Goal: Task Accomplishment & Management: Manage account settings

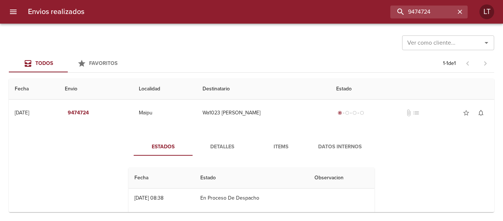
scroll to position [30, 0]
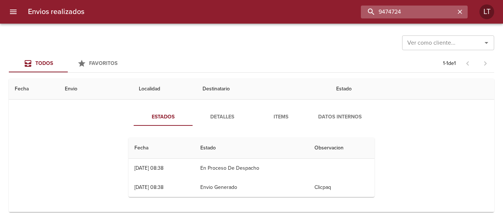
click at [435, 13] on input "9474724" at bounding box center [408, 12] width 94 height 13
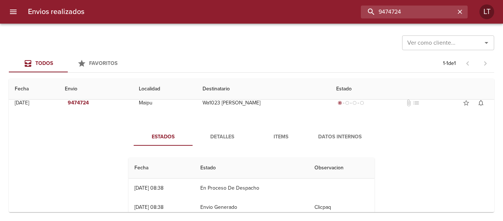
scroll to position [0, 0]
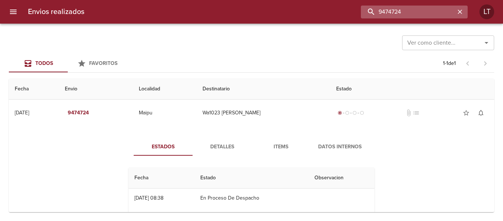
click at [410, 10] on input "9474724" at bounding box center [408, 12] width 94 height 13
paste input "Juan Jose Zamudio Ferreyra"
type input "Juan Jose Zamudio Ferreyra"
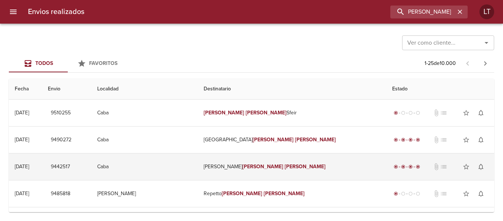
scroll to position [0, 0]
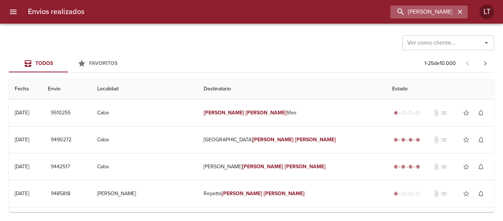
click at [457, 10] on icon "button" at bounding box center [459, 11] width 7 height 7
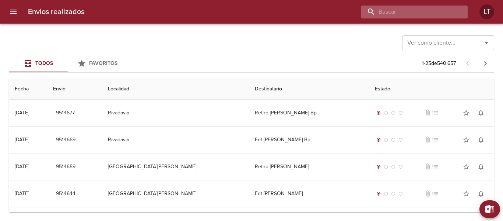
click at [431, 10] on input "buscar" at bounding box center [408, 12] width 94 height 13
paste input "9391098"
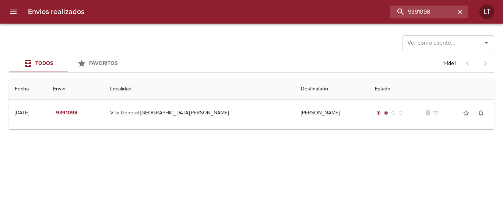
click at [409, 3] on div "Envios realizados 9391098 LT" at bounding box center [251, 12] width 503 height 24
click at [413, 12] on input "9391098" at bounding box center [408, 12] width 94 height 13
paste input "417202"
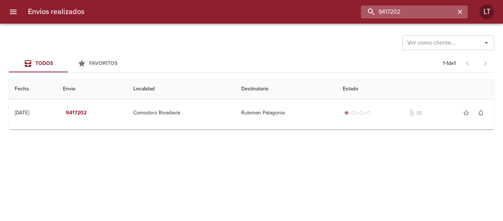
click at [409, 12] on input "9417202" at bounding box center [408, 12] width 94 height 13
paste input "512065"
click at [388, 15] on input "9512065" at bounding box center [408, 12] width 94 height 13
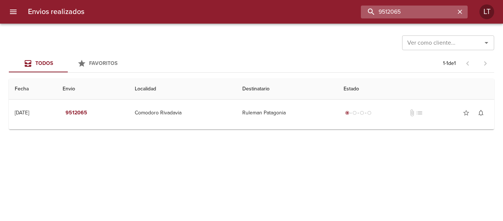
paste input "492228"
type input "9492228"
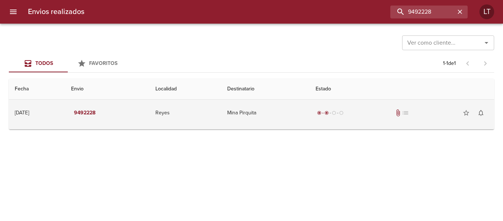
click at [302, 102] on td "Mina Pirquita" at bounding box center [265, 112] width 88 height 27
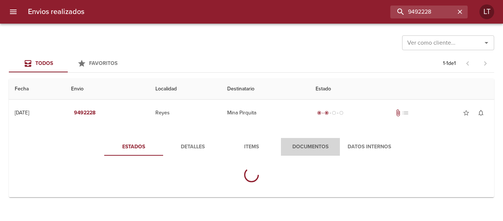
click at [313, 149] on span "Documentos" at bounding box center [310, 146] width 50 height 9
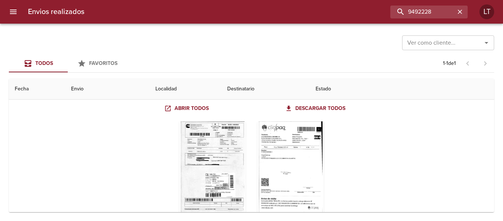
scroll to position [74, 0]
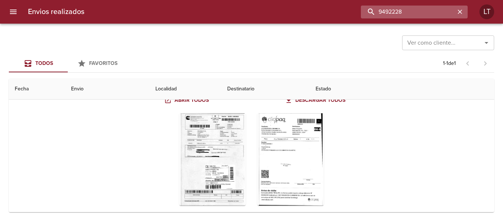
click at [409, 14] on input "9492228" at bounding box center [408, 12] width 94 height 13
paste input "87214"
type input "9487214"
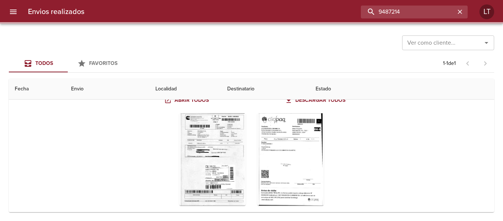
scroll to position [0, 0]
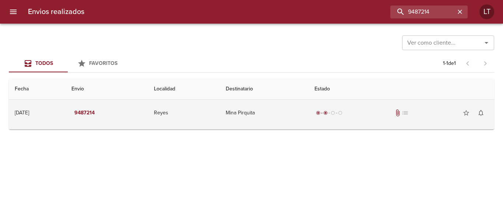
click at [262, 116] on td "Mina Pirquita" at bounding box center [264, 112] width 89 height 27
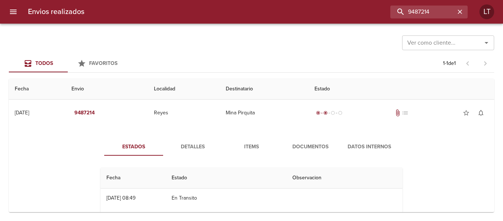
click at [281, 143] on button "Documentos" at bounding box center [310, 147] width 59 height 18
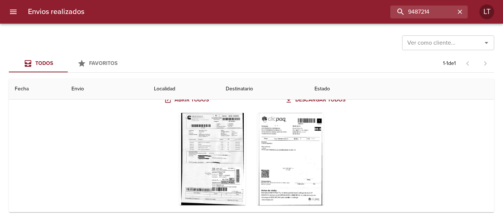
scroll to position [88, 0]
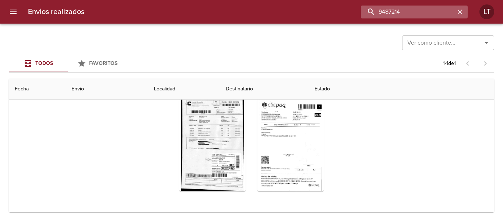
click at [414, 11] on input "9487214" at bounding box center [408, 12] width 94 height 13
paste input "74113"
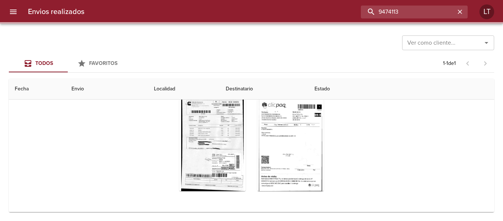
scroll to position [0, 0]
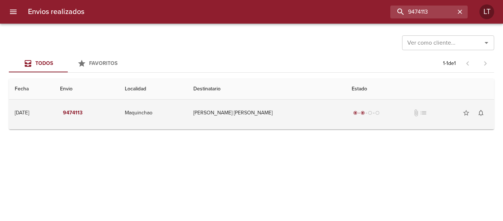
click at [307, 109] on td "Ariel Alejandro Ojeda Ml" at bounding box center [266, 112] width 158 height 27
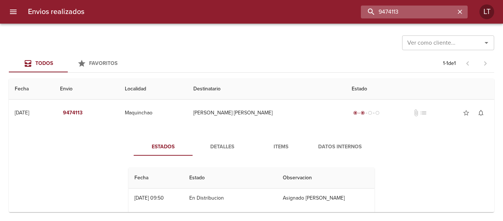
click at [414, 15] on input "9474113" at bounding box center [408, 12] width 94 height 13
paste input "16588"
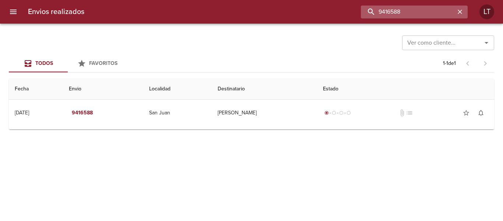
click at [439, 9] on input "9416588" at bounding box center [408, 12] width 94 height 13
paste input "189995"
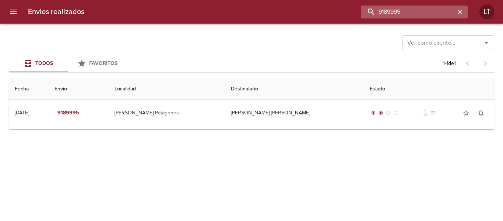
click at [401, 13] on input "9189995" at bounding box center [408, 12] width 94 height 13
paste input "9216189"
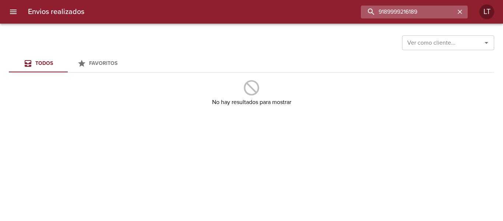
click at [401, 13] on input "9189999216189" at bounding box center [408, 12] width 94 height 13
paste input "buscar"
type input "9216189"
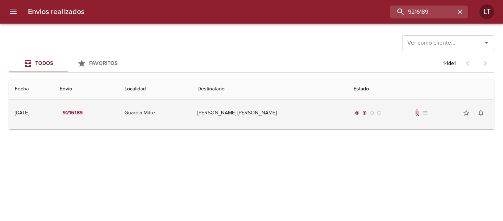
click at [253, 113] on td "Miguel Angel Evans" at bounding box center [269, 112] width 157 height 27
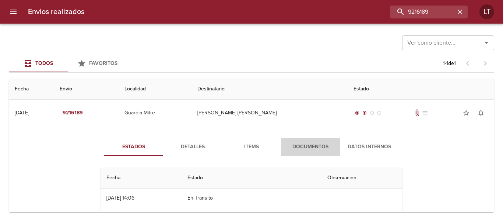
click at [310, 150] on span "Documentos" at bounding box center [310, 146] width 50 height 9
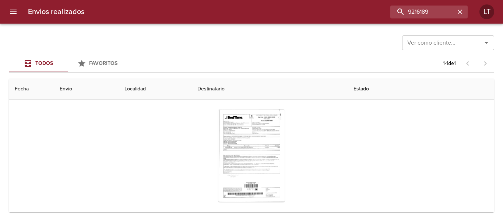
scroll to position [74, 0]
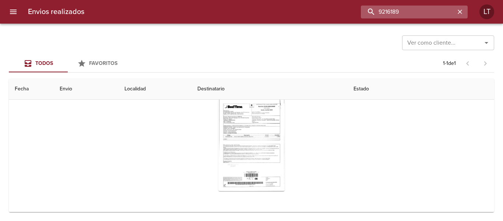
click at [420, 8] on input "9216189" at bounding box center [408, 12] width 94 height 13
paste input "502546"
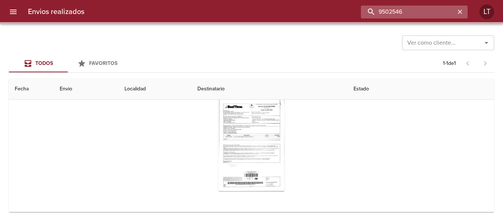
scroll to position [0, 0]
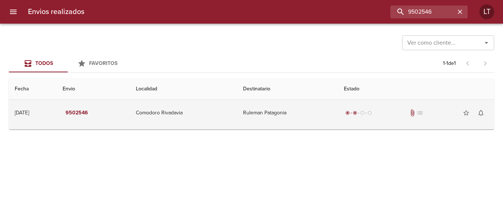
click at [305, 110] on td "Ruleman Patagonia" at bounding box center [287, 112] width 101 height 27
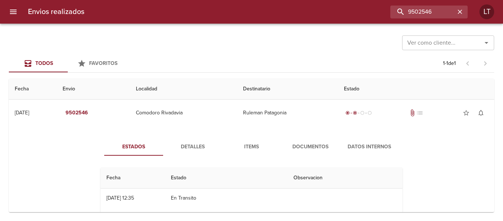
click at [314, 149] on span "Documentos" at bounding box center [310, 146] width 50 height 9
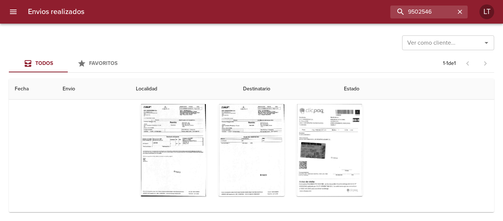
scroll to position [88, 0]
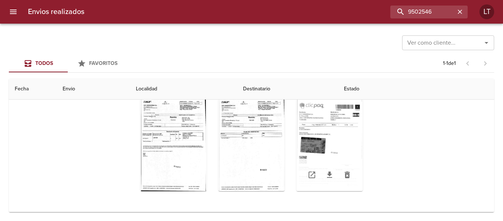
click at [308, 152] on div "Tabla de envíos del cliente" at bounding box center [329, 145] width 66 height 92
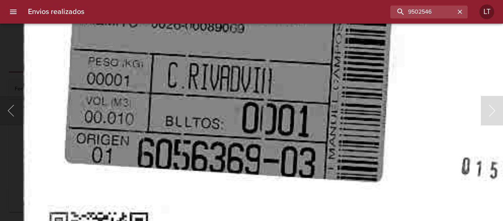
click at [212, 120] on img "Lightbox" at bounding box center [442, 70] width 838 height 1191
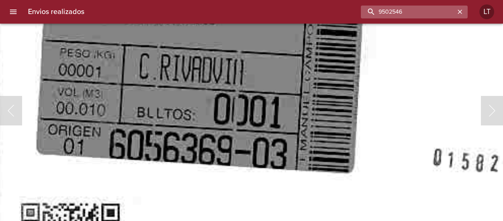
click at [432, 10] on input "9502546" at bounding box center [408, 12] width 94 height 13
paste input "498491"
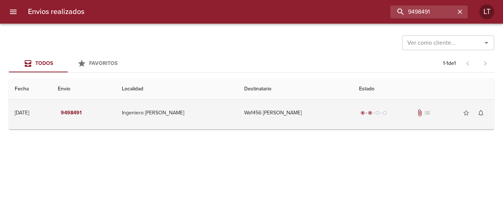
click at [272, 112] on td "Wa1456 Fabián Diaz" at bounding box center [295, 112] width 115 height 27
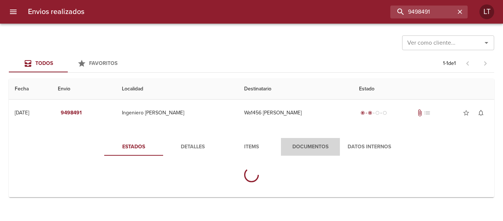
click at [318, 148] on span "Documentos" at bounding box center [310, 146] width 50 height 9
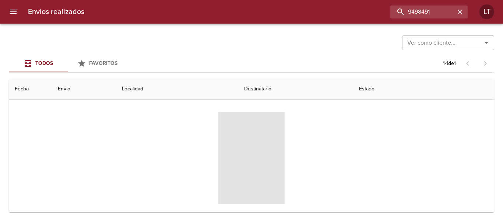
scroll to position [74, 0]
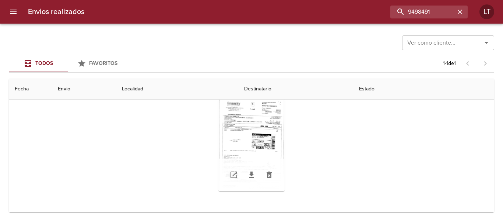
click at [250, 135] on div "Tabla de envíos del cliente" at bounding box center [251, 145] width 66 height 92
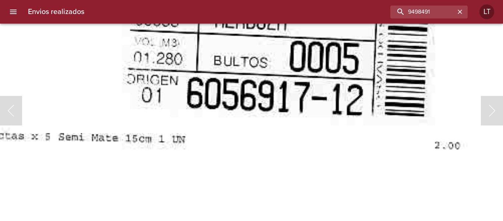
click at [203, 180] on img "Lightbox" at bounding box center [129, 62] width 833 height 1191
click at [412, 17] on input "9498491" at bounding box center [408, 12] width 94 height 13
paste input "7729"
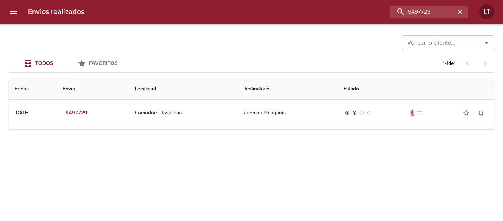
click at [288, 111] on td "Ruleman Patagonia" at bounding box center [286, 112] width 101 height 27
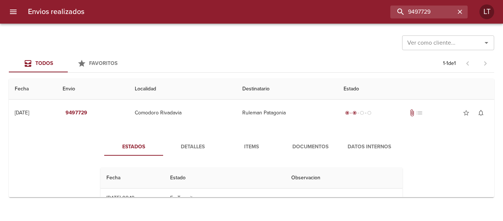
click at [302, 141] on button "Documentos" at bounding box center [310, 147] width 59 height 18
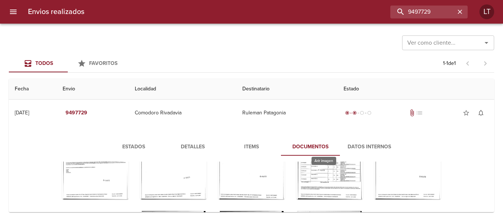
scroll to position [106, 0]
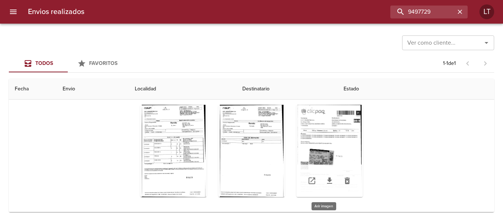
click at [323, 146] on div "Tabla de envíos del cliente" at bounding box center [329, 151] width 66 height 92
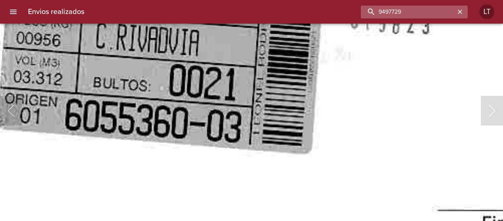
click at [429, 14] on input "9497729" at bounding box center [408, 12] width 94 height 13
paste input "3"
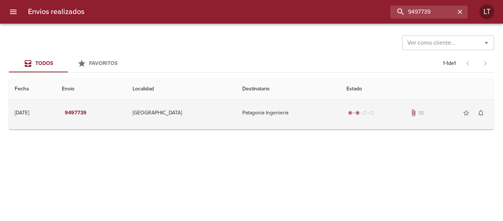
click at [331, 111] on td "Patagonia Ingenieria" at bounding box center [288, 112] width 104 height 27
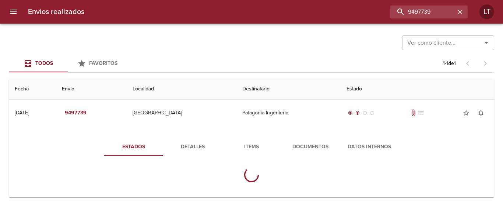
drag, startPoint x: 334, startPoint y: 135, endPoint x: 323, endPoint y: 149, distance: 18.1
click at [330, 143] on div "Estados Detalles Items Documentos Datos Internos" at bounding box center [252, 163] width 474 height 68
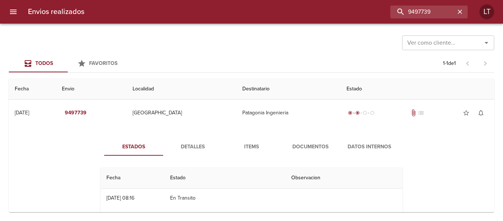
click at [322, 149] on span "Documentos" at bounding box center [310, 146] width 50 height 9
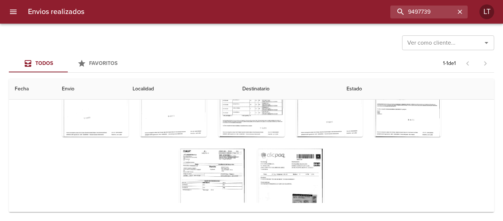
scroll to position [80, 0]
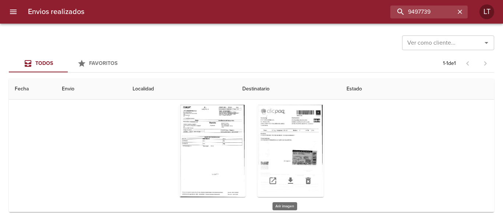
click at [296, 133] on div "Tabla de envíos del cliente" at bounding box center [290, 151] width 66 height 92
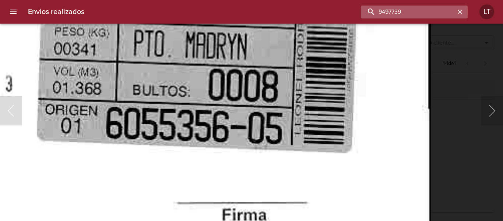
click at [421, 8] on input "9497739" at bounding box center [408, 12] width 94 height 13
paste input "506386"
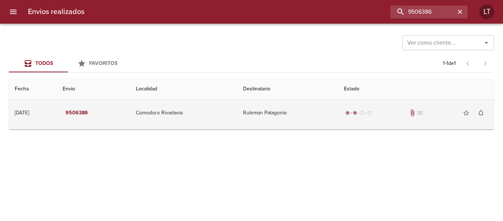
click at [326, 118] on td "Ruleman Patagonia" at bounding box center [287, 112] width 101 height 27
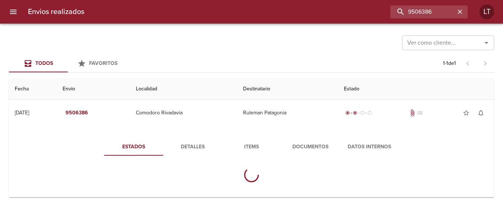
click at [321, 148] on span "Documentos" at bounding box center [310, 146] width 50 height 9
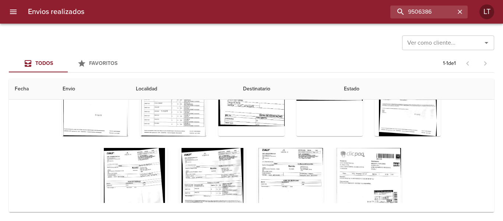
scroll to position [80, 0]
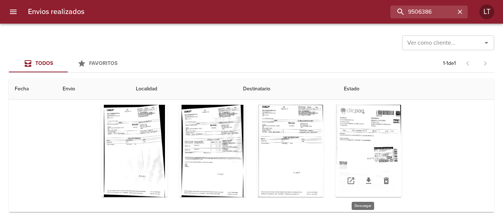
click at [372, 151] on div "Tabla de envíos del cliente" at bounding box center [368, 151] width 66 height 92
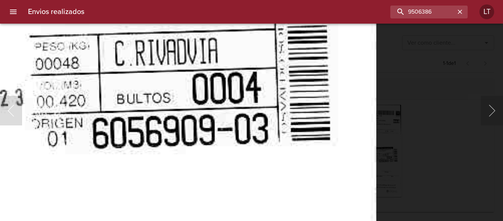
click at [415, 19] on div "Envios realizados 9506386 LT" at bounding box center [251, 12] width 503 height 24
click at [414, 14] on input "9506386" at bounding box center [408, 12] width 94 height 13
paste input "95"
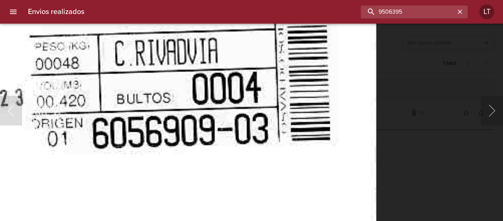
scroll to position [0, 0]
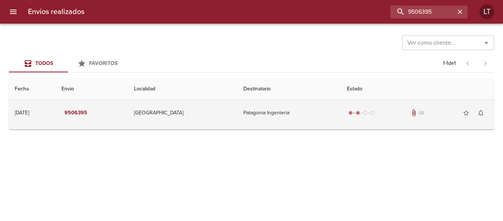
click at [321, 117] on td "Patagonia Ingenieria" at bounding box center [289, 112] width 103 height 27
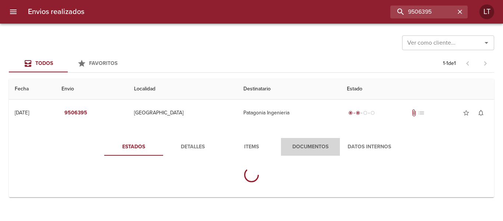
click at [323, 149] on span "Documentos" at bounding box center [310, 146] width 50 height 9
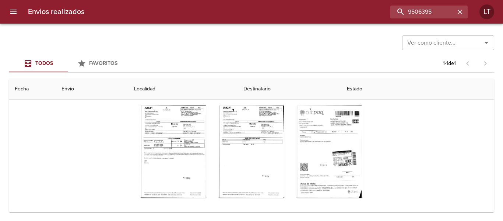
scroll to position [88, 0]
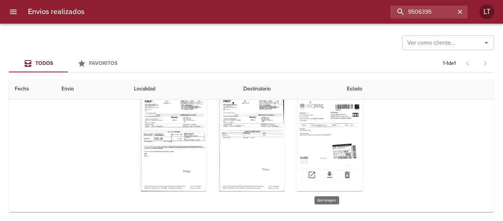
click at [344, 148] on div "Tabla de envíos del cliente" at bounding box center [329, 145] width 66 height 92
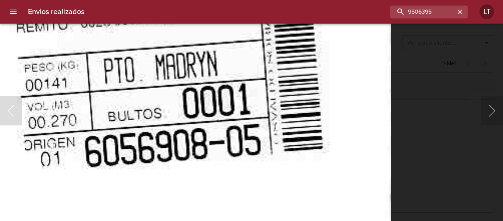
click at [421, 10] on input "9506395" at bounding box center [408, 12] width 94 height 13
paste input "32705"
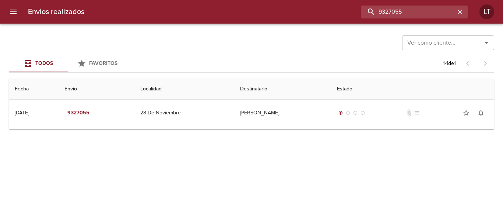
scroll to position [0, 0]
click at [390, 8] on input "9327055" at bounding box center [408, 12] width 94 height 13
paste input "405849"
type input "9405849"
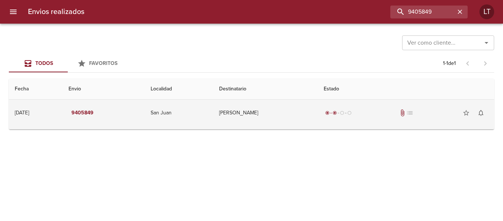
click at [296, 116] on td "Minera Andina Del Sol Srl" at bounding box center [265, 112] width 105 height 27
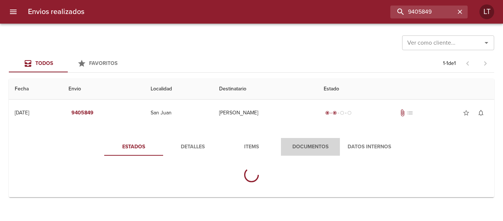
click at [296, 150] on span "Documentos" at bounding box center [310, 146] width 50 height 9
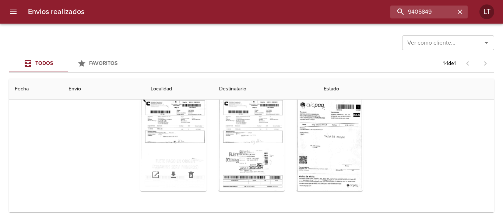
scroll to position [88, 0]
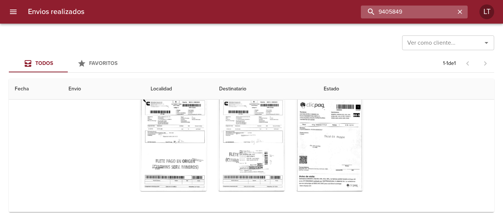
click at [421, 7] on input "9405849" at bounding box center [408, 12] width 94 height 13
paste input "918"
type input "9405918"
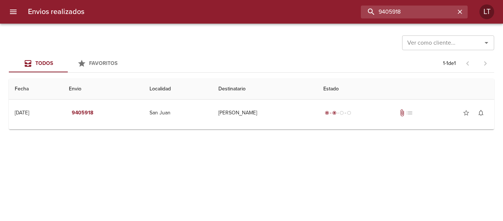
scroll to position [0, 0]
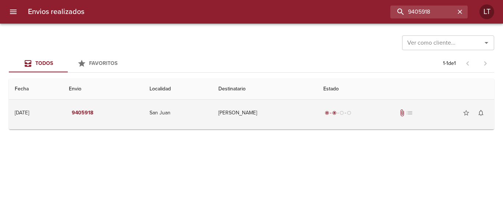
click at [278, 107] on td "Minera Andina Del Sol Srl" at bounding box center [264, 112] width 105 height 27
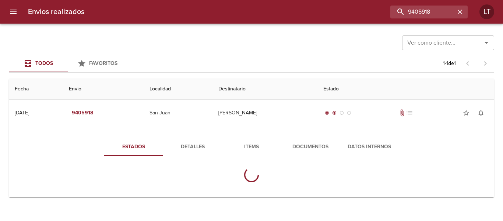
click at [296, 152] on button "Documentos" at bounding box center [310, 147] width 59 height 18
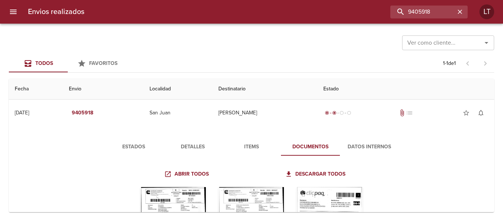
scroll to position [88, 0]
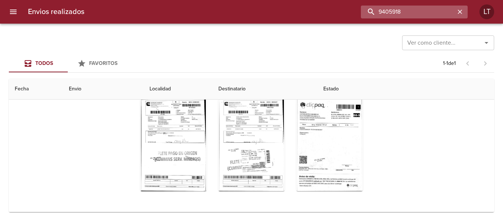
click at [417, 11] on input "9405918" at bounding box center [408, 12] width 94 height 13
paste input "8656"
type input "9408656"
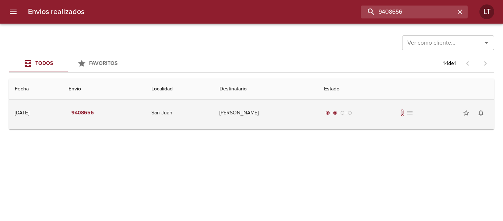
scroll to position [0, 0]
click at [304, 115] on td "Minera Andina Del Sol Srl" at bounding box center [266, 112] width 105 height 27
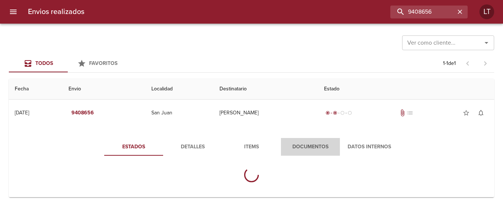
click at [307, 147] on span "Documentos" at bounding box center [310, 146] width 50 height 9
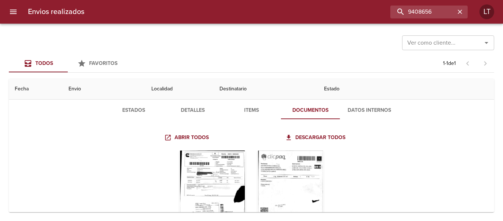
scroll to position [88, 0]
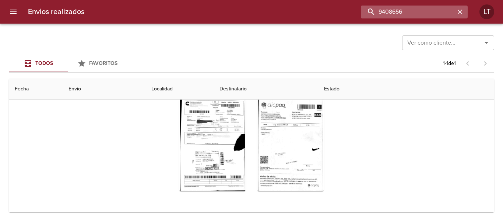
click at [412, 13] on input "9408656" at bounding box center [408, 12] width 94 height 13
paste input "83607"
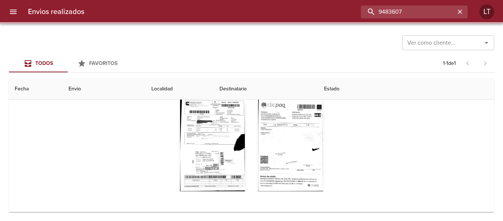
scroll to position [0, 0]
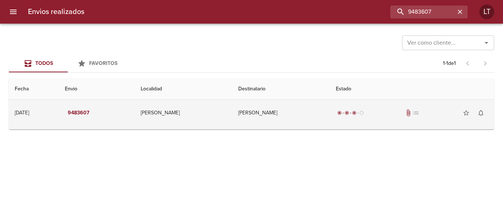
click at [324, 107] on td "Gisele Algañaraz" at bounding box center [281, 112] width 98 height 27
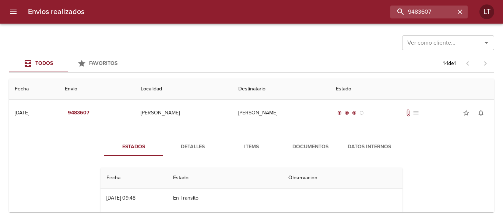
click at [323, 141] on button "Documentos" at bounding box center [310, 147] width 59 height 18
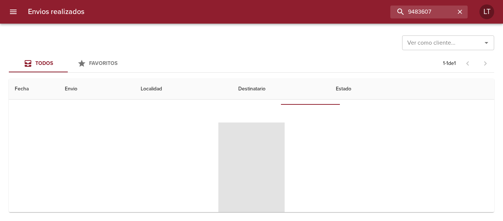
scroll to position [74, 0]
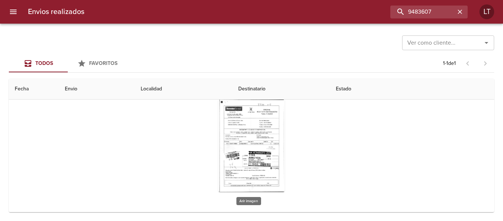
click at [264, 139] on div "Tabla de envíos del cliente" at bounding box center [251, 145] width 66 height 92
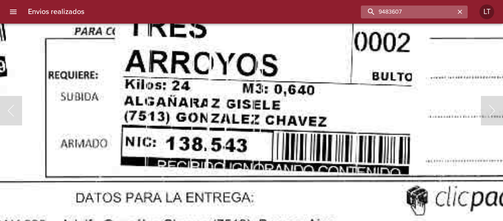
click at [425, 17] on input "9483607" at bounding box center [408, 12] width 94 height 13
paste input "66"
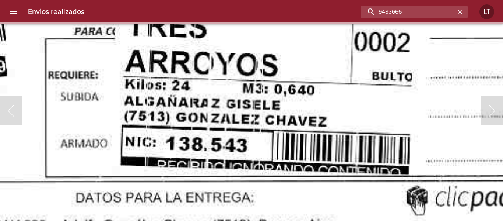
scroll to position [0, 0]
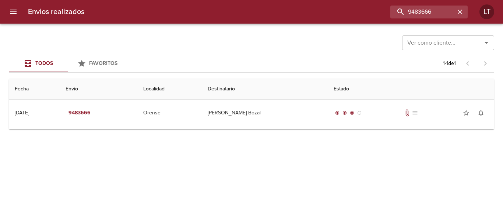
click at [301, 110] on td "Ana Belen Bozal" at bounding box center [265, 112] width 126 height 27
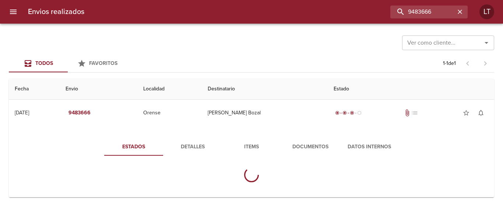
click at [311, 131] on div "Estados Detalles Items Documentos Datos Internos" at bounding box center [252, 163] width 474 height 68
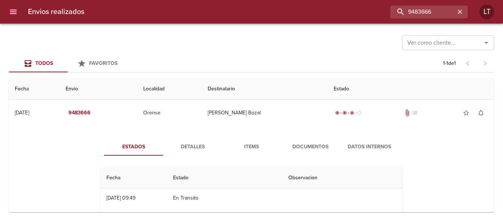
click at [307, 146] on span "Documentos" at bounding box center [310, 146] width 50 height 9
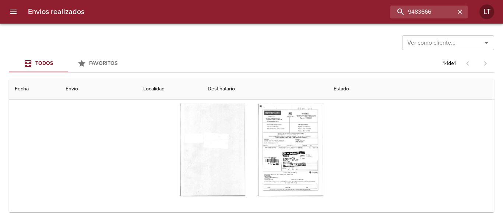
scroll to position [88, 0]
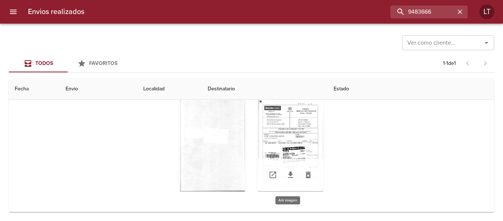
click at [279, 135] on div "Tabla de envíos del cliente" at bounding box center [290, 145] width 66 height 92
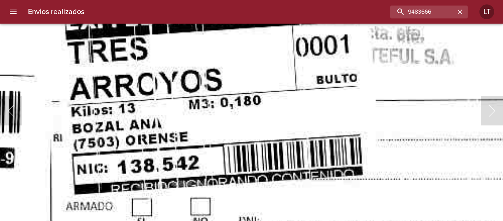
click at [423, 14] on input "9483666" at bounding box center [408, 12] width 94 height 13
paste input "98631"
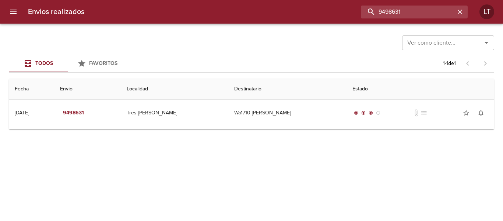
scroll to position [0, 0]
click at [390, 14] on input "9498631" at bounding box center [408, 12] width 94 height 13
paste input "62"
type input "9498662"
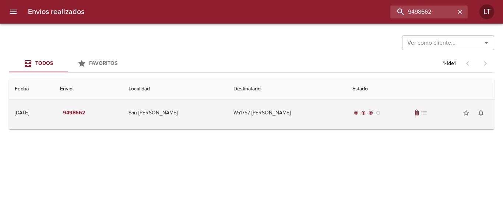
click at [328, 113] on td "Wa1757 Manuela Toñanes" at bounding box center [287, 112] width 119 height 27
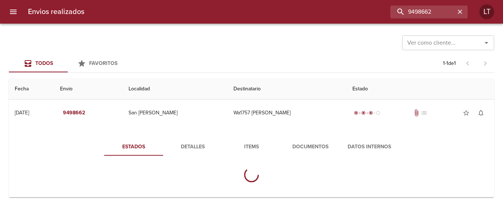
click at [326, 142] on span "Documentos" at bounding box center [310, 146] width 50 height 9
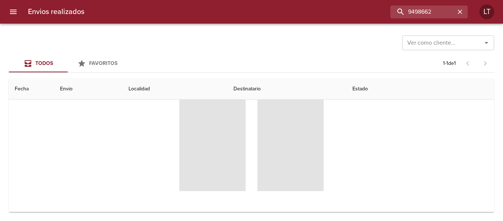
scroll to position [88, 0]
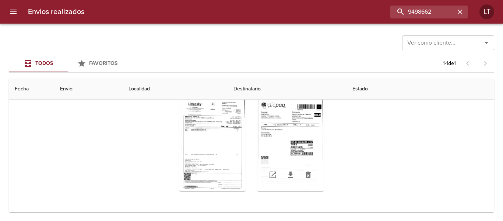
click at [306, 137] on div "Tabla de envíos del cliente" at bounding box center [290, 145] width 66 height 92
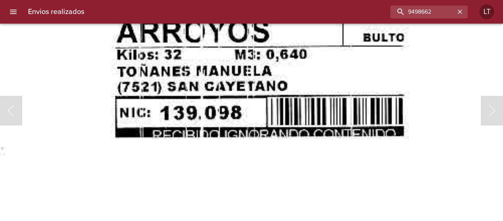
click at [113, 139] on img "Lightbox" at bounding box center [117, 2] width 833 height 1191
click at [445, 9] on input "9498662" at bounding box center [408, 12] width 94 height 13
paste input "71"
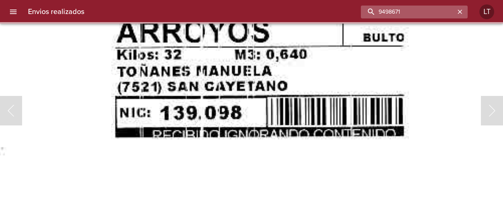
scroll to position [0, 0]
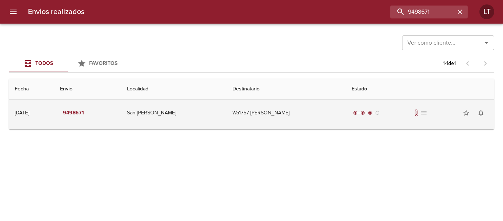
click at [308, 116] on td "Wa1757 [PERSON_NAME]" at bounding box center [285, 112] width 119 height 27
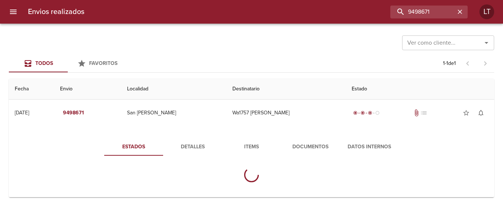
click at [312, 144] on span "Documentos" at bounding box center [310, 146] width 50 height 9
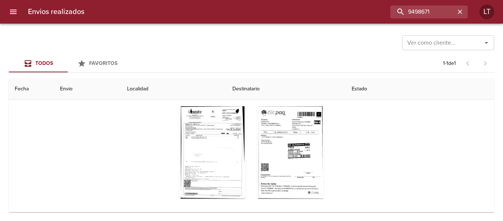
scroll to position [88, 0]
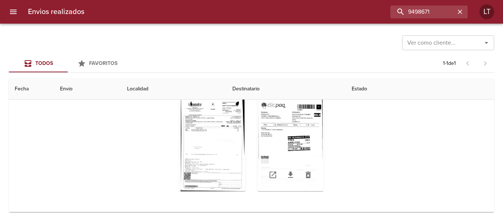
click at [298, 139] on div "Tabla de envíos del cliente" at bounding box center [290, 145] width 66 height 92
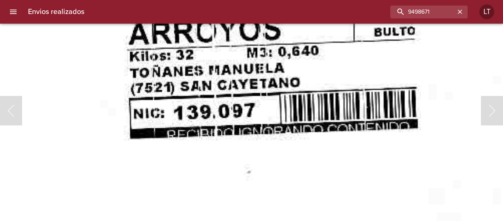
click at [327, 111] on img "Lightbox" at bounding box center [162, 61] width 831 height 1191
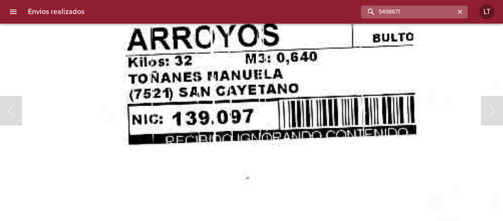
click at [413, 16] on input "9498671" at bounding box center [408, 12] width 94 height 13
paste input "869"
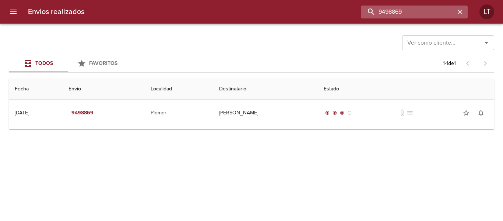
scroll to position [0, 0]
click at [399, 7] on input "9498869" at bounding box center [408, 12] width 94 height 13
paste input "1468"
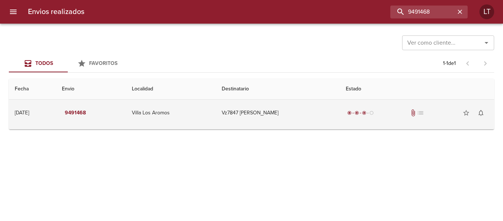
click at [299, 114] on td "Vz7847 Juan Pablo Bazo Queirol" at bounding box center [278, 112] width 124 height 27
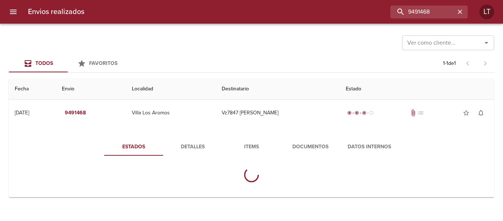
click at [313, 141] on button "Documentos" at bounding box center [310, 147] width 59 height 18
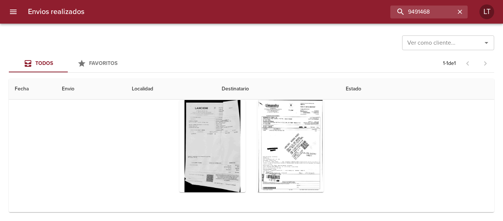
scroll to position [88, 0]
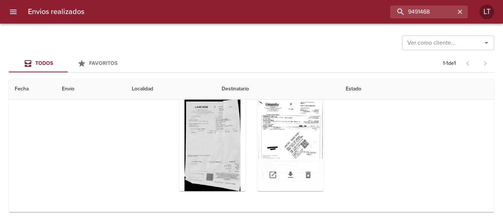
click at [302, 137] on div "Tabla de envíos del cliente" at bounding box center [290, 145] width 66 height 92
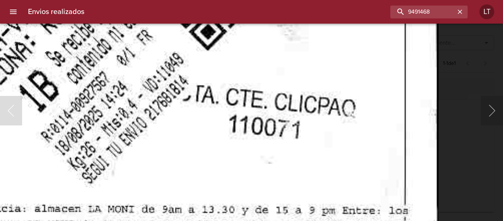
click at [267, 122] on img "Lightbox" at bounding box center [24, 5] width 827 height 1191
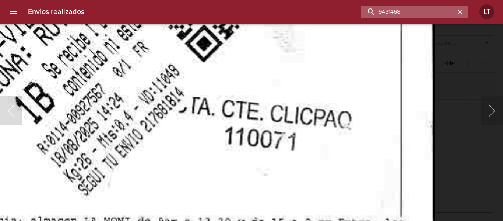
click at [432, 11] on input "9491468" at bounding box center [408, 12] width 94 height 13
paste input "55091"
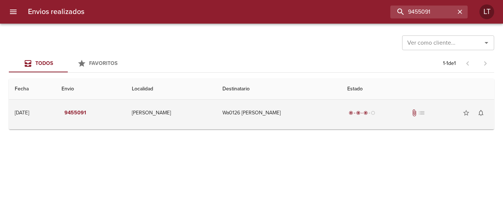
click at [297, 109] on td "Wa0126 Ariela Racca" at bounding box center [279, 112] width 125 height 27
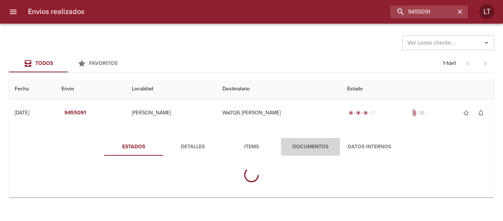
click at [300, 152] on button "Documentos" at bounding box center [310, 147] width 59 height 18
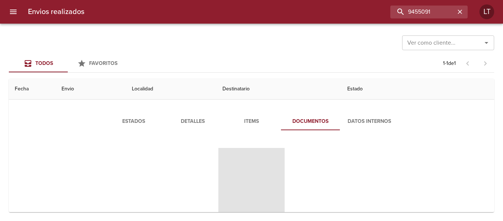
scroll to position [74, 0]
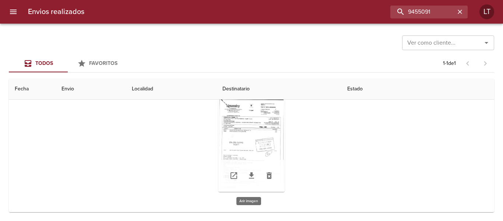
click at [269, 132] on div "Tabla de envíos del cliente" at bounding box center [251, 145] width 66 height 92
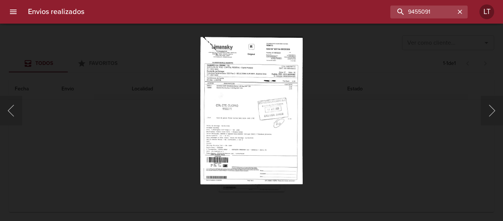
click at [407, 120] on div "Lightbox" at bounding box center [251, 110] width 503 height 221
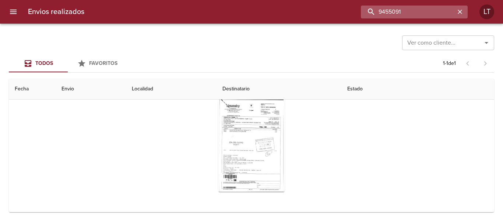
click at [424, 13] on input "9455091" at bounding box center [408, 12] width 94 height 13
paste input "98322"
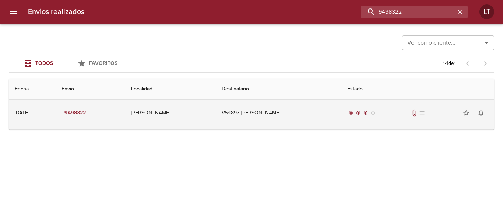
scroll to position [0, 0]
click at [333, 122] on td "V54893 Pagliano Dario" at bounding box center [279, 112] width 126 height 27
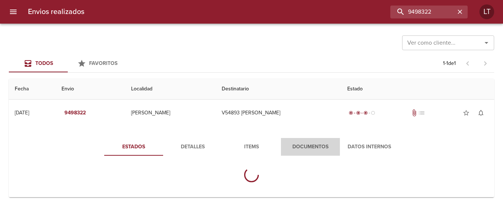
click at [321, 145] on span "Documentos" at bounding box center [310, 146] width 50 height 9
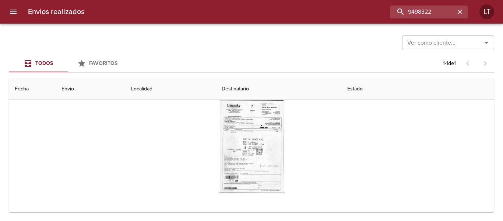
scroll to position [74, 0]
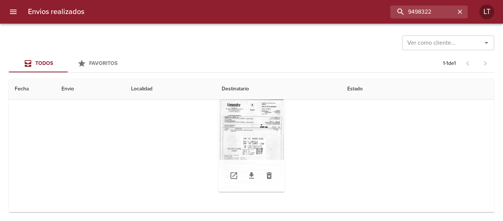
click at [257, 147] on div "Tabla de envíos del cliente" at bounding box center [251, 145] width 66 height 92
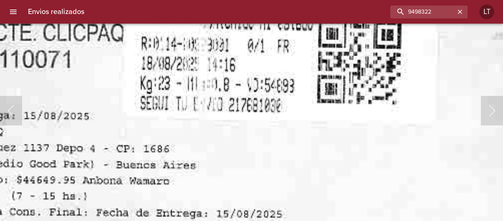
click at [416, 15] on input "9498322" at bounding box center [408, 12] width 94 height 13
paste input "640"
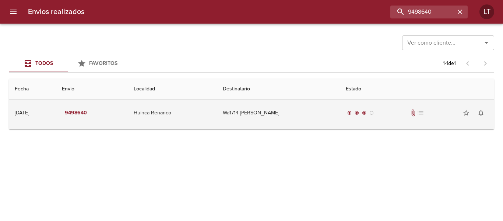
click at [328, 121] on td "Wa1714 Del Bianco Martin Alej" at bounding box center [278, 112] width 123 height 27
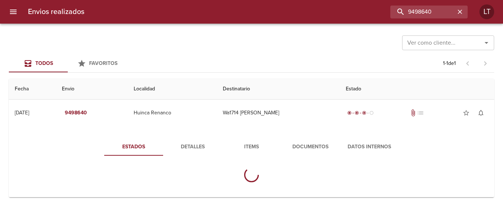
click at [319, 141] on button "Documentos" at bounding box center [310, 147] width 59 height 18
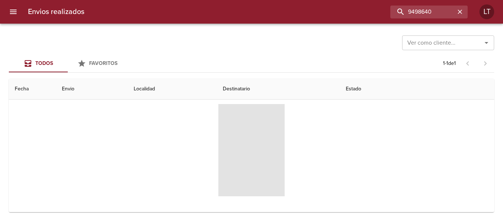
scroll to position [74, 0]
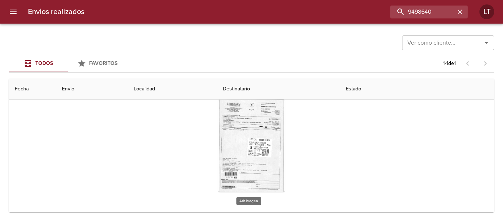
click at [260, 147] on div "Tabla de envíos del cliente" at bounding box center [251, 145] width 66 height 92
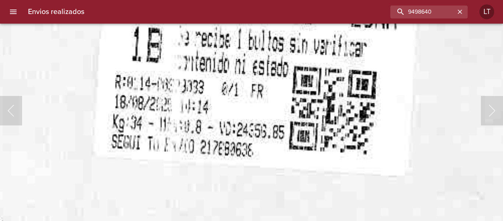
click at [305, 96] on img "Lightbox" at bounding box center [155, 23] width 834 height 1191
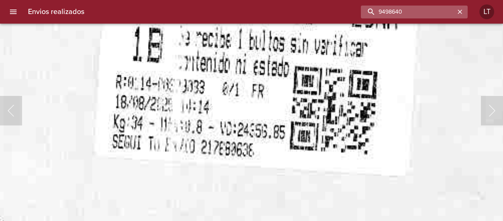
click at [409, 10] on input "9498640" at bounding box center [408, 12] width 94 height 13
paste input "511"
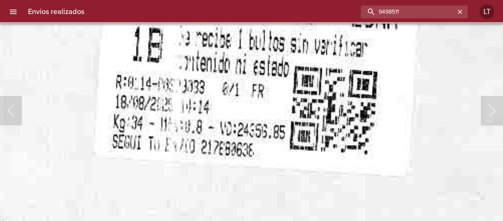
scroll to position [0, 0]
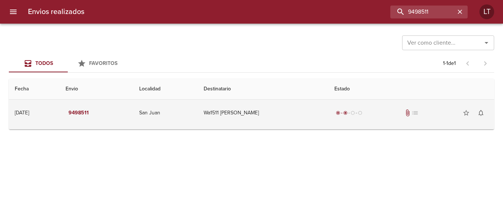
click at [310, 115] on td "Wa1511 Gabriela Rodriguez" at bounding box center [263, 112] width 131 height 27
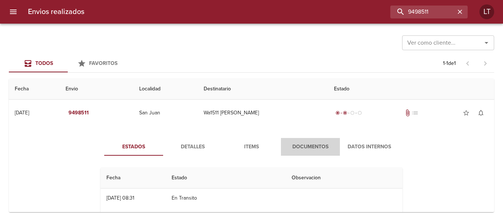
click at [323, 142] on span "Documentos" at bounding box center [310, 146] width 50 height 9
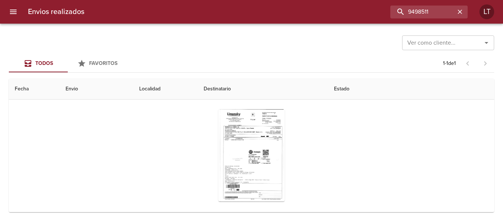
scroll to position [74, 0]
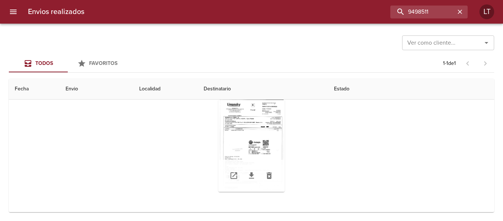
click at [244, 150] on div "Tabla de envíos del cliente" at bounding box center [251, 145] width 66 height 92
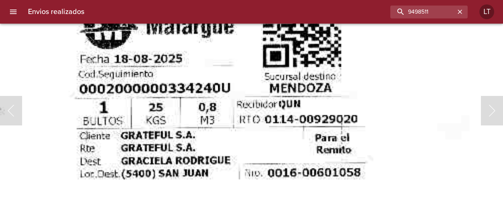
click at [384, 174] on img "Lightbox" at bounding box center [120, 69] width 825 height 1191
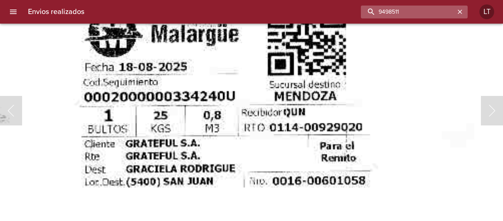
click at [438, 13] on input "9498511" at bounding box center [408, 12] width 94 height 13
paste input "0789"
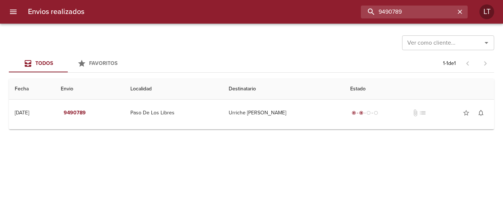
scroll to position [0, 0]
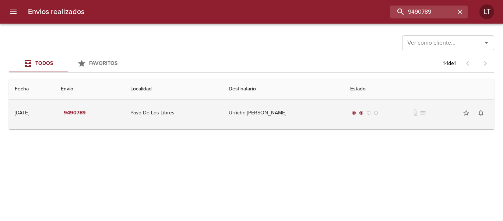
click at [312, 113] on td "Urriche Alberto" at bounding box center [284, 112] width 122 height 27
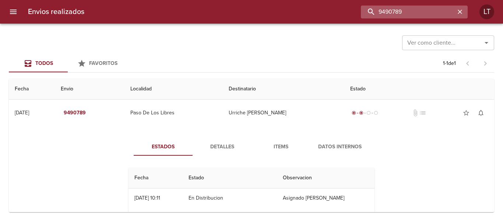
click at [426, 12] on input "9490789" at bounding box center [408, 12] width 94 height 13
paste input "76653"
type input "9476653"
click at [13, 16] on button "menu" at bounding box center [13, 12] width 18 height 18
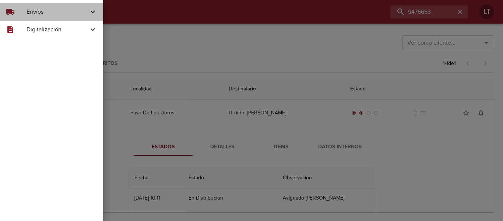
click at [35, 19] on div "local_shipping Envíos" at bounding box center [51, 12] width 103 height 18
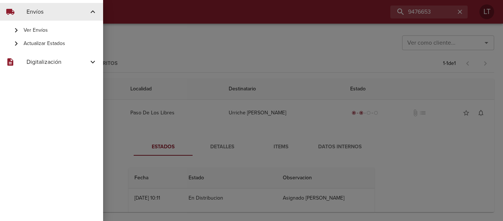
click at [46, 49] on div "Actualizar Estados" at bounding box center [51, 43] width 103 height 13
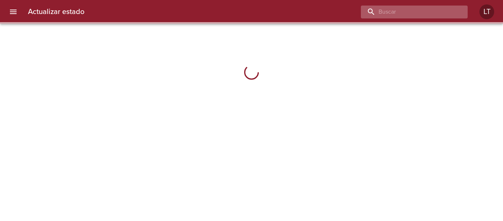
click at [424, 12] on input "buscar" at bounding box center [408, 12] width 94 height 13
paste input "9476653"
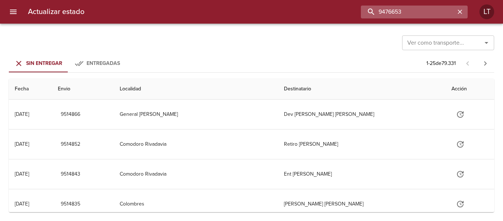
type input "9476653"
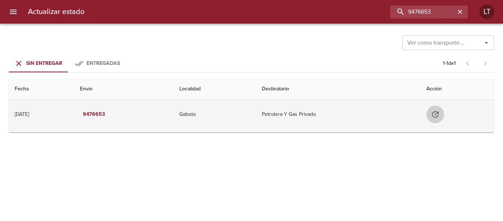
click at [440, 113] on icon "Tabla de envíos del cliente" at bounding box center [435, 114] width 9 height 9
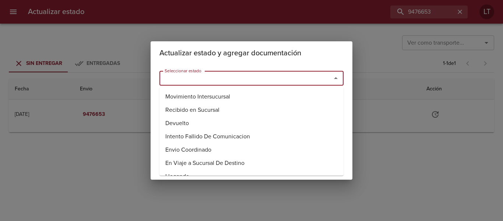
click at [253, 78] on input "Seleccionar estado" at bounding box center [241, 78] width 158 height 10
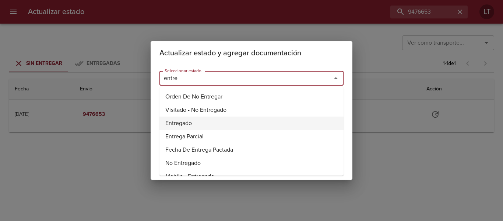
click at [186, 121] on li "Entregado" at bounding box center [251, 122] width 184 height 13
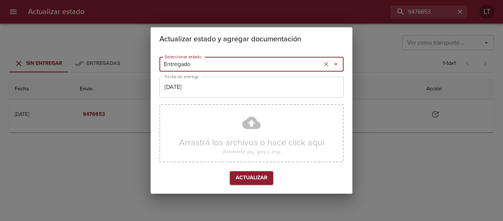
type input "Entregado"
click at [199, 88] on input "[DATE]" at bounding box center [251, 87] width 184 height 21
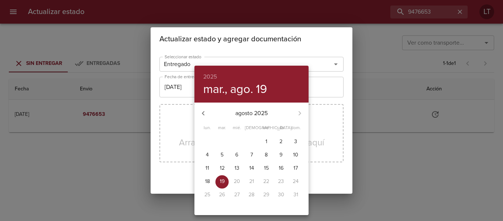
click at [236, 167] on p "13" at bounding box center [237, 167] width 5 height 7
type input "13/08/2025"
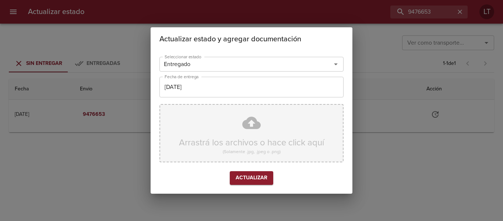
click at [253, 131] on div "Arrastrá los archivos o hace click aquí (Solamente .jpg, .jpeg o .png)" at bounding box center [251, 133] width 184 height 58
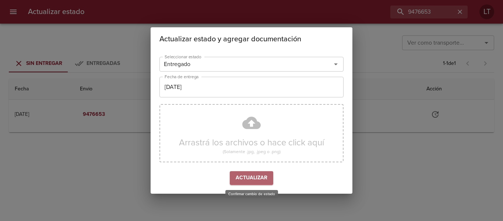
click at [266, 179] on span "Actualizar" at bounding box center [252, 177] width 32 height 9
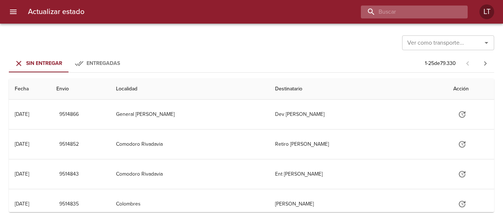
click at [437, 11] on input "buscar" at bounding box center [408, 12] width 94 height 13
paste input "9476917"
type input "9476917"
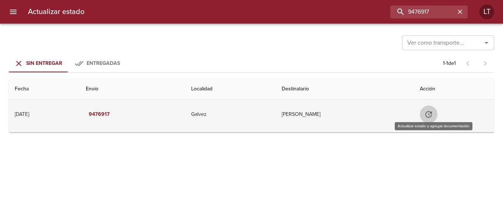
click at [436, 109] on button "Tabla de envíos del cliente" at bounding box center [429, 114] width 18 height 18
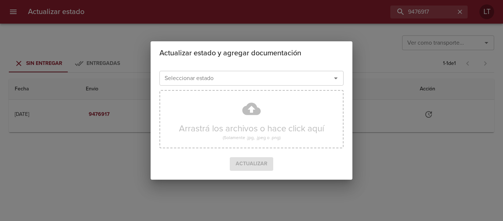
click at [284, 82] on input "Seleccionar estado" at bounding box center [241, 78] width 158 height 10
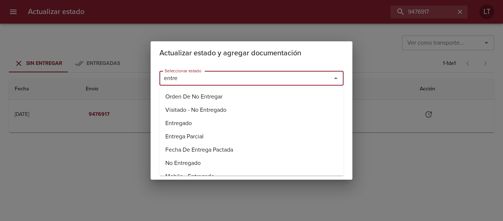
click at [191, 122] on li "Entregado" at bounding box center [251, 122] width 184 height 13
type input "Entregado"
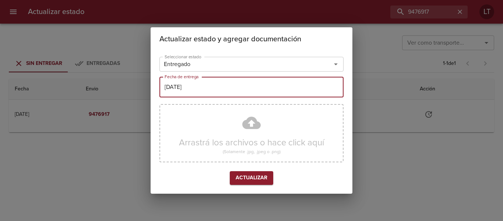
click at [189, 90] on input "[DATE]" at bounding box center [251, 87] width 184 height 21
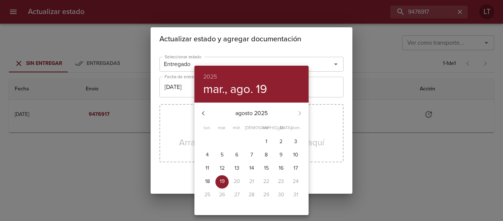
click at [210, 167] on span "11" at bounding box center [207, 167] width 13 height 7
type input "11/08/2025"
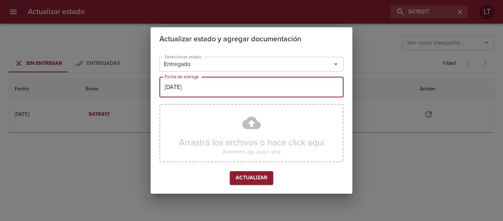
click at [245, 173] on span "Actualizar" at bounding box center [252, 177] width 32 height 9
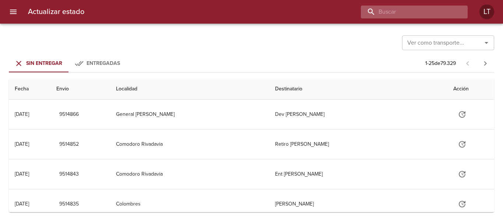
click at [437, 11] on input "buscar" at bounding box center [408, 12] width 94 height 13
paste input "9478953"
type input "9478953"
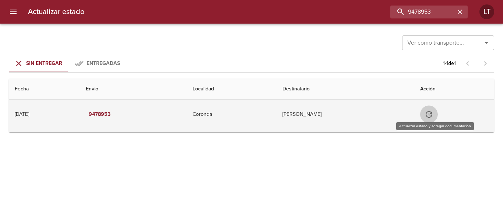
click at [435, 119] on button "Tabla de envíos del cliente" at bounding box center [429, 114] width 18 height 18
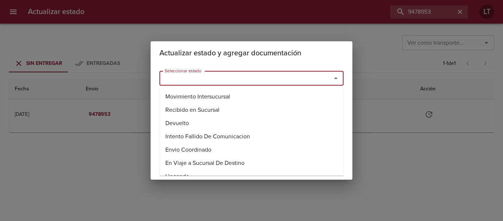
click at [275, 82] on input "Seleccionar estado" at bounding box center [241, 78] width 158 height 10
click at [196, 120] on li "Entregado" at bounding box center [251, 122] width 184 height 13
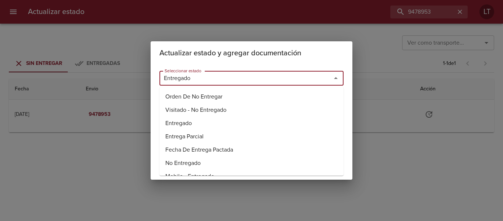
type input "Entregado"
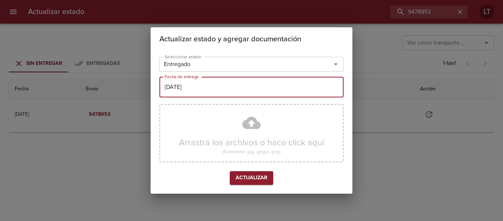
click at [192, 87] on input "[DATE]" at bounding box center [251, 87] width 184 height 21
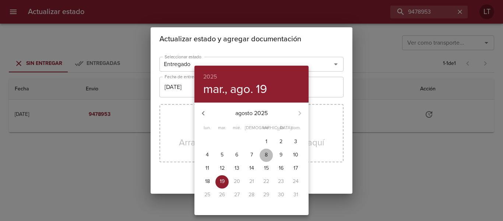
click at [270, 156] on span "8" at bounding box center [266, 154] width 13 height 7
type input "[DATE]"
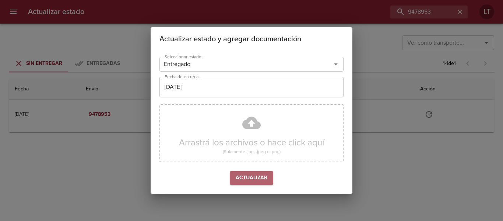
click at [261, 177] on span "Actualizar" at bounding box center [252, 177] width 32 height 9
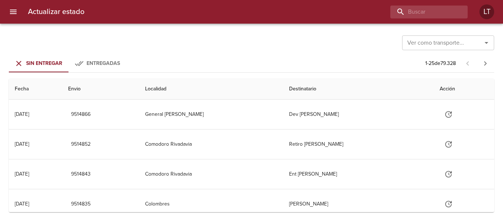
click at [443, 4] on div "Actualizar estado LT" at bounding box center [251, 12] width 503 height 24
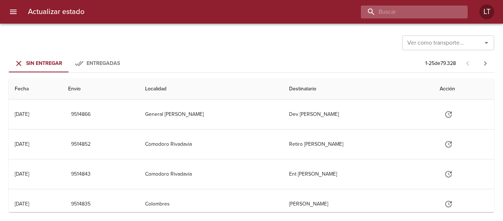
click at [443, 13] on input "buscar" at bounding box center [408, 12] width 94 height 13
paste input "9460051"
type input "9460051"
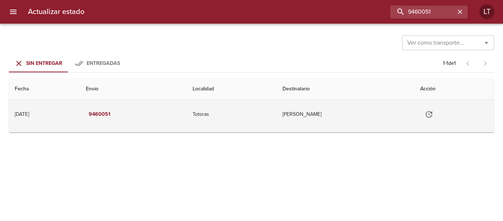
click at [433, 114] on icon "Tabla de envíos del cliente" at bounding box center [429, 114] width 9 height 9
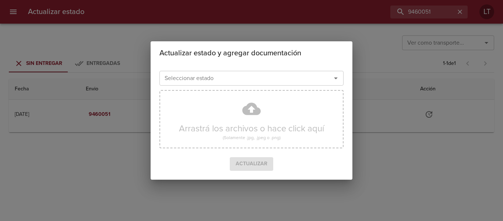
click at [278, 81] on input "Seleccionar estado" at bounding box center [241, 78] width 158 height 10
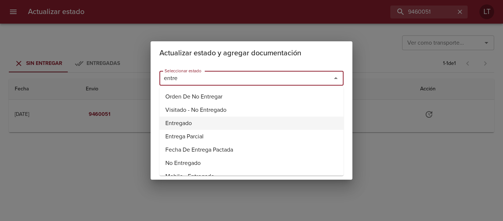
click at [199, 120] on li "Entregado" at bounding box center [251, 122] width 184 height 13
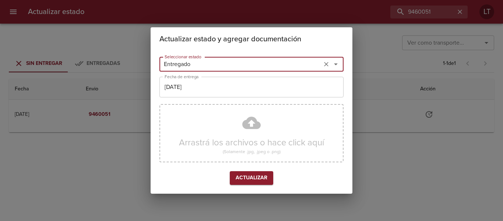
type input "Entregado"
click at [203, 88] on input "[DATE]" at bounding box center [251, 87] width 184 height 21
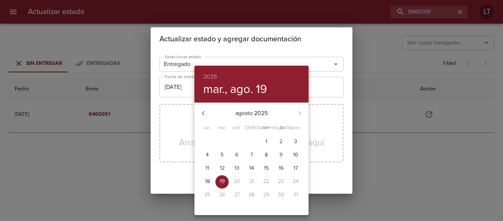
click at [247, 157] on span "7" at bounding box center [251, 154] width 13 height 7
type input "[DATE]"
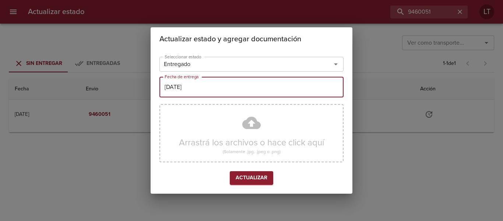
click at [256, 180] on span "Actualizar" at bounding box center [252, 177] width 32 height 9
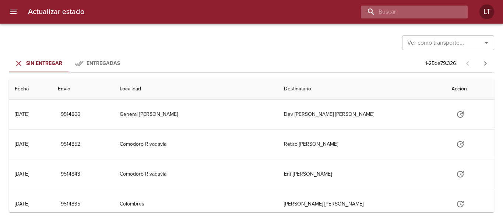
click at [417, 12] on input "buscar" at bounding box center [408, 12] width 94 height 13
paste input "9429520"
type input "9429520"
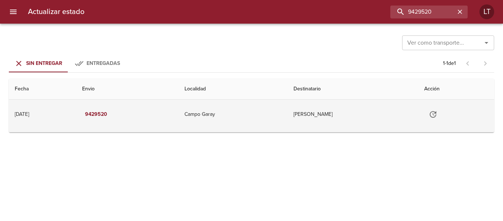
click at [426, 117] on button "Tabla de envíos del cliente" at bounding box center [433, 114] width 18 height 18
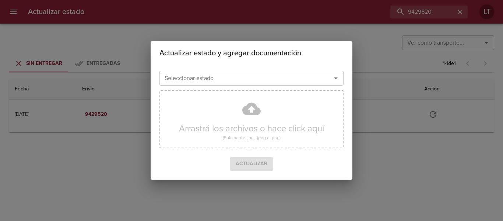
click at [222, 71] on div "Seleccionar estado" at bounding box center [251, 78] width 184 height 15
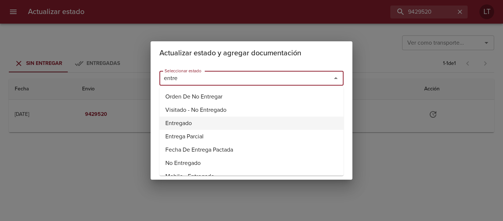
click at [178, 122] on li "Entregado" at bounding box center [251, 122] width 184 height 13
type input "Entregado"
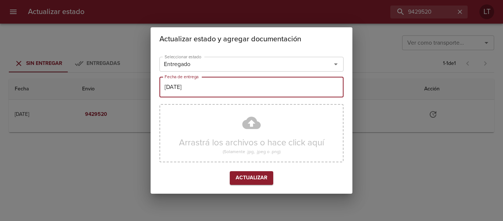
click at [187, 92] on input "[DATE]" at bounding box center [251, 87] width 184 height 21
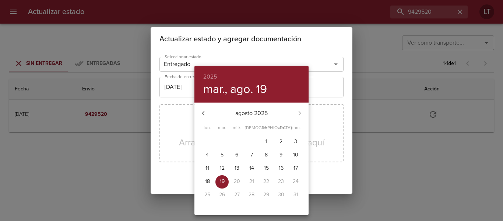
click at [208, 155] on p "4" at bounding box center [207, 154] width 3 height 7
type input "[DATE]"
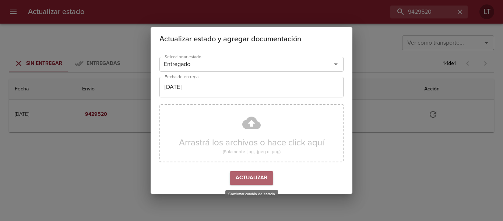
click at [260, 179] on span "Actualizar" at bounding box center [252, 177] width 32 height 9
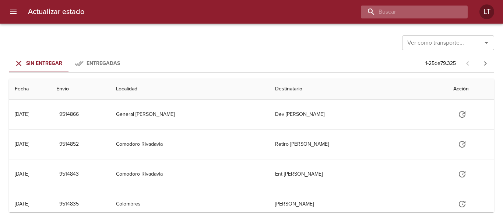
click at [429, 8] on input "buscar" at bounding box center [408, 12] width 94 height 13
paste input "9445915"
type input "9445915"
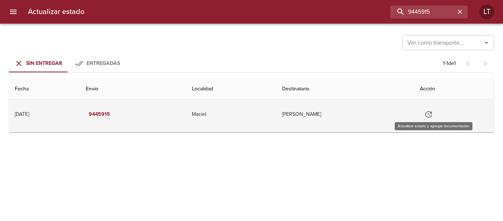
click at [437, 115] on button "Tabla de envíos del cliente" at bounding box center [429, 114] width 18 height 18
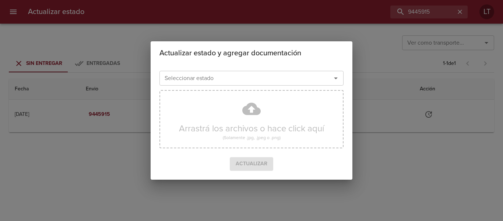
click at [225, 78] on input "Seleccionar estado" at bounding box center [241, 78] width 158 height 10
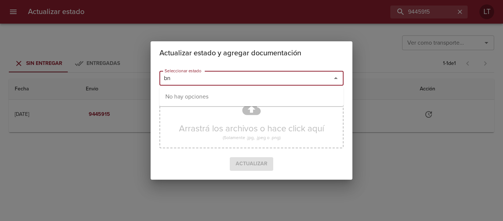
click at [220, 76] on input "bn" at bounding box center [241, 78] width 158 height 10
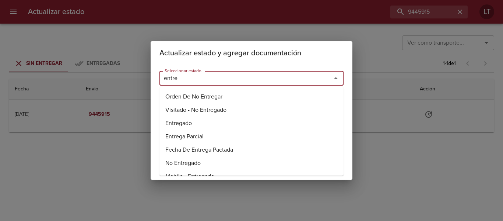
click at [181, 119] on li "Entregado" at bounding box center [251, 122] width 184 height 13
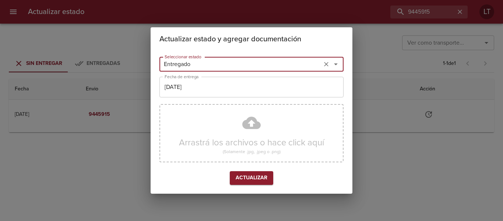
type input "Entregado"
click at [187, 87] on input "[DATE]" at bounding box center [251, 87] width 184 height 21
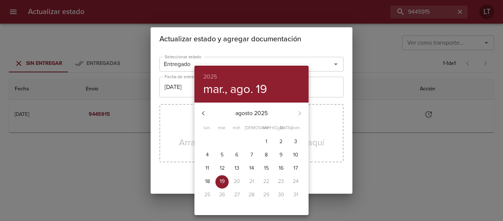
click at [253, 154] on p "7" at bounding box center [251, 154] width 3 height 7
type input "[DATE]"
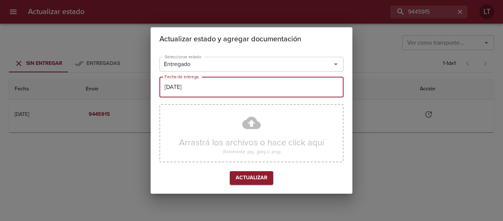
click at [252, 176] on span "Actualizar" at bounding box center [252, 177] width 32 height 9
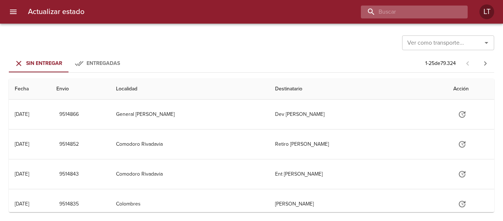
click at [427, 16] on input "buscar" at bounding box center [408, 12] width 94 height 13
paste input "9472359"
type input "9472359"
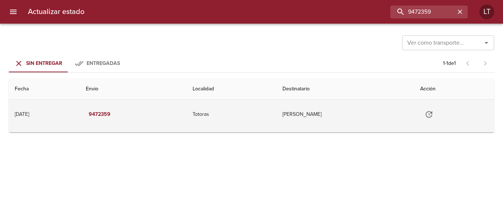
click at [431, 113] on icon "Tabla de envíos del cliente" at bounding box center [429, 114] width 9 height 9
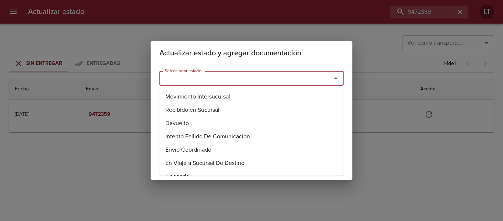
click at [214, 78] on input "Seleccionar estado" at bounding box center [241, 78] width 158 height 10
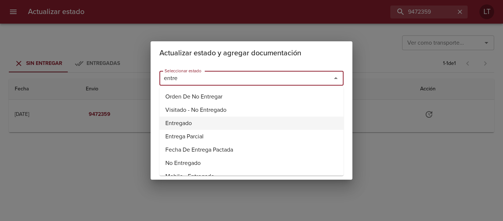
drag, startPoint x: 181, startPoint y: 118, endPoint x: 186, endPoint y: 100, distance: 18.9
click at [181, 118] on li "Entregado" at bounding box center [251, 122] width 184 height 13
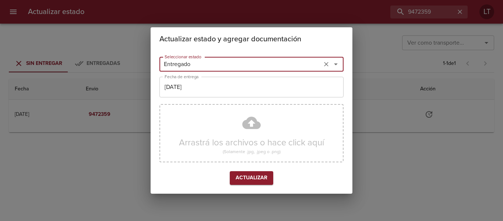
type input "Entregado"
click at [191, 77] on input "[DATE]" at bounding box center [251, 87] width 184 height 21
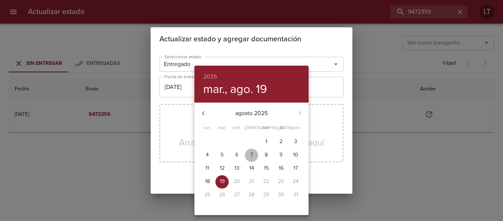
click at [255, 153] on span "7" at bounding box center [251, 154] width 13 height 7
type input "[DATE]"
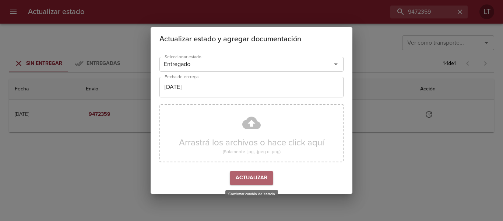
click at [257, 177] on span "Actualizar" at bounding box center [252, 177] width 32 height 9
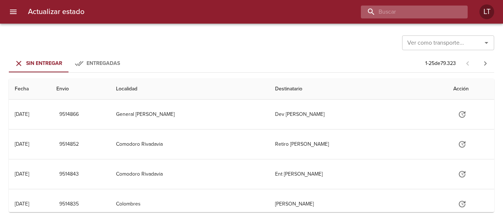
click at [423, 6] on input "buscar" at bounding box center [408, 12] width 94 height 13
paste input "9505997"
type input "9505997"
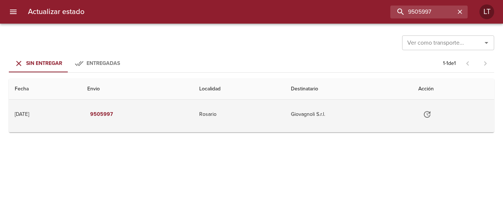
click at [429, 116] on icon "Tabla de envíos del cliente" at bounding box center [427, 114] width 9 height 9
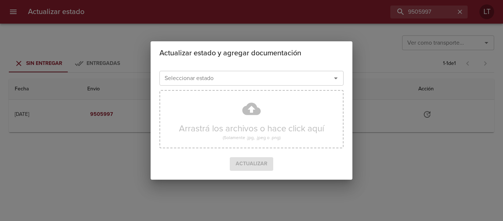
click at [249, 85] on div "Seleccionar estado" at bounding box center [251, 78] width 184 height 15
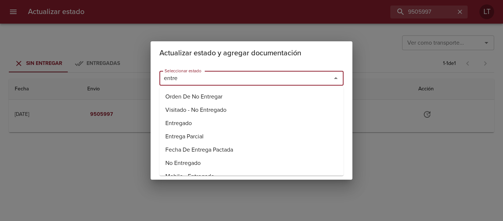
click at [192, 121] on li "Entregado" at bounding box center [251, 122] width 184 height 13
type input "Entregado"
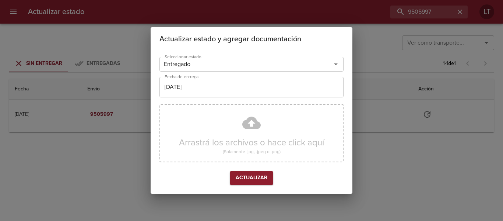
click at [198, 98] on div "Seleccionar estado Entregado Seleccionar estado Fecha de entrega 19/08/2025 Fec…" at bounding box center [251, 122] width 184 height 137
click at [201, 89] on input "[DATE]" at bounding box center [251, 87] width 184 height 21
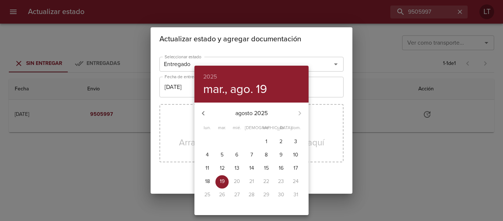
click at [210, 182] on p "18" at bounding box center [207, 180] width 5 height 7
type input "18/08/2025"
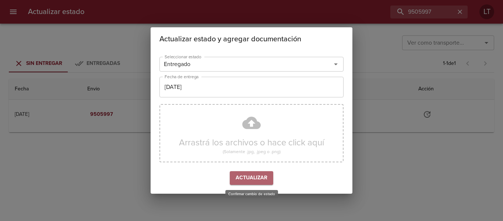
click at [253, 177] on span "Actualizar" at bounding box center [252, 177] width 32 height 9
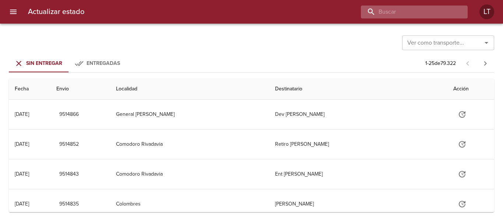
drag, startPoint x: 419, startPoint y: 9, endPoint x: 412, endPoint y: 9, distance: 7.4
click at [419, 10] on input "buscar" at bounding box center [408, 12] width 94 height 13
paste input "9506009"
type input "9506009"
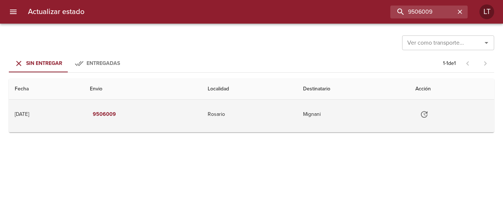
click at [428, 114] on icon "Tabla de envíos del cliente" at bounding box center [424, 114] width 9 height 9
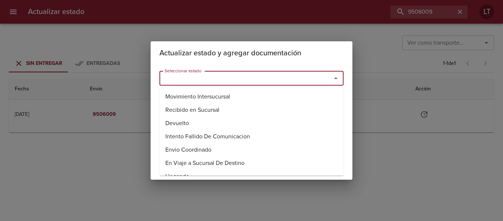
click at [233, 78] on input "Seleccionar estado" at bounding box center [241, 78] width 158 height 10
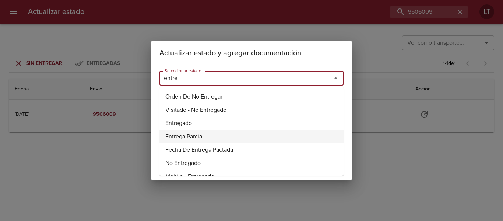
click at [190, 123] on li "Entregado" at bounding box center [251, 122] width 184 height 13
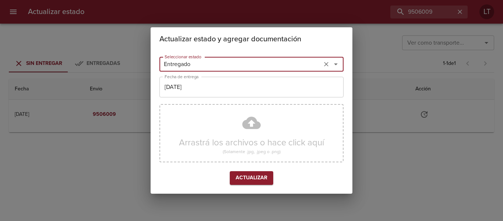
type input "Entregado"
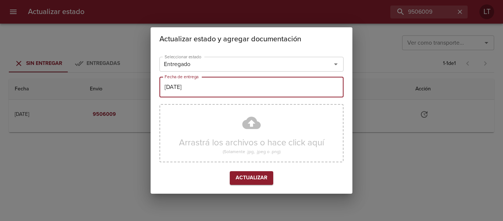
click at [200, 91] on input "[DATE]" at bounding box center [251, 87] width 184 height 21
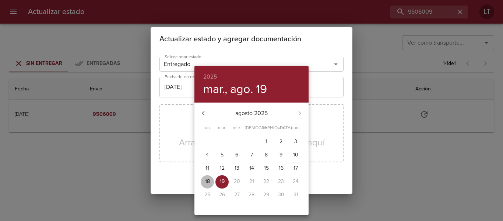
click at [208, 180] on p "18" at bounding box center [207, 180] width 5 height 7
type input "[DATE]"
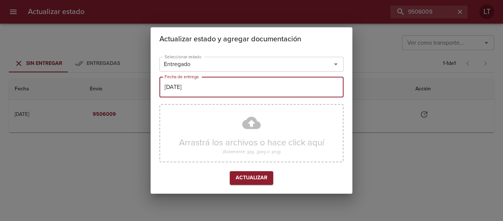
click at [252, 181] on span "Actualizar" at bounding box center [252, 177] width 32 height 9
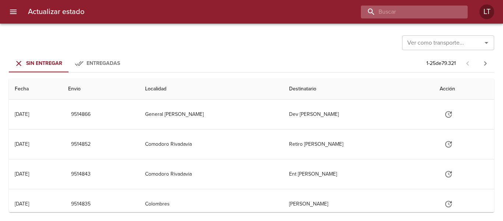
click at [434, 10] on input "buscar" at bounding box center [408, 12] width 94 height 13
paste input "9506012"
type input "9506012"
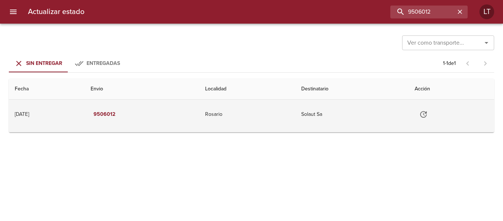
click at [428, 118] on icon "Tabla de envíos del cliente" at bounding box center [423, 114] width 9 height 9
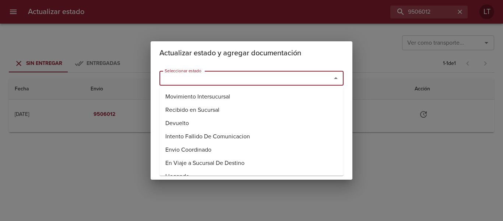
click at [217, 80] on input "Seleccionar estado" at bounding box center [241, 78] width 158 height 10
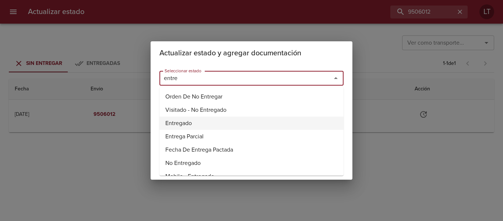
click at [193, 121] on li "Entregado" at bounding box center [251, 122] width 184 height 13
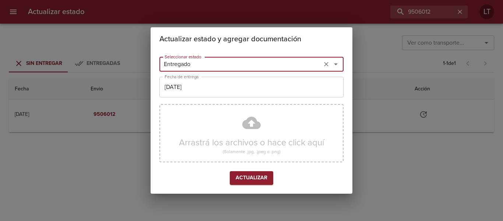
type input "Entregado"
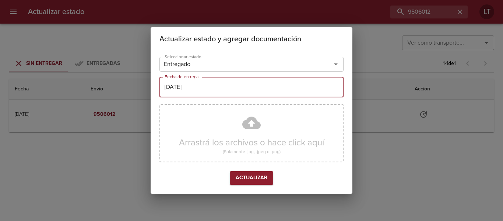
click at [192, 87] on input "[DATE]" at bounding box center [251, 87] width 184 height 21
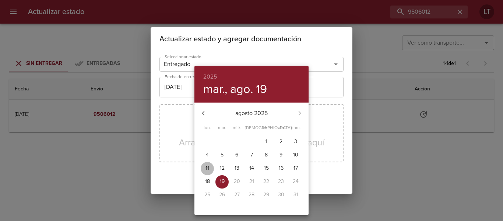
click at [206, 172] on button "11" at bounding box center [207, 168] width 13 height 13
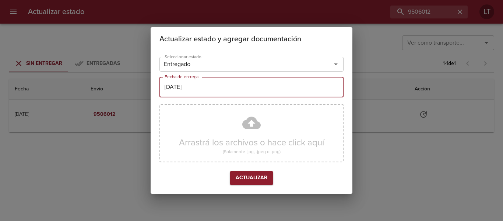
click at [193, 87] on input "[DATE]" at bounding box center [251, 87] width 184 height 21
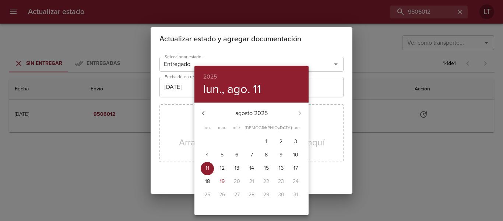
click at [208, 178] on p "18" at bounding box center [207, 180] width 5 height 7
type input "[DATE]"
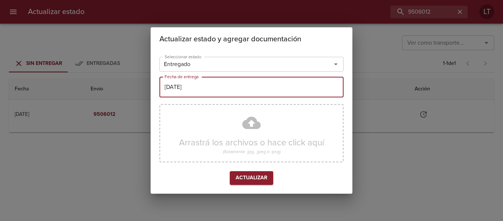
click at [261, 180] on span "Actualizar" at bounding box center [252, 177] width 32 height 9
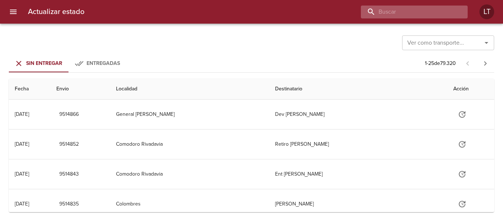
click at [420, 13] on input "buscar" at bounding box center [408, 12] width 94 height 13
paste input "9506024"
type input "9506024"
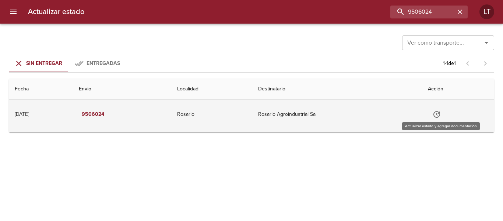
click at [440, 118] on icon "Tabla de envíos del cliente" at bounding box center [436, 114] width 9 height 9
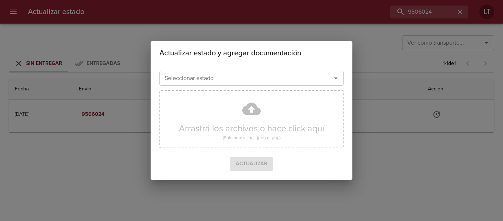
click at [206, 75] on input "Seleccionar estado" at bounding box center [241, 78] width 158 height 10
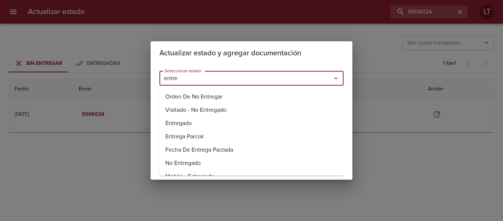
click at [174, 121] on li "Entregado" at bounding box center [251, 122] width 184 height 13
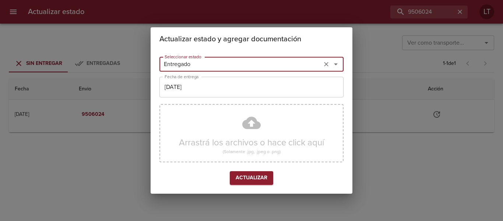
type input "Entregado"
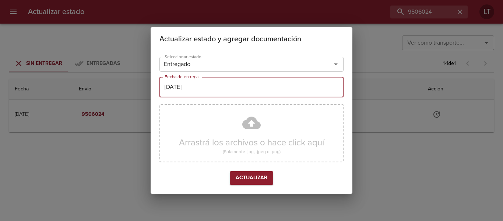
drag, startPoint x: 181, startPoint y: 99, endPoint x: 229, endPoint y: 168, distance: 83.4
click at [186, 105] on div "Seleccionar estado Entregado Seleccionar estado Fecha de entrega [DATE] Fecha d…" at bounding box center [251, 122] width 184 height 137
click at [190, 84] on input "[DATE]" at bounding box center [251, 87] width 184 height 21
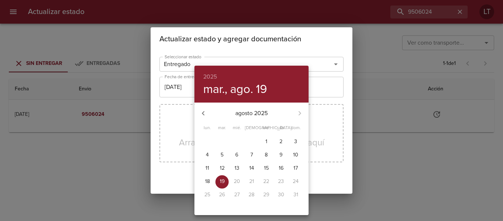
click at [206, 181] on p "18" at bounding box center [207, 180] width 5 height 7
type input "[DATE]"
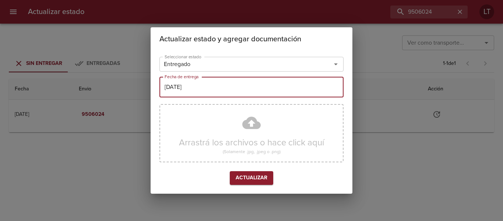
click at [249, 172] on button "Actualizar" at bounding box center [251, 178] width 43 height 14
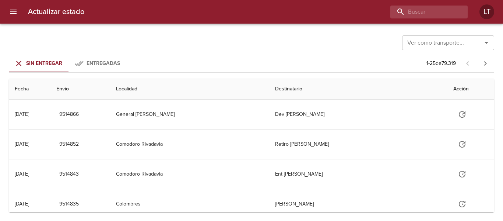
click at [410, 20] on div "Actualizar estado LT" at bounding box center [251, 12] width 503 height 24
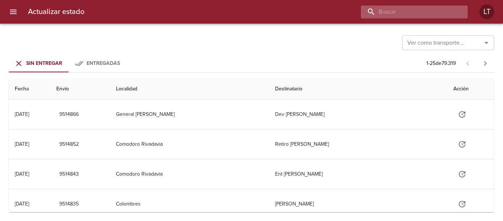
click at [411, 16] on input "buscar" at bounding box center [408, 12] width 94 height 13
paste input "9506037"
type input "9506037"
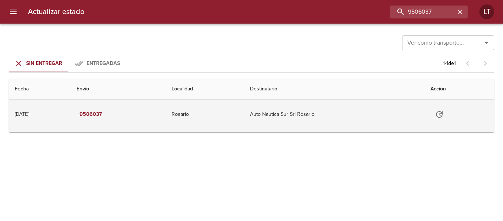
click at [444, 116] on icon "Tabla de envíos del cliente" at bounding box center [439, 114] width 9 height 9
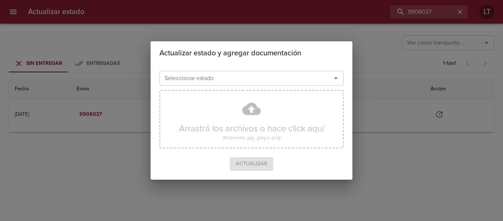
click at [238, 81] on input "Seleccionar estado" at bounding box center [241, 78] width 158 height 10
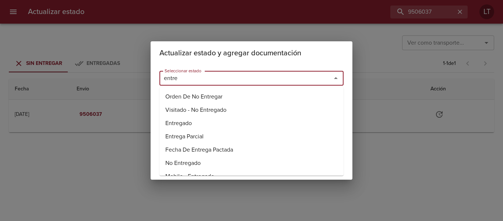
click at [190, 122] on li "Entregado" at bounding box center [251, 122] width 184 height 13
type input "Entregado"
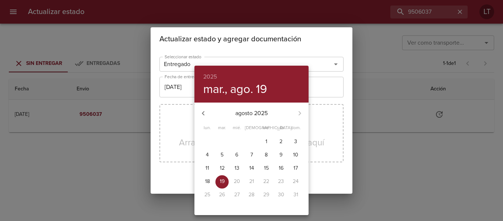
click at [205, 187] on button "18" at bounding box center [207, 181] width 13 height 13
type input "[DATE]"
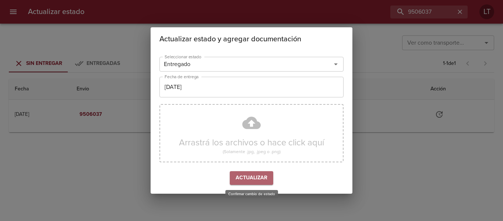
click at [256, 181] on span "Actualizar" at bounding box center [252, 177] width 32 height 9
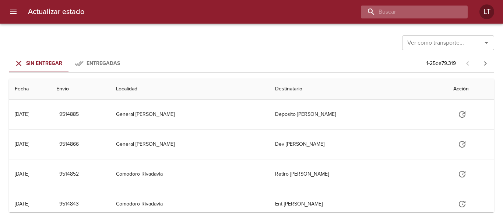
click at [439, 16] on input "buscar" at bounding box center [408, 12] width 94 height 13
paste input "9506047"
type input "9506047"
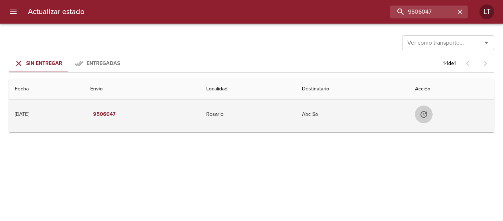
click at [427, 111] on icon "Tabla de envíos del cliente" at bounding box center [424, 114] width 7 height 7
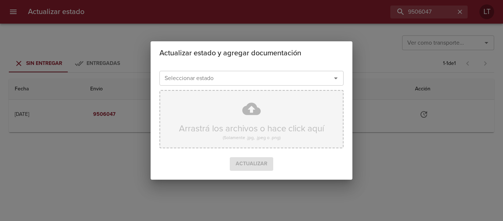
click at [263, 90] on div "Arrastrá los archivos o hace click aquí (Solamente .jpg, .jpeg o .png)" at bounding box center [251, 119] width 184 height 58
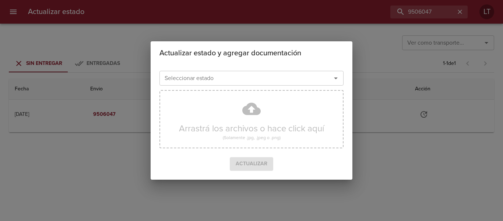
click at [229, 73] on input "Seleccionar estado" at bounding box center [241, 78] width 158 height 10
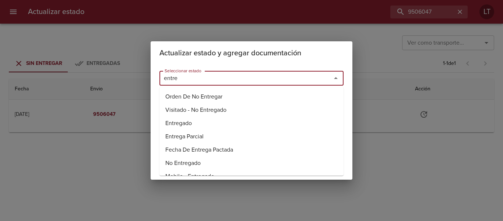
click at [189, 122] on li "Entregado" at bounding box center [251, 122] width 184 height 13
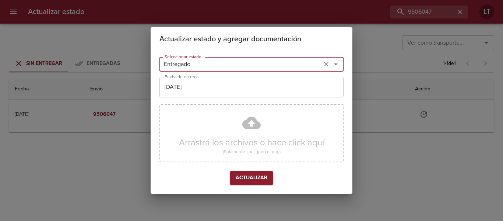
type input "Entregado"
click at [191, 93] on input "[DATE]" at bounding box center [251, 87] width 184 height 21
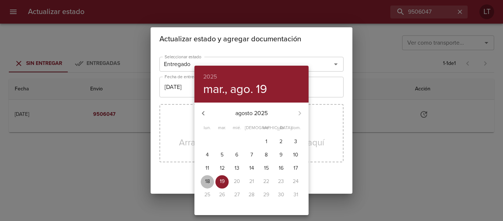
click at [212, 180] on span "18" at bounding box center [207, 180] width 13 height 7
type input "[DATE]"
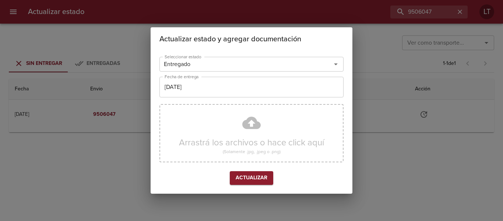
click at [277, 172] on div "Actualizar" at bounding box center [251, 178] width 184 height 14
click at [262, 177] on span "Actualizar" at bounding box center [252, 177] width 32 height 9
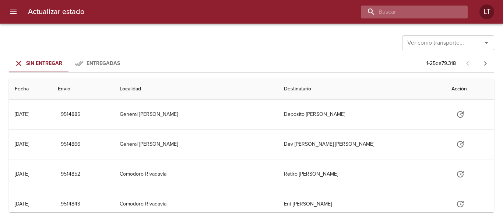
click at [429, 9] on input "buscar" at bounding box center [408, 12] width 94 height 13
paste input "9506050"
type input "9506050"
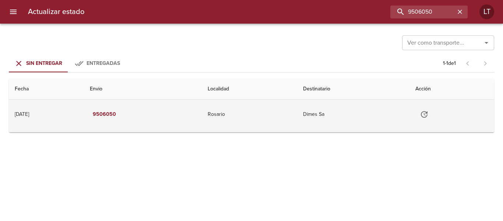
click at [428, 113] on icon "Tabla de envíos del cliente" at bounding box center [424, 114] width 7 height 7
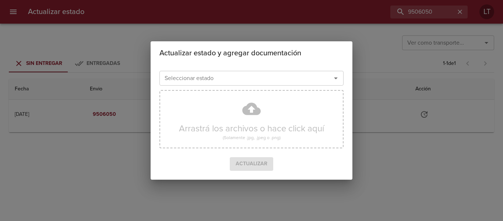
click at [238, 85] on div "Seleccionar estado" at bounding box center [251, 78] width 184 height 15
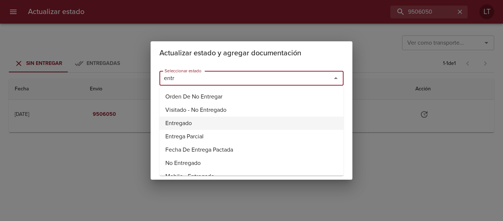
click at [186, 121] on li "Entregado" at bounding box center [251, 122] width 184 height 13
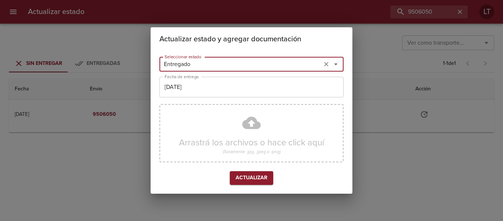
type input "Entregado"
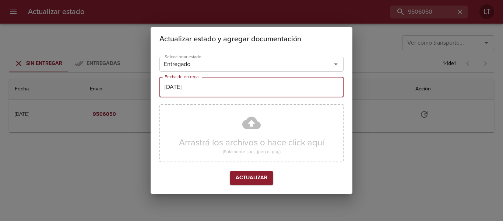
click at [199, 89] on input "[DATE]" at bounding box center [251, 87] width 184 height 21
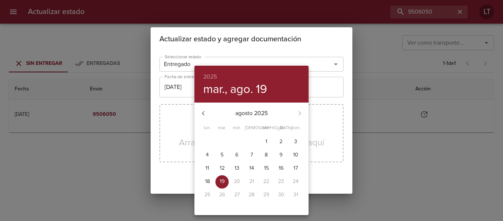
click at [211, 185] on span "18" at bounding box center [207, 180] width 13 height 7
type input "18/08/2025"
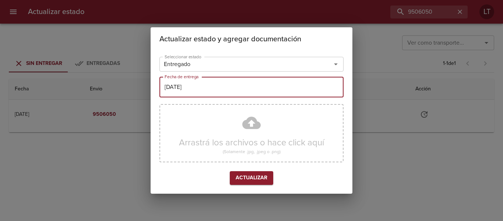
click at [254, 177] on span "Actualizar" at bounding box center [252, 177] width 32 height 9
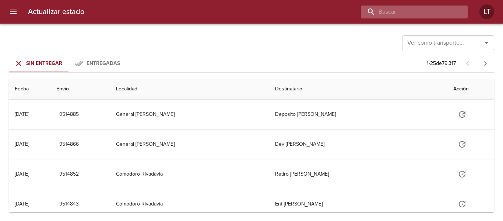
click at [418, 17] on input "buscar" at bounding box center [408, 12] width 94 height 13
paste input "9474055"
type input "9474055"
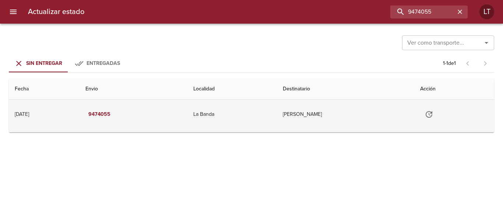
click at [438, 119] on button "Tabla de envíos del cliente" at bounding box center [429, 114] width 18 height 18
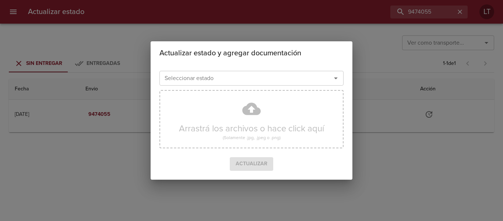
click at [272, 72] on div "Seleccionar estado" at bounding box center [251, 78] width 184 height 15
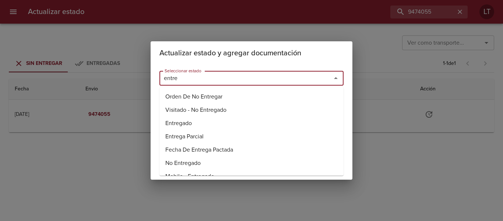
click at [186, 119] on li "Entregado" at bounding box center [251, 122] width 184 height 13
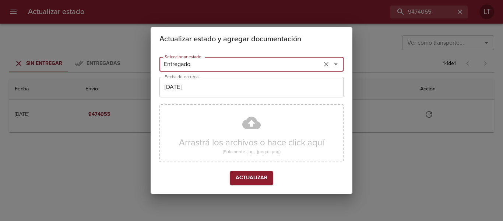
type input "Entregado"
click at [189, 89] on input "[DATE]" at bounding box center [251, 87] width 184 height 21
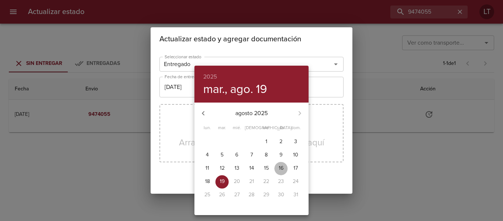
click at [278, 168] on span "16" at bounding box center [280, 167] width 13 height 7
type input "[DATE]"
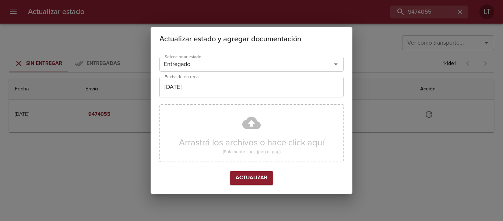
click at [250, 115] on div "Arrastrá los archivos o hace click aquí (Solamente .jpg, .jpeg o .png)" at bounding box center [251, 133] width 184 height 58
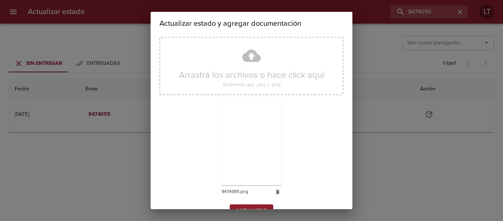
scroll to position [69, 0]
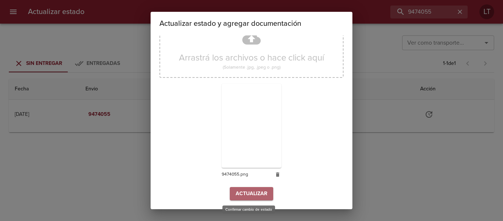
click at [246, 187] on button "Actualizar" at bounding box center [251, 194] width 43 height 14
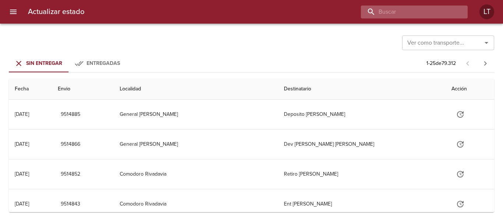
click at [420, 12] on input "buscar" at bounding box center [408, 12] width 94 height 13
paste input "9474568"
type input "9474568"
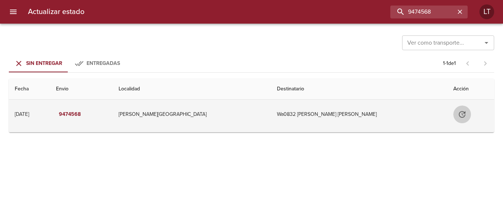
click at [458, 114] on icon "Tabla de envíos del cliente" at bounding box center [462, 114] width 9 height 9
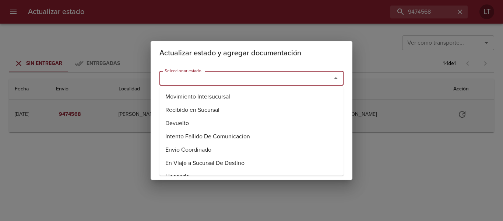
click at [237, 77] on input "Seleccionar estado" at bounding box center [241, 78] width 158 height 10
drag, startPoint x: 197, startPoint y: 123, endPoint x: 194, endPoint y: 113, distance: 10.2
click at [196, 123] on li "Entregado" at bounding box center [251, 122] width 184 height 13
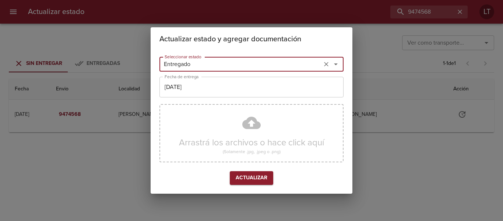
type input "Entregado"
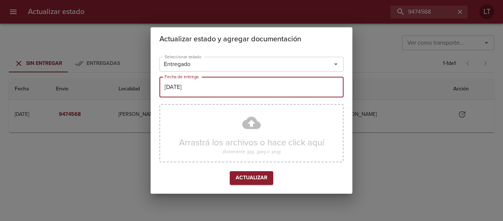
click at [193, 88] on input "[DATE]" at bounding box center [251, 87] width 184 height 21
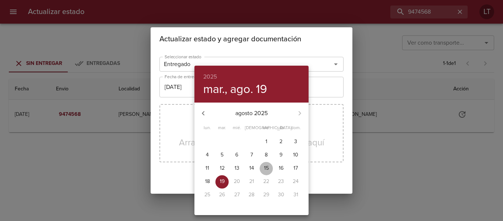
click at [268, 166] on p "15" at bounding box center [266, 167] width 5 height 7
type input "15/08/2025"
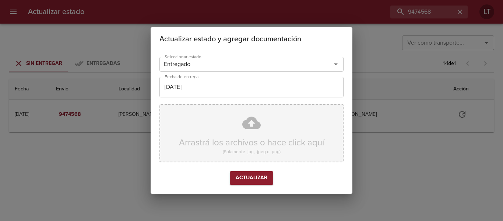
click at [251, 130] on div "Arrastrá los archivos o hace click aquí (Solamente .jpg, .jpeg o .png)" at bounding box center [251, 133] width 184 height 58
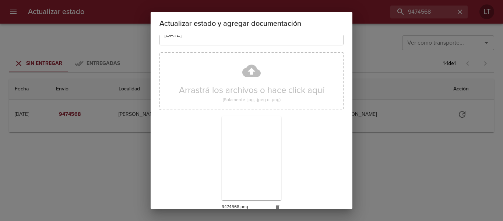
scroll to position [69, 0]
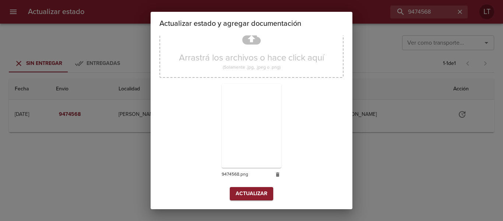
click at [250, 191] on span "Actualizar" at bounding box center [252, 193] width 32 height 9
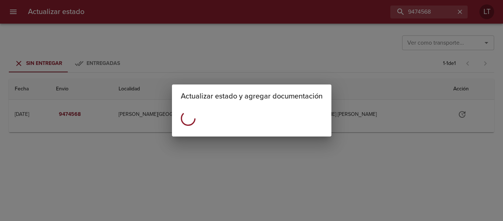
scroll to position [0, 0]
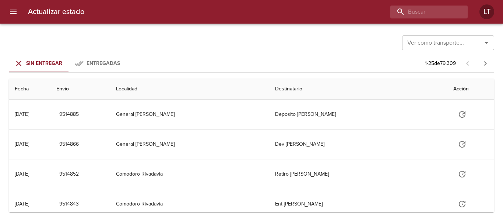
click at [446, 21] on div "Actualizar estado LT" at bounding box center [251, 12] width 503 height 24
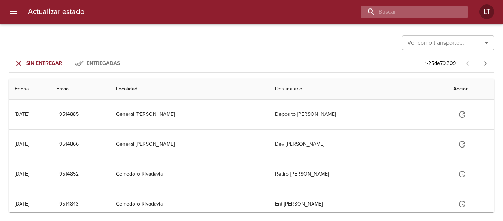
click at [443, 14] on input "buscar" at bounding box center [408, 12] width 94 height 13
paste input "9474775"
type input "9474775"
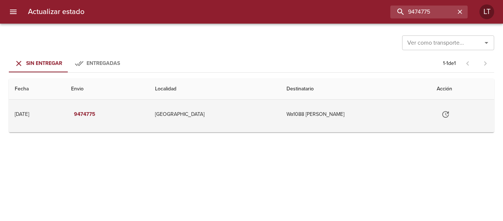
click at [450, 113] on icon "Tabla de envíos del cliente" at bounding box center [445, 114] width 9 height 9
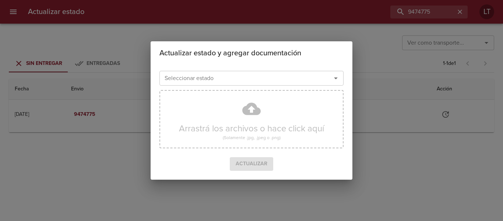
click at [266, 71] on div "Seleccionar estado" at bounding box center [251, 78] width 184 height 15
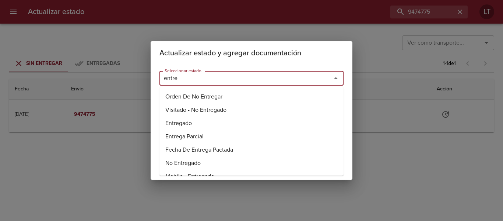
click at [193, 123] on li "Entregado" at bounding box center [251, 122] width 184 height 13
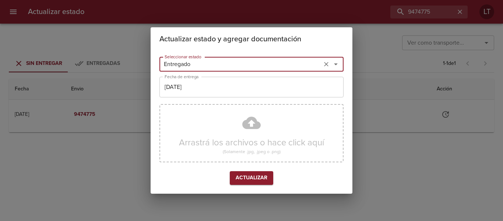
type input "Entregado"
click at [193, 90] on input "[DATE]" at bounding box center [251, 87] width 184 height 21
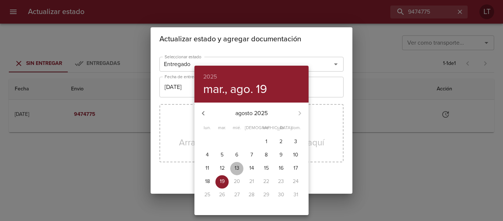
click at [241, 164] on button "13" at bounding box center [236, 168] width 13 height 13
type input "[DATE]"
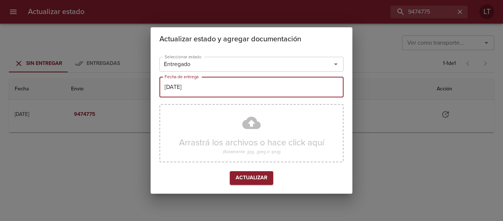
click at [249, 176] on span "Actualizar" at bounding box center [252, 177] width 32 height 9
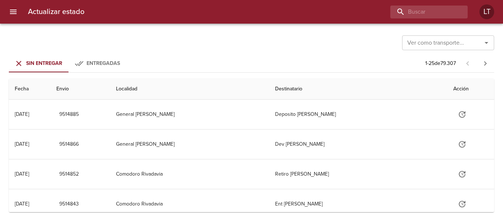
click at [412, 4] on div "Actualizar estado LT" at bounding box center [251, 12] width 503 height 24
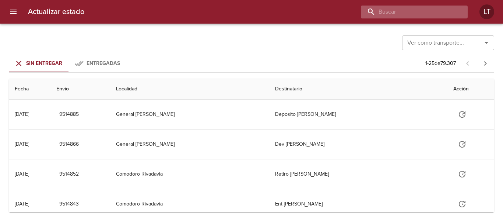
click at [418, 8] on input "buscar" at bounding box center [408, 12] width 94 height 13
paste input "9460161"
type input "9460161"
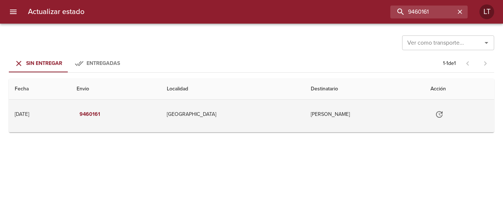
click at [446, 124] on td "Tabla de envíos del cliente" at bounding box center [460, 113] width 70 height 29
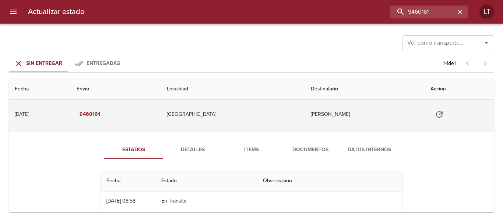
click at [440, 112] on icon "Tabla de envíos del cliente" at bounding box center [439, 114] width 9 height 9
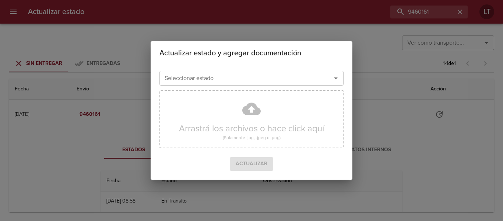
drag, startPoint x: 236, startPoint y: 78, endPoint x: 231, endPoint y: 77, distance: 4.9
click at [233, 78] on input "Seleccionar estado" at bounding box center [241, 78] width 158 height 10
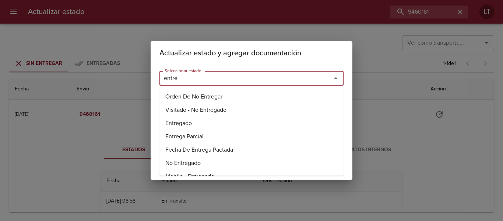
click at [183, 117] on li "Entregado" at bounding box center [251, 122] width 184 height 13
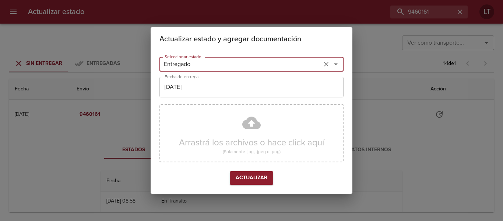
type input "Entregado"
click at [181, 84] on input "[DATE]" at bounding box center [251, 87] width 184 height 21
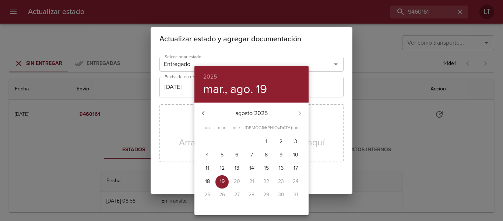
click at [232, 164] on button "13" at bounding box center [236, 168] width 13 height 13
type input "[DATE]"
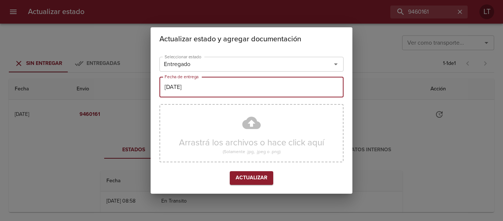
click at [244, 173] on span "Actualizar" at bounding box center [252, 177] width 32 height 9
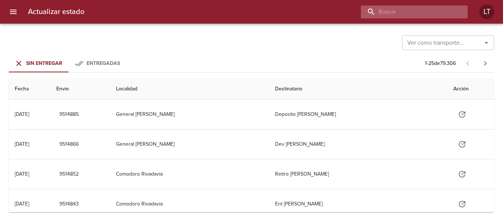
click at [432, 13] on input "buscar" at bounding box center [408, 12] width 94 height 13
paste input "9476059"
type input "9476059"
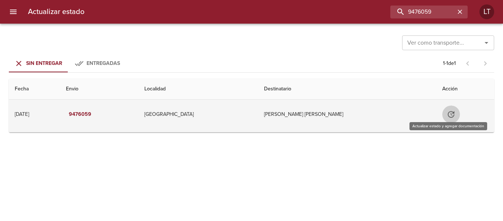
click at [447, 118] on icon "Tabla de envíos del cliente" at bounding box center [451, 114] width 9 height 9
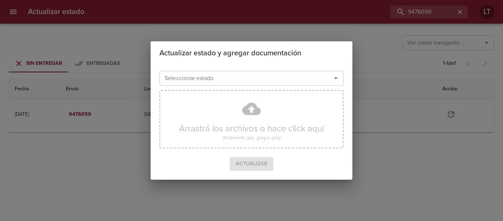
click at [291, 71] on div "Seleccionar estado" at bounding box center [251, 78] width 184 height 15
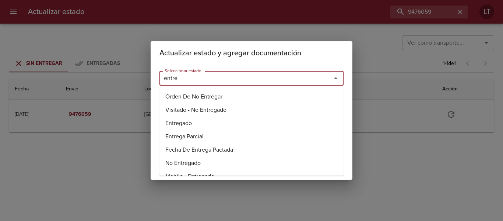
click at [196, 126] on li "Entregado" at bounding box center [251, 122] width 184 height 13
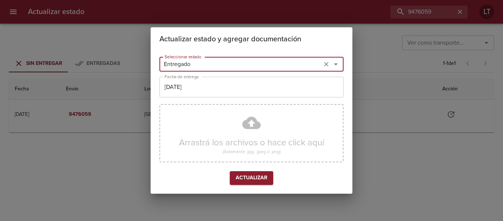
type input "Entregado"
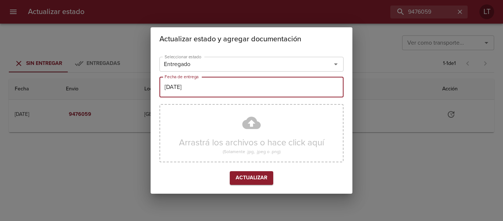
click at [200, 85] on input "[DATE]" at bounding box center [251, 87] width 184 height 21
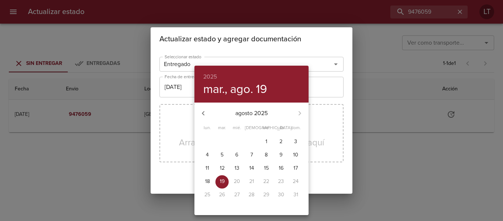
click at [276, 168] on span "16" at bounding box center [280, 167] width 13 height 7
type input "16/08/2025"
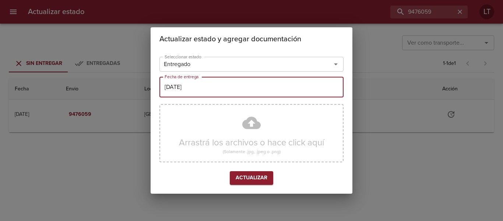
click at [253, 173] on span "Actualizar" at bounding box center [252, 177] width 32 height 9
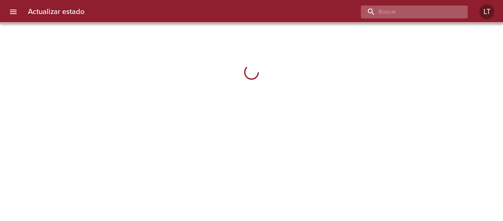
click at [425, 11] on input "buscar" at bounding box center [408, 12] width 94 height 13
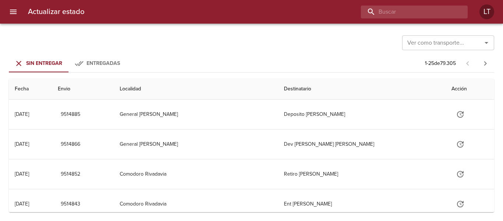
paste input "9476059"
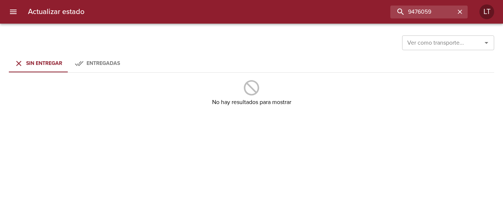
click at [96, 69] on button "Entregadas" at bounding box center [97, 64] width 59 height 18
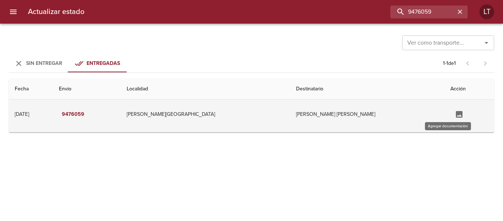
click at [456, 115] on icon "Tabla de envíos del cliente" at bounding box center [459, 114] width 7 height 7
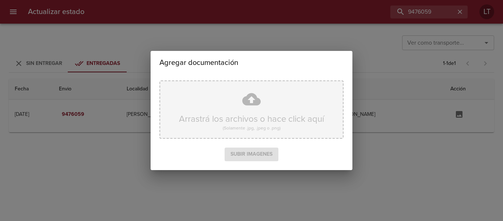
click at [274, 98] on div "Arrastrá los archivos o hace click aquí (Solamente .jpg, .jpeg o .png)" at bounding box center [251, 109] width 184 height 58
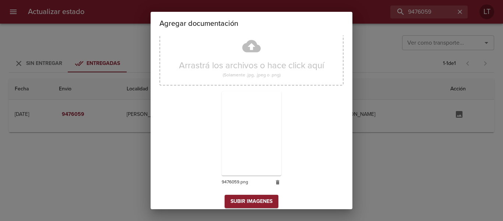
scroll to position [22, 0]
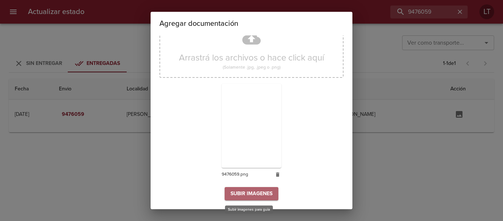
click at [252, 197] on span "Subir imagenes" at bounding box center [252, 193] width 42 height 9
click at [255, 196] on span "Subir imagenes" at bounding box center [252, 193] width 42 height 9
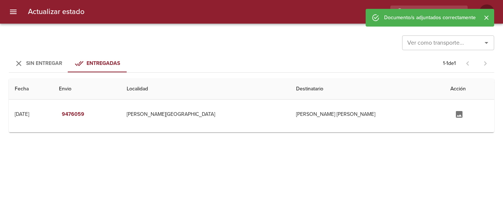
click at [52, 63] on span "Sin Entregar" at bounding box center [44, 63] width 36 height 6
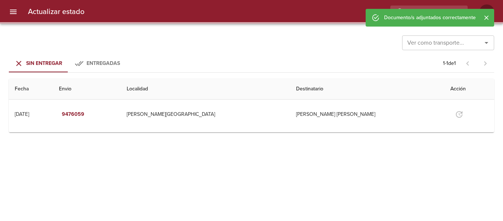
click at [488, 18] on icon "Cerrar" at bounding box center [486, 17] width 7 height 7
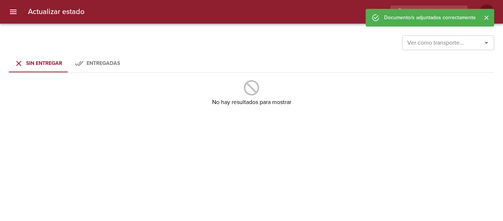
click at [492, 18] on div "Documento/s adjuntados correctamente" at bounding box center [430, 18] width 129 height 18
click at [436, 11] on div "Documento/s adjuntados correctamente" at bounding box center [430, 17] width 92 height 13
click at [422, 7] on input "9476059" at bounding box center [408, 12] width 94 height 13
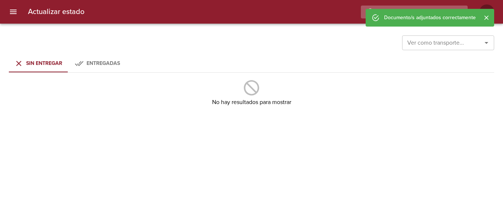
paste input "61950"
type input "9461950"
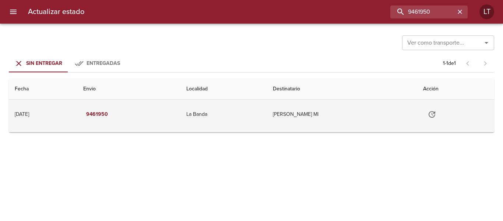
click at [441, 117] on button "Tabla de envíos del cliente" at bounding box center [432, 114] width 18 height 18
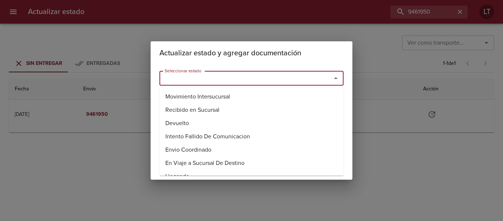
click at [286, 73] on input "Seleccionar estado" at bounding box center [241, 78] width 158 height 10
click at [190, 115] on li "Visitado - No Entregado" at bounding box center [251, 109] width 184 height 13
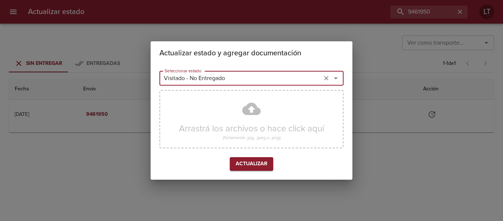
click at [183, 85] on div "Visitado - No Entregado Seleccionar estado" at bounding box center [251, 78] width 184 height 15
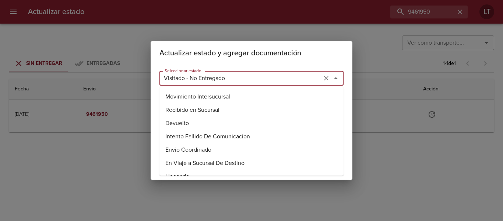
click at [183, 80] on input "Visitado - No Entregado" at bounding box center [241, 78] width 158 height 10
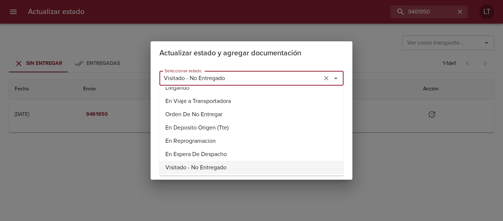
click at [183, 80] on input "Visitado - No Entregado" at bounding box center [241, 78] width 158 height 10
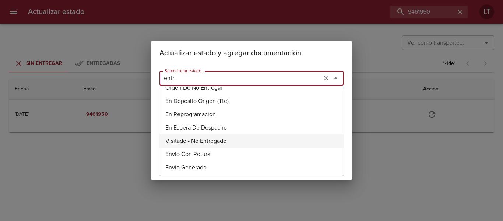
scroll to position [18, 0]
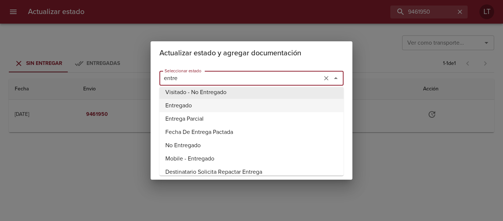
click at [183, 104] on li "Entregado" at bounding box center [251, 105] width 184 height 13
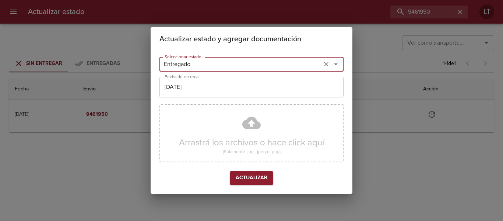
type input "Entregado"
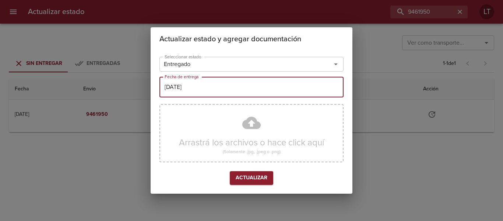
click at [196, 93] on input "[DATE]" at bounding box center [251, 87] width 184 height 21
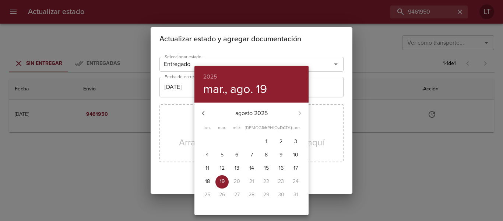
click at [249, 169] on span "14" at bounding box center [251, 167] width 13 height 7
type input "[DATE]"
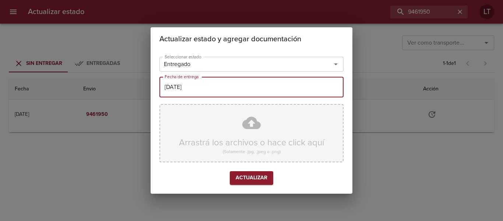
click at [245, 136] on div "Arrastrá los archivos o hace click aquí (Solamente .jpg, .jpeg o .png)" at bounding box center [251, 133] width 184 height 58
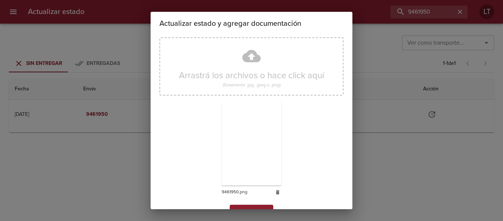
scroll to position [69, 0]
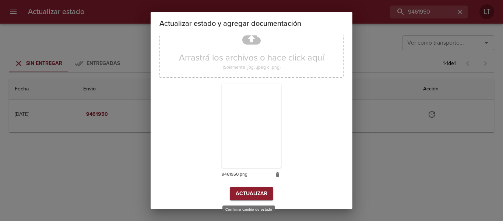
click at [259, 190] on span "Actualizar" at bounding box center [252, 193] width 32 height 9
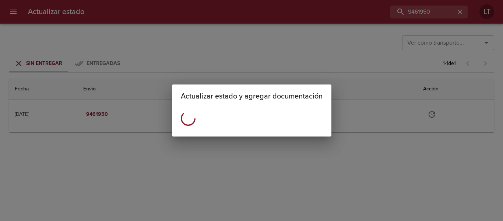
scroll to position [0, 0]
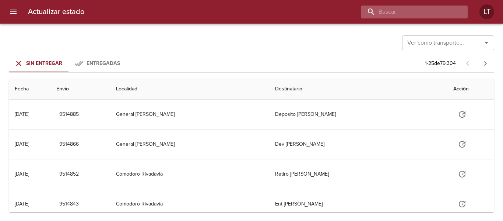
click at [417, 17] on input "buscar" at bounding box center [408, 12] width 94 height 13
paste input "9456260"
type input "9456260"
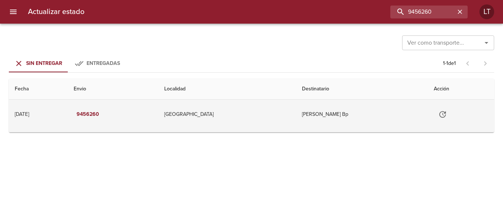
click at [442, 114] on button "Tabla de envíos del cliente" at bounding box center [443, 114] width 18 height 18
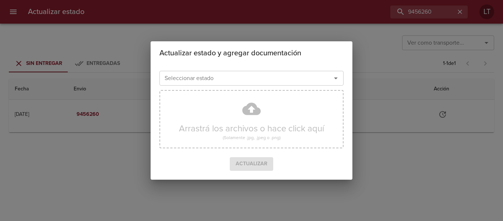
click at [272, 72] on div "Seleccionar estado" at bounding box center [251, 78] width 184 height 15
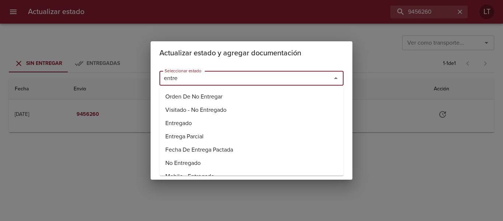
click at [187, 119] on li "Entregado" at bounding box center [251, 122] width 184 height 13
type input "Entregado"
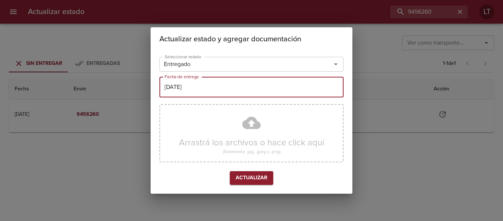
click at [189, 84] on input "[DATE]" at bounding box center [251, 87] width 184 height 21
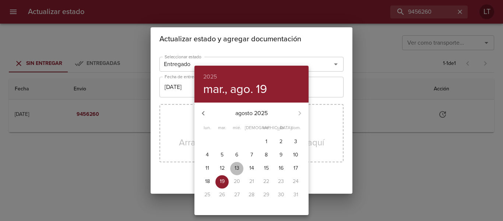
click at [238, 169] on p "13" at bounding box center [237, 167] width 5 height 7
type input "13/08/2025"
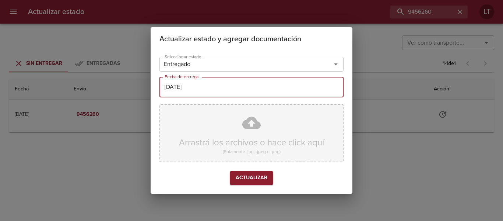
click at [253, 122] on div "Arrastrá los archivos o hace click aquí (Solamente .jpg, .jpeg o .png)" at bounding box center [251, 133] width 184 height 58
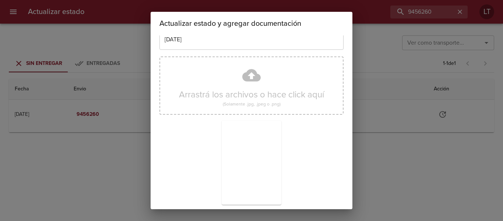
scroll to position [69, 0]
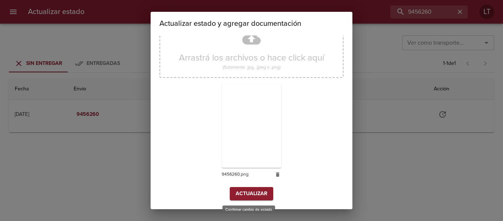
click at [258, 191] on span "Actualizar" at bounding box center [252, 193] width 32 height 9
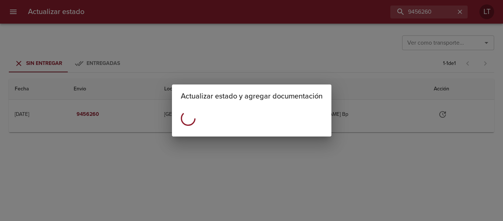
scroll to position [0, 0]
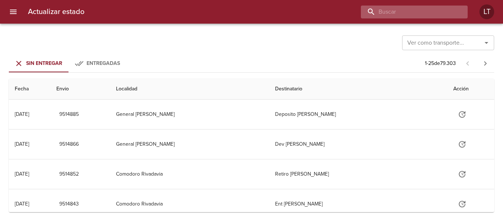
click at [431, 10] on input "buscar" at bounding box center [408, 12] width 94 height 13
paste input "9458759"
type input "9458759"
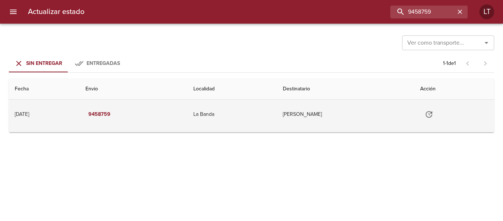
click at [433, 117] on icon "Tabla de envíos del cliente" at bounding box center [429, 114] width 9 height 9
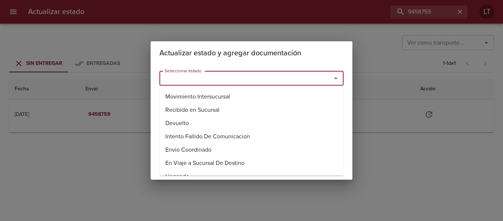
click at [199, 78] on input "Seleccionar estado" at bounding box center [241, 78] width 158 height 10
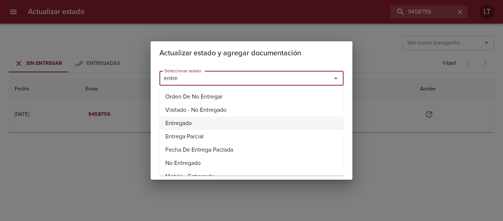
click at [185, 129] on li "Entregado" at bounding box center [251, 122] width 184 height 13
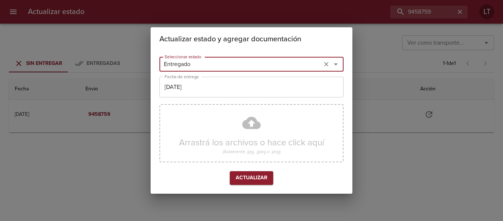
type input "Entregado"
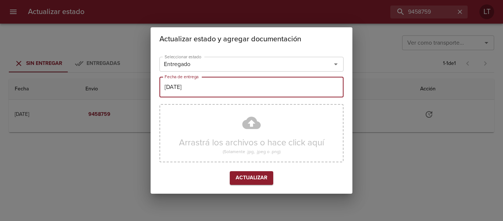
click at [193, 93] on input "[DATE]" at bounding box center [251, 87] width 184 height 21
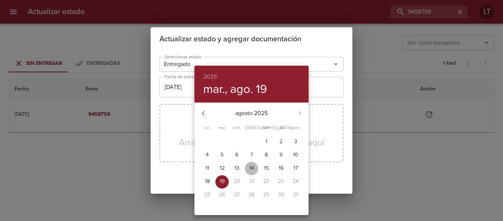
click at [257, 172] on span "14" at bounding box center [251, 167] width 13 height 7
type input "14/08/2025"
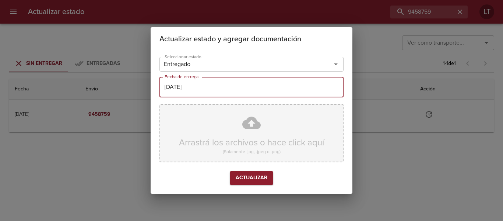
click at [247, 132] on div "Arrastrá los archivos o hace click aquí (Solamente .jpg, .jpeg o .png)" at bounding box center [251, 133] width 184 height 58
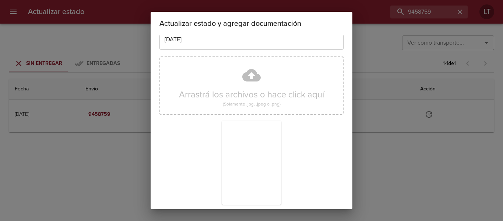
scroll to position [69, 0]
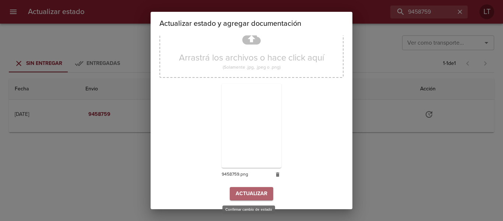
click at [261, 198] on span "Actualizar" at bounding box center [252, 193] width 32 height 9
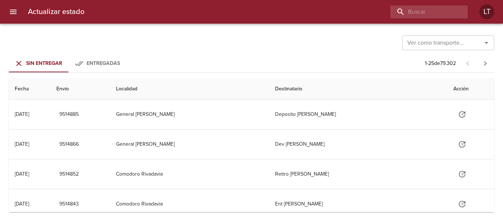
click at [412, 4] on div "Actualizar estado LT" at bounding box center [251, 12] width 503 height 24
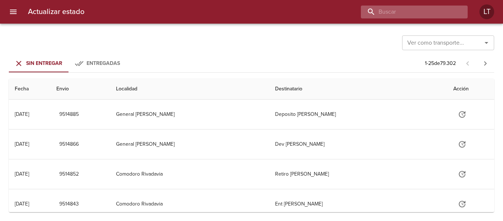
click at [414, 7] on input "buscar" at bounding box center [408, 12] width 94 height 13
paste input "9492239"
type input "9492239"
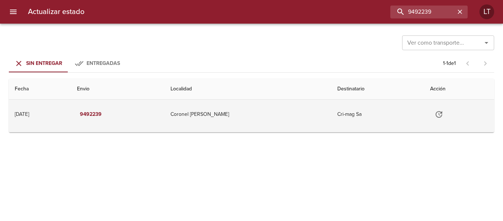
click at [444, 120] on td "Tabla de envíos del cliente" at bounding box center [459, 113] width 70 height 29
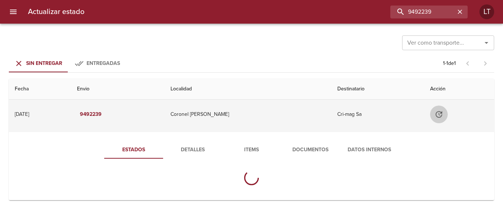
click at [437, 115] on icon "Tabla de envíos del cliente" at bounding box center [439, 114] width 7 height 7
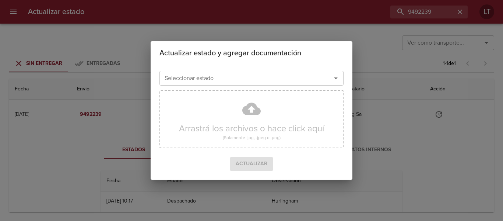
click at [265, 81] on input "Seleccionar estado" at bounding box center [241, 78] width 158 height 10
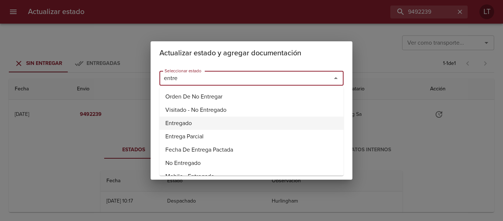
click at [179, 122] on li "Entregado" at bounding box center [251, 122] width 184 height 13
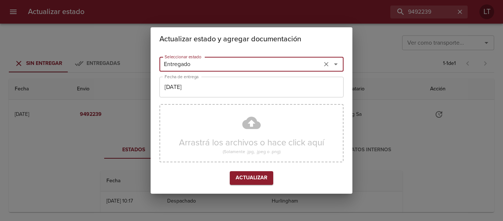
type input "Entregado"
click at [188, 93] on input "[DATE]" at bounding box center [251, 87] width 184 height 21
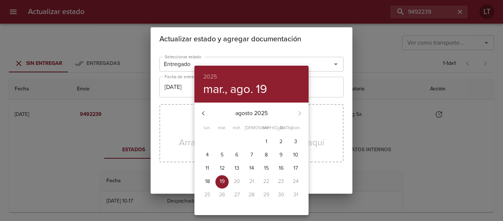
click at [263, 165] on span "15" at bounding box center [266, 167] width 13 height 7
type input "[DATE]"
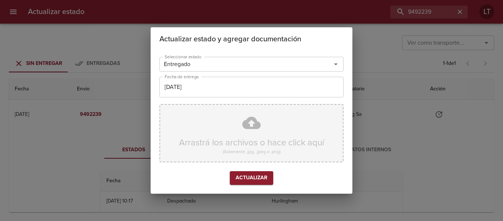
click at [246, 122] on div "Arrastrá los archivos o hace click aquí (Solamente .jpg, .jpeg o .png)" at bounding box center [251, 133] width 184 height 58
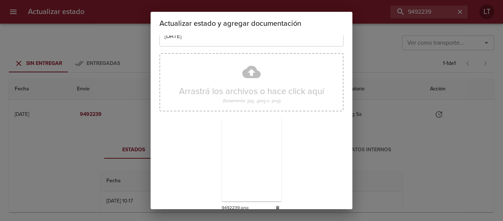
scroll to position [69, 0]
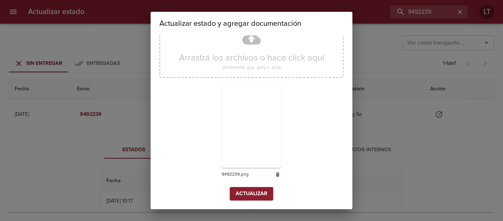
click at [250, 187] on button "Actualizar" at bounding box center [251, 194] width 43 height 14
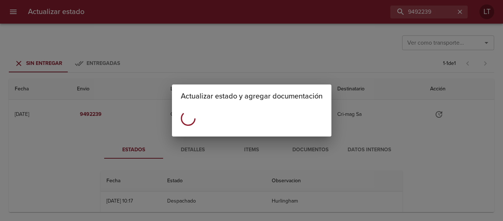
scroll to position [0, 0]
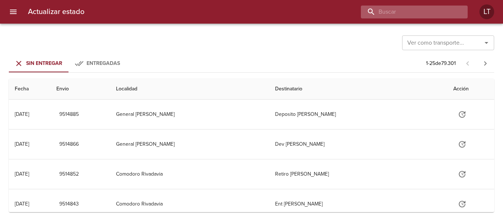
click at [446, 13] on input "buscar" at bounding box center [408, 12] width 94 height 13
paste input "9492259"
type input "9492259"
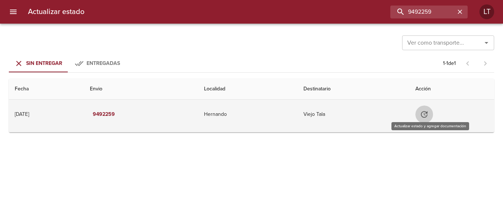
click at [425, 114] on button "Tabla de envíos del cliente" at bounding box center [424, 114] width 18 height 18
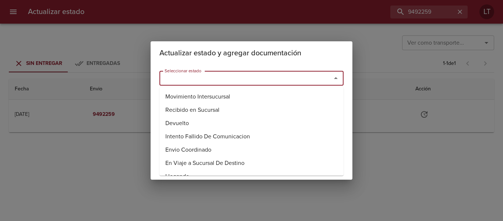
click at [248, 75] on input "Seleccionar estado" at bounding box center [241, 78] width 158 height 10
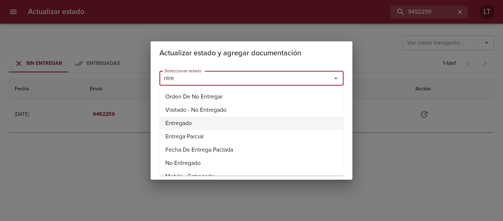
click at [178, 122] on li "Entregado" at bounding box center [251, 122] width 184 height 13
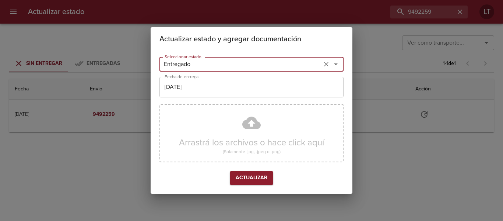
type input "Entregado"
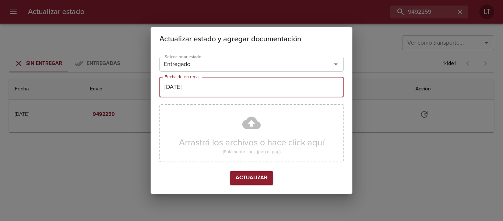
click at [192, 88] on input "[DATE]" at bounding box center [251, 87] width 184 height 21
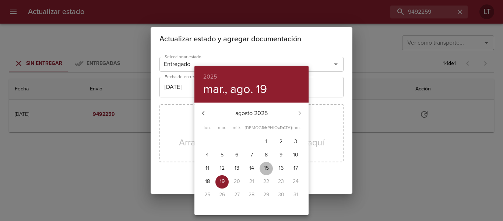
click at [270, 166] on span "15" at bounding box center [266, 167] width 13 height 7
type input "15/08/2025"
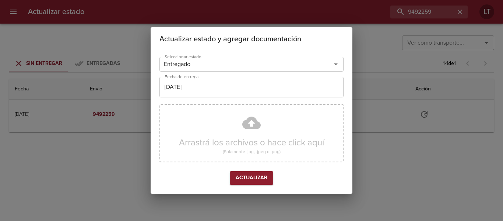
click at [248, 122] on div "Arrastrá los archivos o hace click aquí (Solamente .jpg, .jpeg o .png)" at bounding box center [251, 133] width 184 height 58
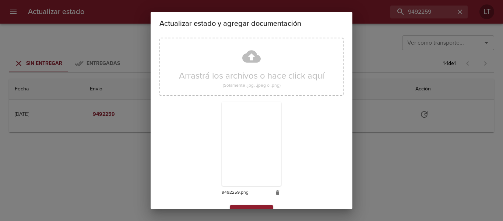
scroll to position [69, 0]
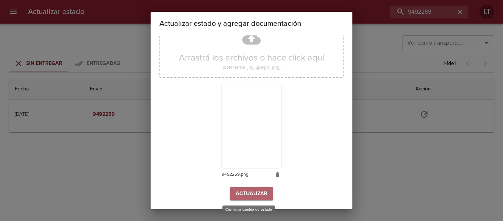
click at [243, 192] on span "Actualizar" at bounding box center [252, 193] width 32 height 9
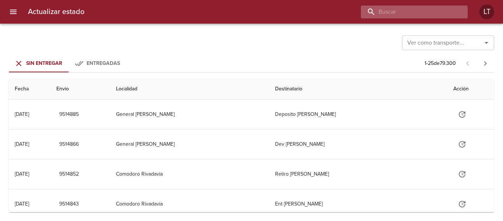
click at [433, 13] on input "buscar" at bounding box center [408, 12] width 94 height 13
paste input "9487172"
type input "9487172"
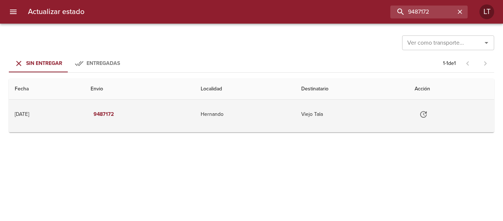
click at [432, 112] on button "Tabla de envíos del cliente" at bounding box center [424, 114] width 18 height 18
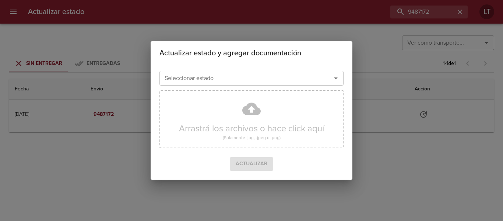
click at [255, 84] on div "Seleccionar estado" at bounding box center [251, 78] width 184 height 15
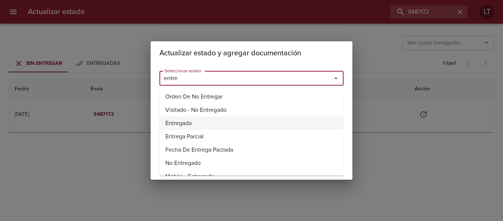
click at [187, 123] on li "Entregado" at bounding box center [251, 122] width 184 height 13
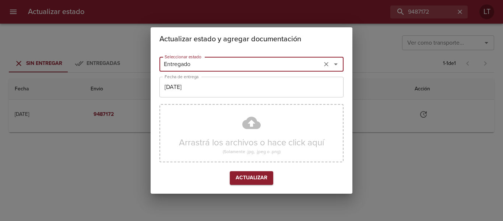
type input "Entregado"
click at [186, 77] on input "[DATE]" at bounding box center [251, 87] width 184 height 21
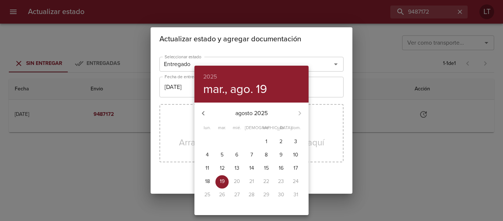
click at [256, 165] on span "14" at bounding box center [251, 167] width 13 height 7
type input "14/08/2025"
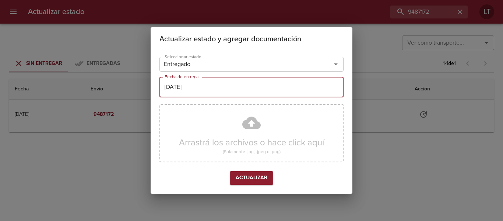
click at [257, 116] on div "Arrastrá los archivos o hace click aquí (Solamente .jpg, .jpeg o .png)" at bounding box center [251, 133] width 184 height 58
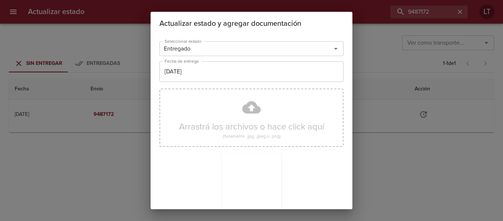
scroll to position [69, 0]
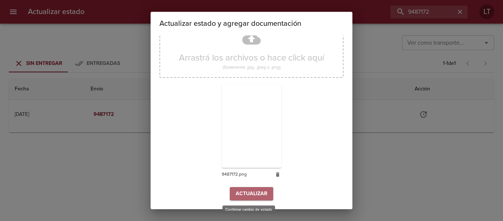
click at [245, 194] on span "Actualizar" at bounding box center [252, 193] width 32 height 9
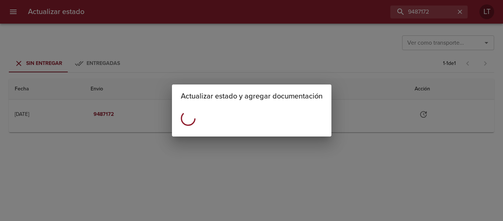
scroll to position [0, 0]
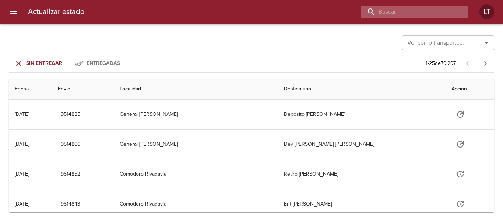
click at [442, 12] on input "buscar" at bounding box center [408, 12] width 94 height 13
paste input "9487249"
type input "9487249"
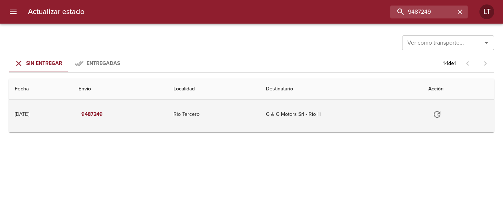
click at [445, 111] on button "Tabla de envíos del cliente" at bounding box center [437, 114] width 18 height 18
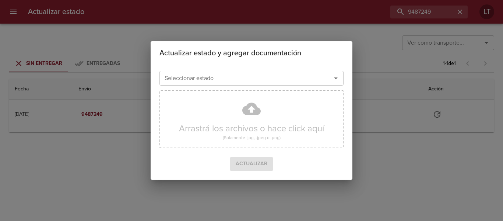
click at [252, 78] on input "Seleccionar estado" at bounding box center [241, 78] width 158 height 10
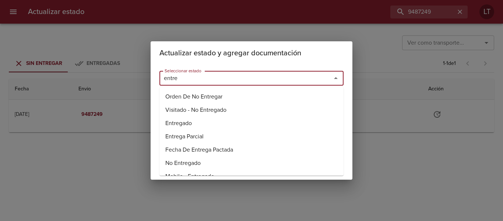
click at [202, 123] on li "Entregado" at bounding box center [251, 122] width 184 height 13
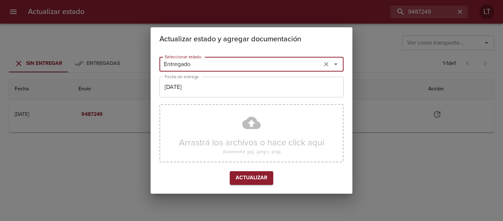
type input "Entregado"
click at [199, 84] on input "[DATE]" at bounding box center [251, 87] width 184 height 21
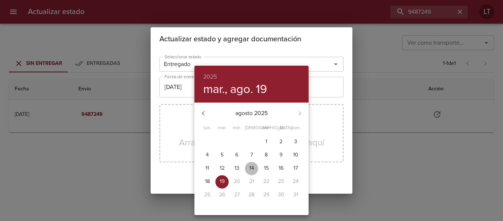
click at [251, 164] on button "14" at bounding box center [251, 168] width 13 height 13
type input "[DATE]"
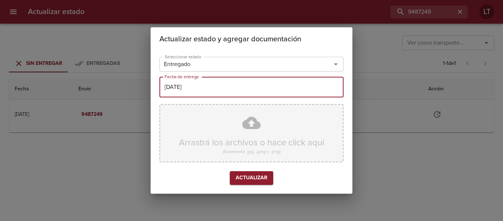
click at [251, 123] on div "Arrastrá los archivos o hace click aquí (Solamente .jpg, .jpeg o .png)" at bounding box center [251, 133] width 184 height 58
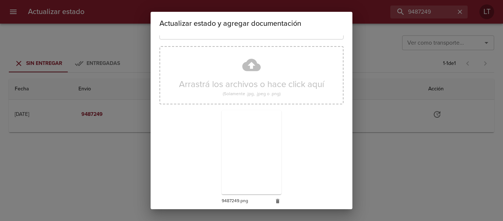
scroll to position [69, 0]
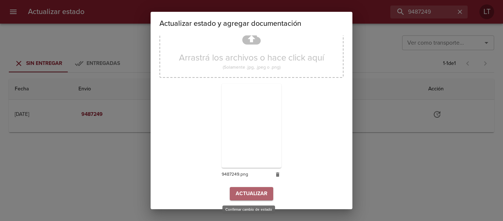
click at [233, 195] on button "Actualizar" at bounding box center [251, 194] width 43 height 14
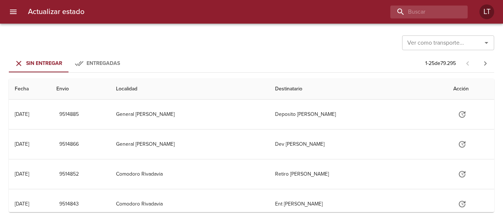
click at [440, 4] on div "Actualizar estado LT" at bounding box center [251, 12] width 503 height 24
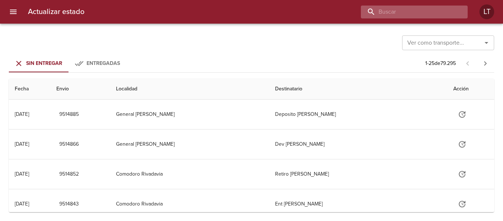
click at [440, 14] on input "buscar" at bounding box center [408, 12] width 94 height 13
paste input "9482117"
type input "9482117"
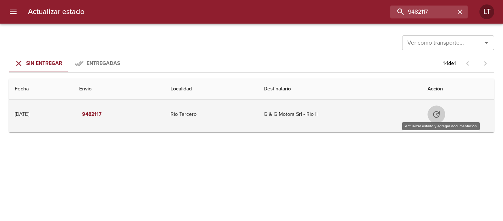
click at [440, 113] on icon "Tabla de envíos del cliente" at bounding box center [436, 114] width 7 height 7
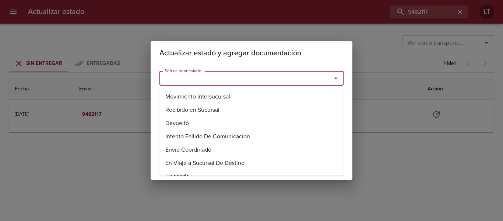
click at [268, 79] on input "Seleccionar estado" at bounding box center [241, 78] width 158 height 10
click at [180, 122] on li "Entregado" at bounding box center [251, 122] width 184 height 13
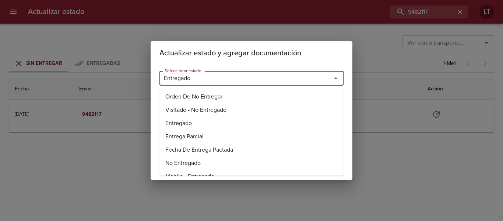
type input "Entregado"
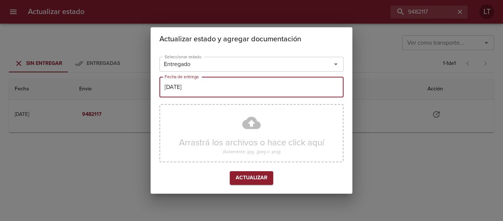
click at [185, 94] on input "[DATE]" at bounding box center [251, 87] width 184 height 21
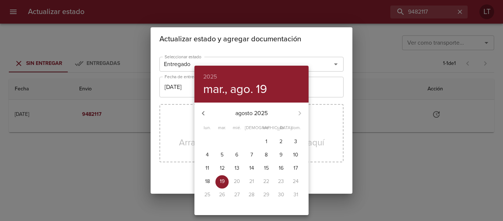
click at [237, 168] on p "13" at bounding box center [237, 167] width 5 height 7
type input "[DATE]"
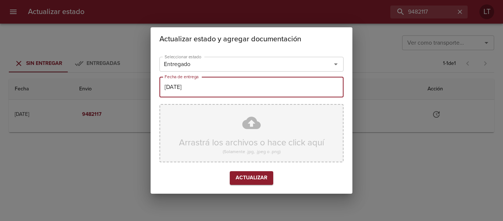
click at [260, 123] on div "Arrastrá los archivos o hace click aquí (Solamente .jpg, .jpeg o .png)" at bounding box center [251, 133] width 184 height 58
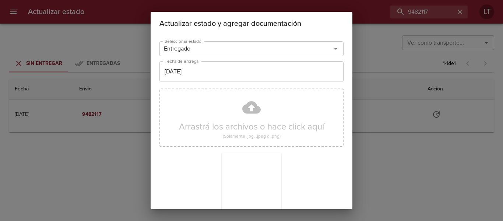
scroll to position [69, 0]
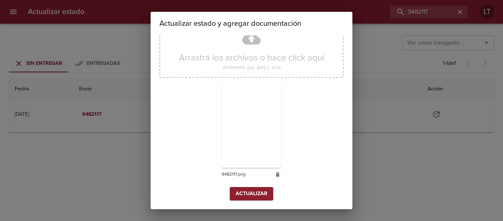
click at [243, 194] on span "Actualizar" at bounding box center [252, 193] width 32 height 9
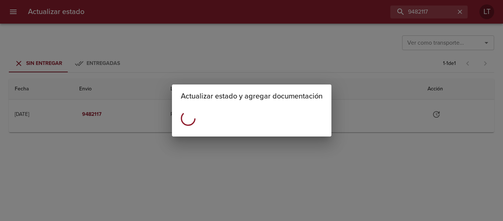
scroll to position [0, 0]
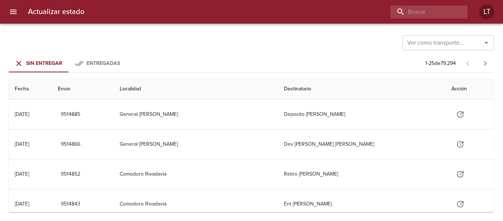
click at [439, 3] on div "Actualizar estado LT" at bounding box center [251, 12] width 503 height 24
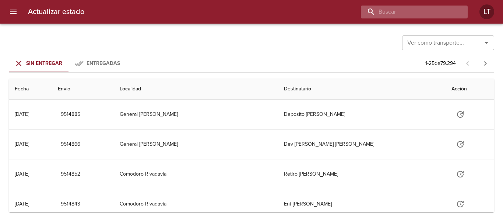
click at [436, 6] on input "buscar" at bounding box center [408, 12] width 94 height 13
paste input "9482209"
type input "9482209"
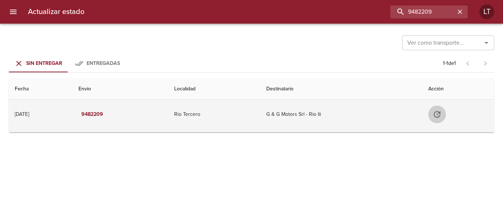
click at [440, 115] on icon "Tabla de envíos del cliente" at bounding box center [437, 114] width 7 height 7
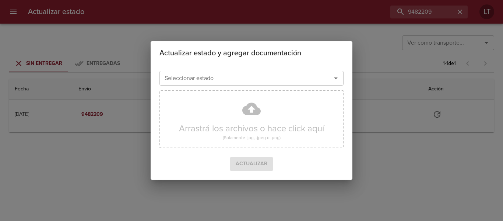
click at [260, 77] on input "Seleccionar estado" at bounding box center [241, 78] width 158 height 10
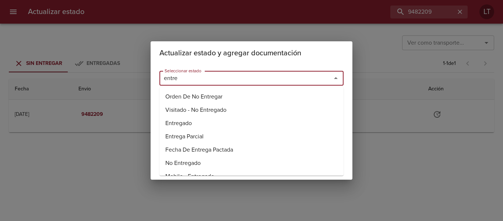
click at [179, 126] on li "Entregado" at bounding box center [251, 122] width 184 height 13
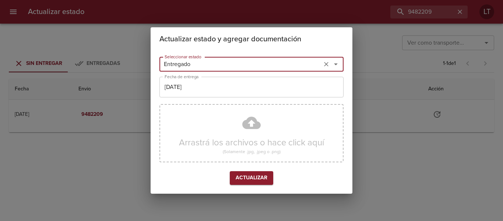
type input "Entregado"
click at [187, 94] on input "[DATE]" at bounding box center [251, 87] width 184 height 21
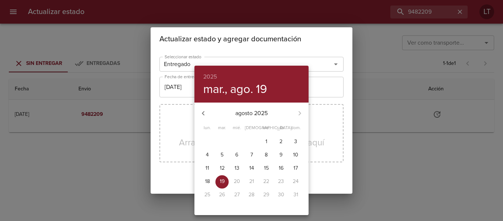
click at [236, 169] on p "13" at bounding box center [237, 167] width 5 height 7
type input "[DATE]"
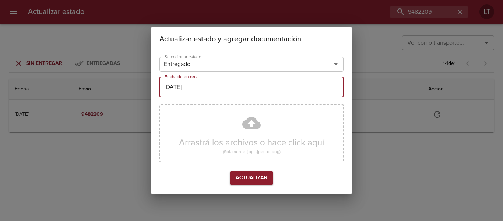
click at [247, 119] on div "Arrastrá los archivos o hace click aquí (Solamente .jpg, .jpeg o .png)" at bounding box center [251, 133] width 184 height 58
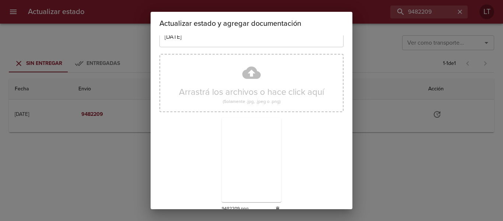
scroll to position [69, 0]
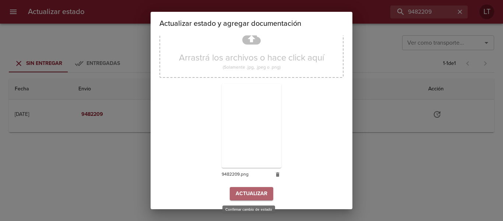
click at [255, 192] on span "Actualizar" at bounding box center [252, 193] width 32 height 9
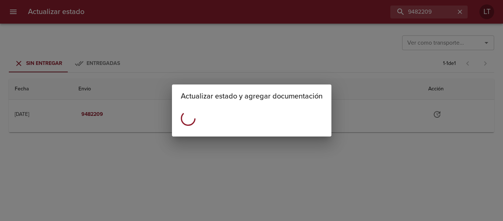
scroll to position [0, 0]
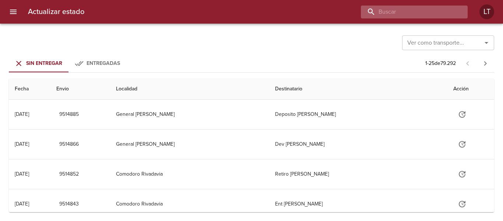
click at [425, 7] on input "buscar" at bounding box center [408, 12] width 94 height 13
paste input "9479128"
type input "9479128"
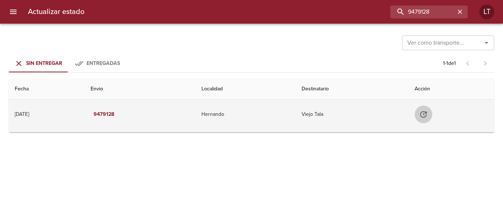
click at [427, 113] on icon "Tabla de envíos del cliente" at bounding box center [423, 114] width 7 height 7
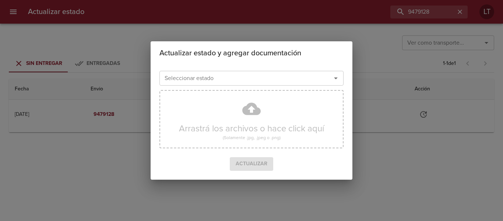
click at [236, 85] on div "Seleccionar estado" at bounding box center [251, 78] width 184 height 15
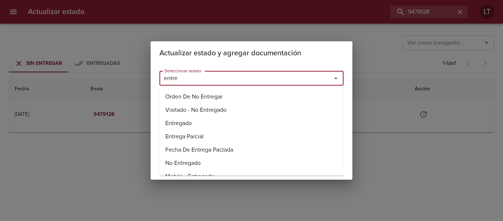
drag, startPoint x: 175, startPoint y: 124, endPoint x: 187, endPoint y: 98, distance: 28.3
click at [176, 123] on li "Entregado" at bounding box center [251, 122] width 184 height 13
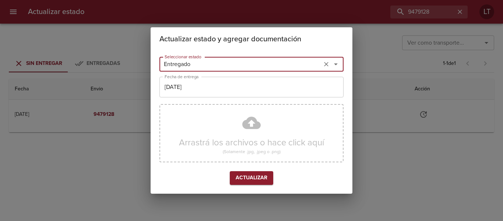
type input "Entregado"
click at [188, 95] on input "[DATE]" at bounding box center [251, 87] width 184 height 21
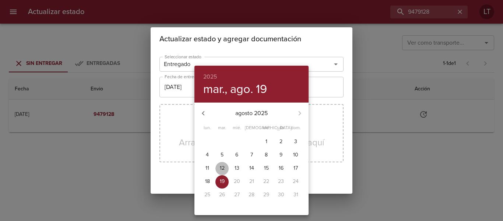
click at [225, 169] on span "12" at bounding box center [221, 167] width 13 height 7
type input "12/08/2025"
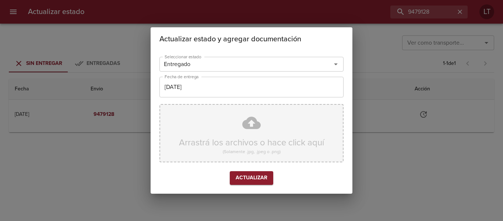
click at [249, 122] on div "Arrastrá los archivos o hace click aquí (Solamente .jpg, .jpeg o .png)" at bounding box center [251, 133] width 184 height 58
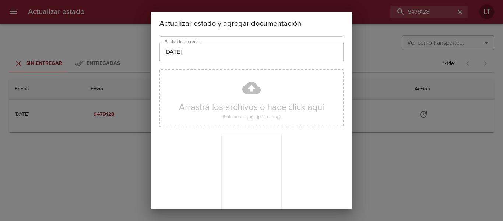
scroll to position [69, 0]
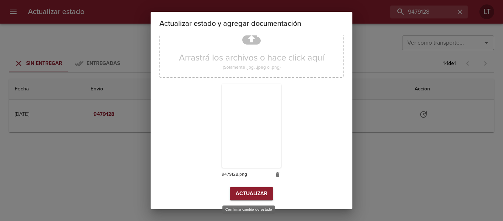
click at [249, 191] on span "Actualizar" at bounding box center [252, 193] width 32 height 9
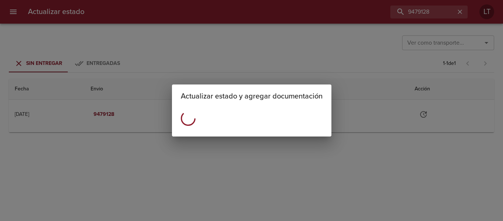
scroll to position [0, 0]
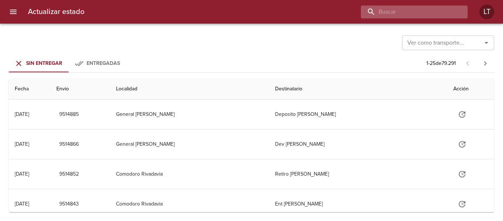
click at [428, 9] on input "buscar" at bounding box center [408, 12] width 94 height 13
paste input "9479164"
type input "9479164"
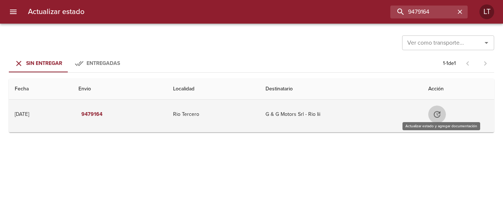
click at [441, 113] on icon "Tabla de envíos del cliente" at bounding box center [437, 114] width 9 height 9
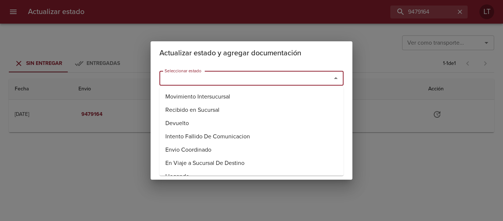
click at [253, 83] on input "Seleccionar estado" at bounding box center [241, 78] width 158 height 10
click at [170, 124] on li "Entregado" at bounding box center [251, 122] width 184 height 13
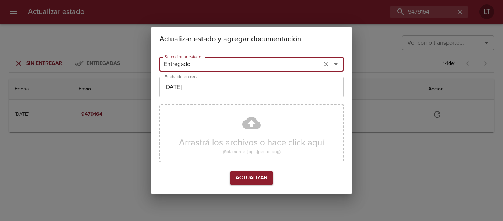
type input "Entregado"
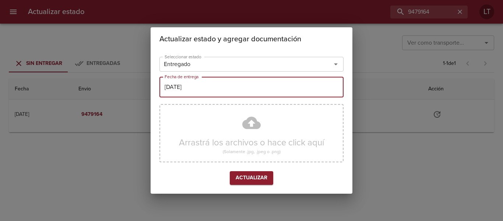
click at [193, 94] on input "[DATE]" at bounding box center [251, 87] width 184 height 21
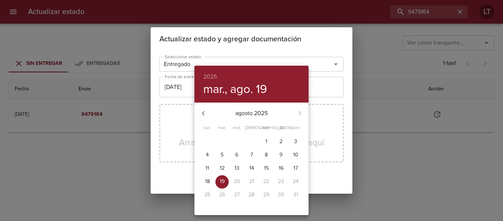
click at [238, 168] on p "13" at bounding box center [237, 167] width 5 height 7
type input "[DATE]"
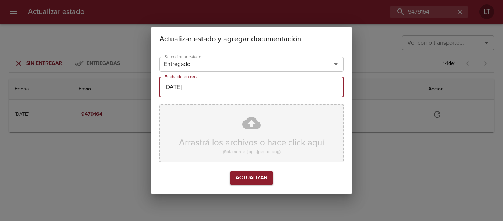
click at [256, 128] on div "Arrastrá los archivos o hace click aquí (Solamente .jpg, .jpeg o .png)" at bounding box center [251, 133] width 184 height 58
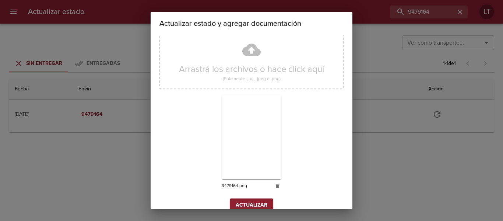
scroll to position [69, 0]
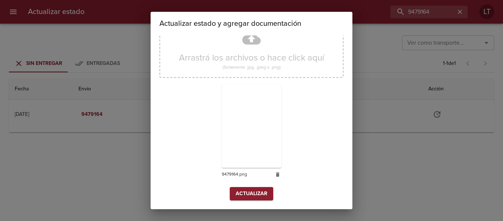
click at [254, 190] on span "Actualizar" at bounding box center [252, 193] width 32 height 9
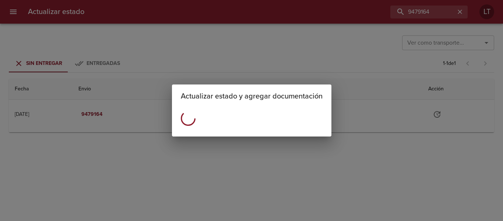
scroll to position [0, 0]
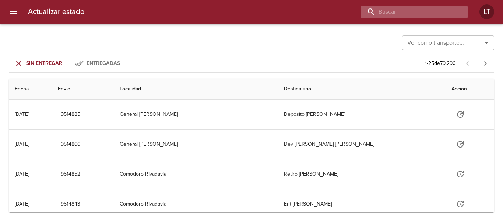
click at [447, 9] on input "buscar" at bounding box center [408, 12] width 94 height 13
paste input "9492134"
type input "9492134"
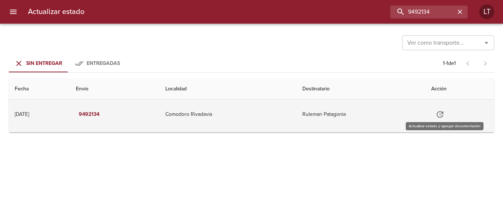
click at [441, 115] on icon "Tabla de envíos del cliente" at bounding box center [440, 114] width 7 height 7
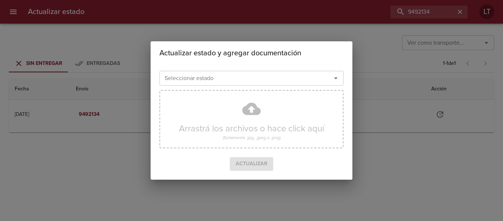
click at [268, 83] on input "Seleccionar estado" at bounding box center [241, 78] width 158 height 10
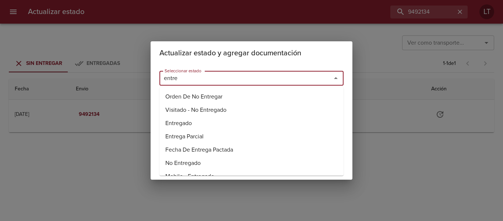
click at [179, 116] on li "Entregado" at bounding box center [251, 122] width 184 height 13
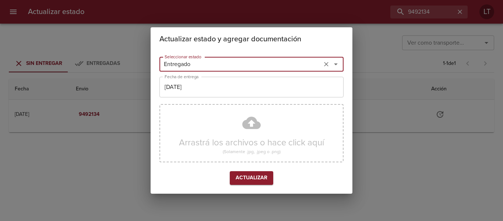
type input "Entregado"
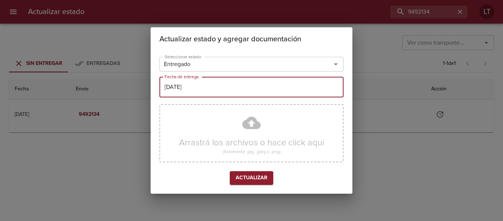
click at [183, 82] on input "[DATE]" at bounding box center [251, 87] width 184 height 21
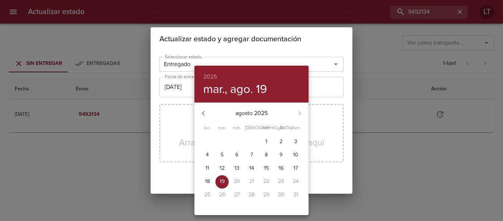
click at [270, 167] on span "15" at bounding box center [266, 167] width 13 height 7
type input "15/08/2025"
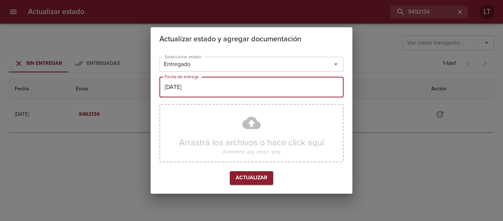
click at [253, 129] on div "Arrastrá los archivos o hace click aquí (Solamente .jpg, .jpeg o .png)" at bounding box center [251, 133] width 184 height 58
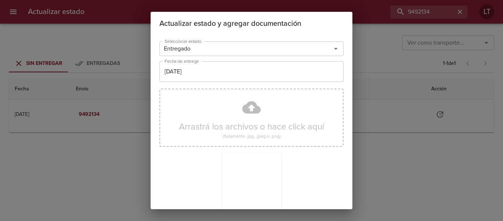
scroll to position [69, 0]
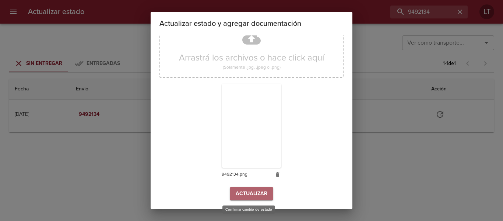
click at [252, 193] on span "Actualizar" at bounding box center [252, 193] width 32 height 9
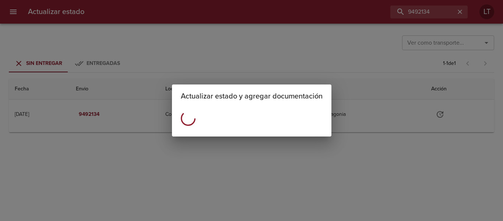
scroll to position [0, 0]
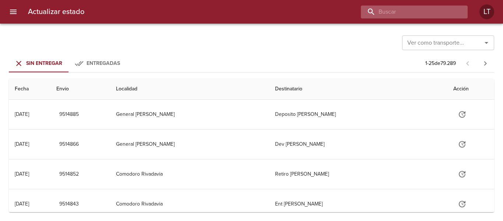
click at [438, 8] on input "buscar" at bounding box center [408, 12] width 94 height 13
paste input "9492147"
type input "9492147"
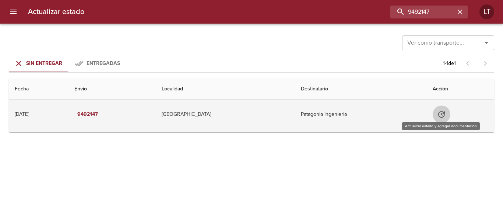
click at [442, 115] on icon "Tabla de envíos del cliente" at bounding box center [441, 114] width 7 height 7
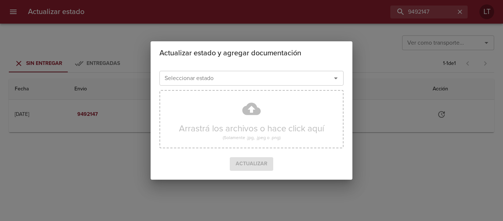
click at [261, 82] on input "Seleccionar estado" at bounding box center [241, 78] width 158 height 10
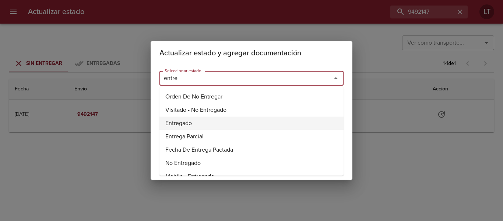
drag, startPoint x: 191, startPoint y: 122, endPoint x: 195, endPoint y: 109, distance: 13.5
click at [191, 122] on li "Entregado" at bounding box center [251, 122] width 184 height 13
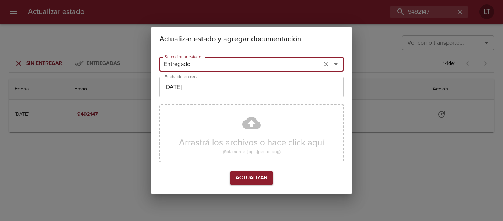
type input "Entregado"
click at [199, 95] on input "[DATE]" at bounding box center [251, 87] width 184 height 21
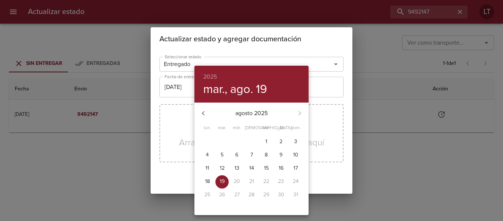
click at [267, 165] on p "15" at bounding box center [266, 167] width 5 height 7
type input "[DATE]"
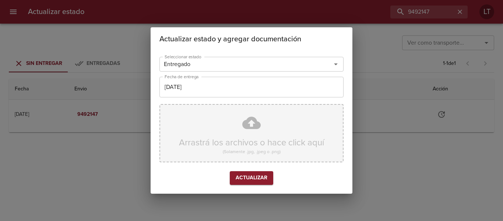
click at [251, 121] on div "Arrastrá los archivos o hace click aquí (Solamente .jpg, .jpeg o .png)" at bounding box center [251, 133] width 184 height 58
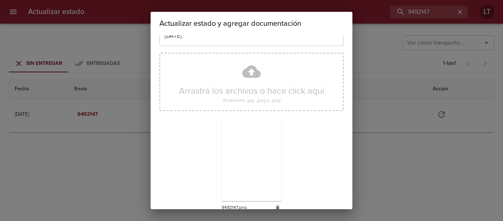
scroll to position [69, 0]
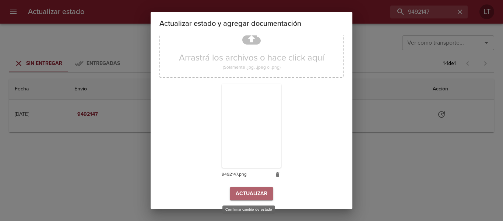
click at [255, 196] on span "Actualizar" at bounding box center [252, 193] width 32 height 9
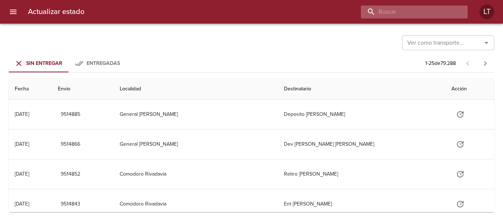
click at [436, 14] on input "buscar" at bounding box center [408, 12] width 94 height 13
paste input "9487006"
type input "9487006"
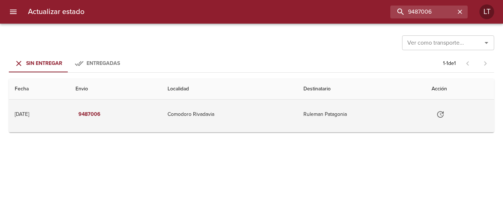
drag, startPoint x: 452, startPoint y: 120, endPoint x: 446, endPoint y: 117, distance: 6.6
click at [449, 119] on td "Tabla de envíos del cliente" at bounding box center [460, 113] width 68 height 29
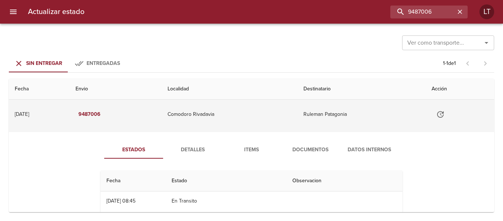
click at [438, 116] on icon "Tabla de envíos del cliente" at bounding box center [440, 114] width 9 height 9
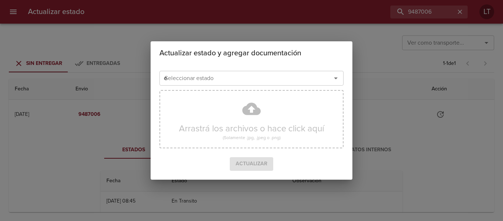
click at [274, 73] on input "e" at bounding box center [241, 78] width 158 height 10
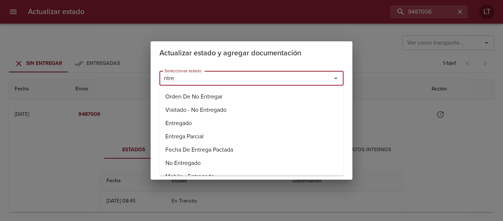
click at [186, 126] on li "Entregado" at bounding box center [251, 122] width 184 height 13
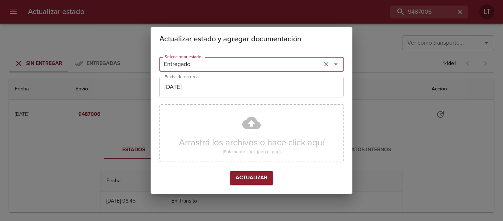
type input "Entregado"
click at [202, 83] on input "[DATE]" at bounding box center [251, 87] width 184 height 21
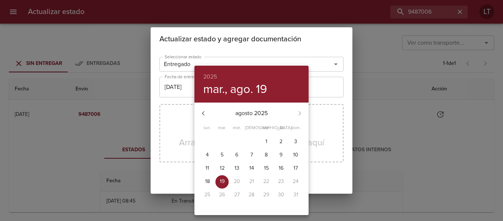
click at [261, 170] on span "15" at bounding box center [266, 167] width 13 height 7
type input "15/08/2025"
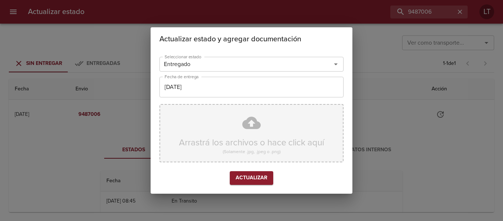
click at [259, 130] on div "Arrastrá los archivos o hace click aquí (Solamente .jpg, .jpeg o .png)" at bounding box center [251, 133] width 184 height 58
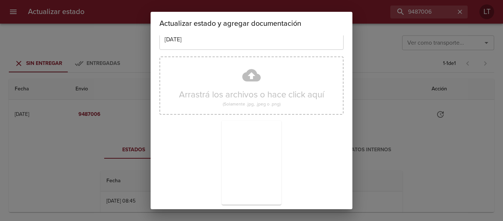
scroll to position [69, 0]
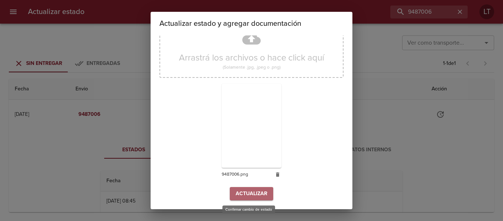
click at [258, 190] on span "Actualizar" at bounding box center [252, 193] width 32 height 9
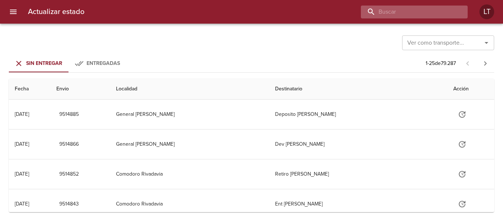
click at [438, 17] on input "buscar" at bounding box center [408, 12] width 94 height 13
paste input "9497729"
type input "9497729"
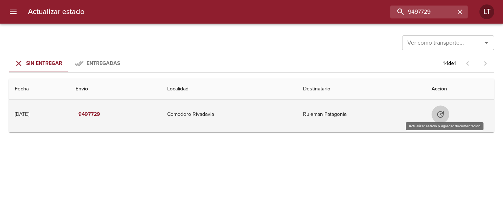
click at [442, 107] on button "Tabla de envíos del cliente" at bounding box center [441, 114] width 18 height 18
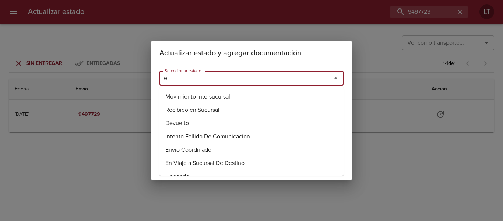
click at [275, 76] on input "e" at bounding box center [241, 78] width 158 height 10
drag, startPoint x: 194, startPoint y: 124, endPoint x: 193, endPoint y: 100, distance: 23.9
click at [193, 124] on li "Entregado" at bounding box center [251, 122] width 184 height 13
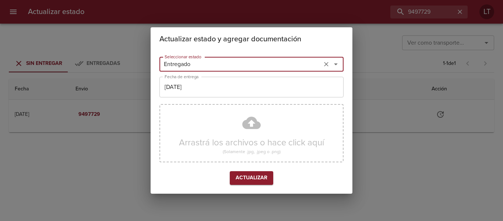
type input "Entregado"
click at [194, 95] on input "[DATE]" at bounding box center [251, 87] width 184 height 21
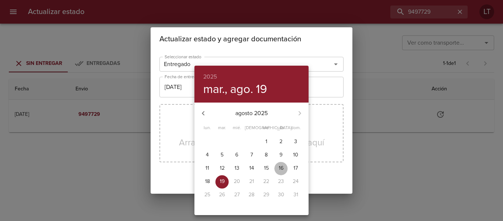
click at [278, 167] on span "16" at bounding box center [280, 167] width 13 height 7
type input "[DATE]"
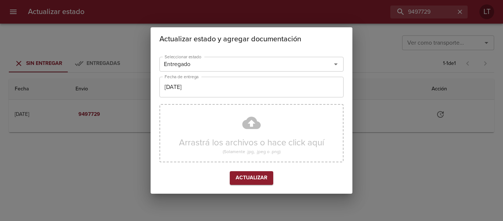
click at [253, 128] on div "Arrastrá los archivos o hace click aquí (Solamente .jpg, .jpeg o .png)" at bounding box center [251, 133] width 184 height 58
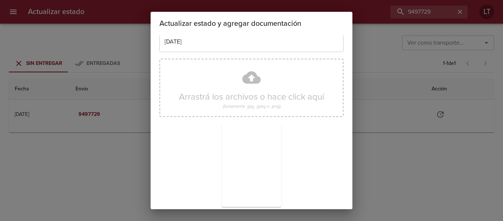
scroll to position [69, 0]
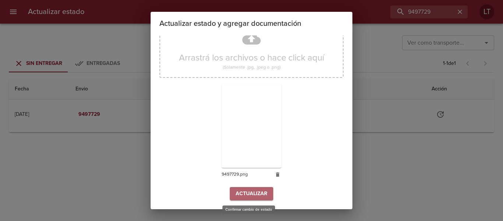
click at [247, 187] on button "Actualizar" at bounding box center [251, 194] width 43 height 14
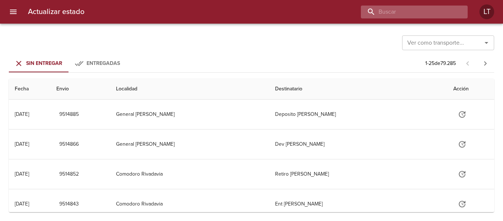
click at [432, 11] on input "buscar" at bounding box center [408, 12] width 94 height 13
paste input "9502546"
type input "9502546"
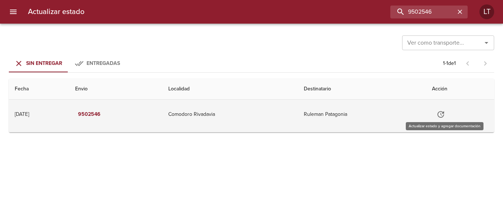
click at [444, 115] on icon "Tabla de envíos del cliente" at bounding box center [440, 114] width 9 height 9
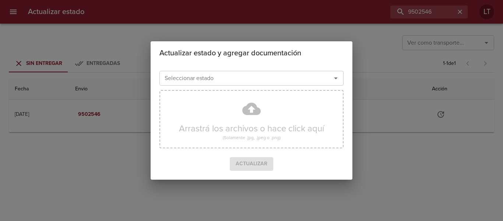
click at [280, 78] on input "Seleccionar estado" at bounding box center [241, 78] width 158 height 10
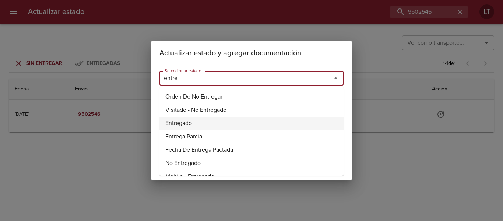
click at [182, 125] on li "Entregado" at bounding box center [251, 122] width 184 height 13
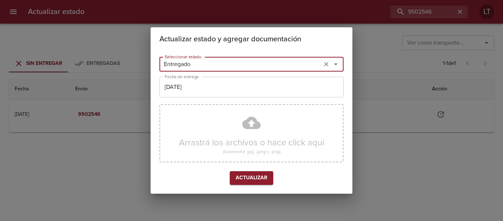
type input "Entregado"
click at [197, 93] on input "[DATE]" at bounding box center [251, 87] width 184 height 21
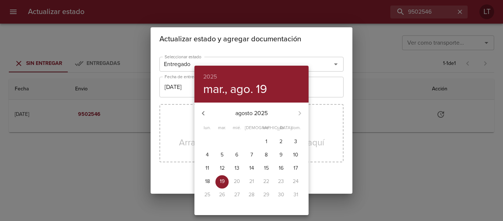
click at [209, 182] on p "18" at bounding box center [207, 180] width 5 height 7
type input "18/08/2025"
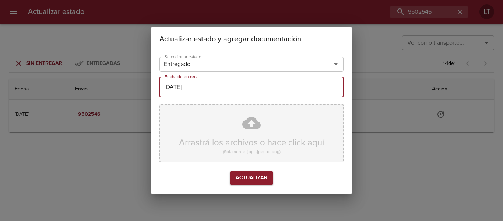
click at [245, 135] on div "Arrastrá los archivos o hace click aquí (Solamente .jpg, .jpeg o .png)" at bounding box center [251, 133] width 184 height 58
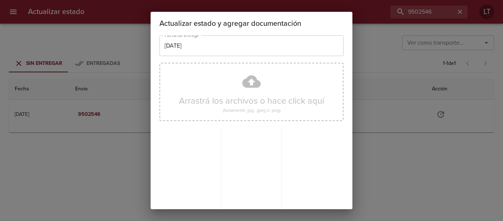
scroll to position [69, 0]
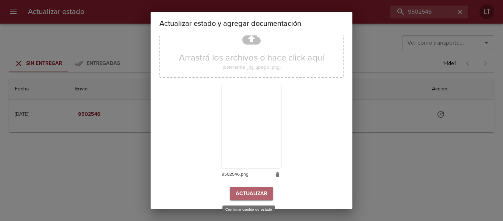
click at [250, 191] on span "Actualizar" at bounding box center [252, 193] width 32 height 9
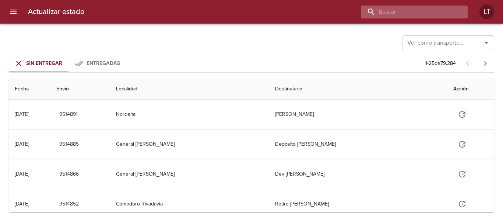
click at [442, 8] on input "buscar" at bounding box center [408, 12] width 94 height 13
paste input "9472331"
type input "9472331"
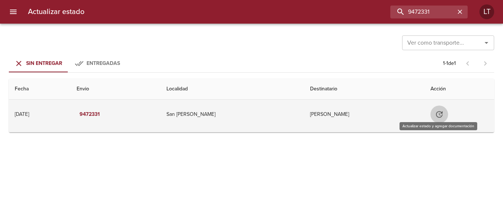
click at [436, 116] on icon "Tabla de envíos del cliente" at bounding box center [439, 114] width 7 height 7
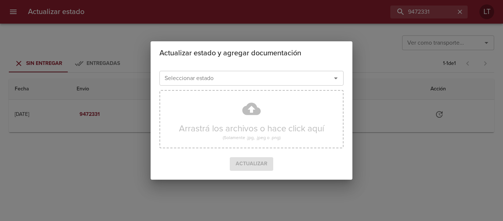
click at [256, 84] on div "Seleccionar estado" at bounding box center [251, 78] width 184 height 15
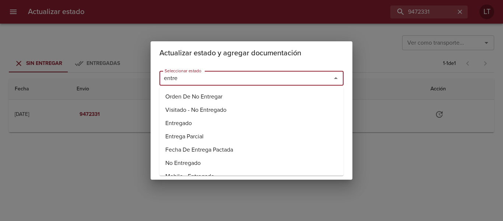
click at [176, 120] on li "Entregado" at bounding box center [251, 122] width 184 height 13
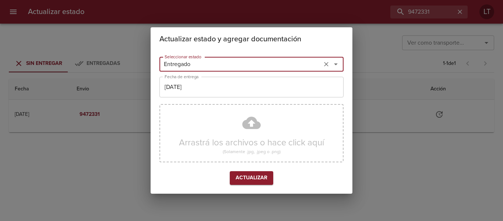
type input "Entregado"
click at [184, 91] on input "[DATE]" at bounding box center [251, 87] width 184 height 21
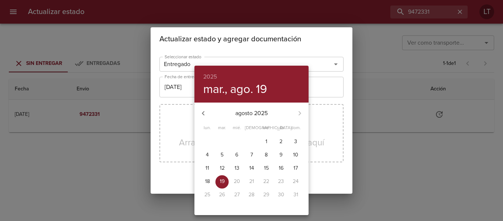
click at [251, 167] on p "14" at bounding box center [251, 167] width 5 height 7
type input "[DATE]"
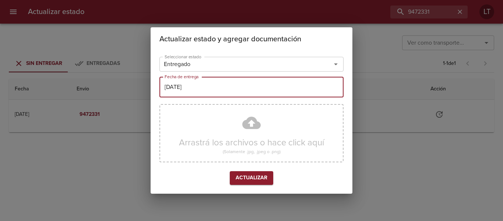
click at [249, 124] on div "Arrastrá los archivos o hace click aquí (Solamente .jpg, .jpeg o .png)" at bounding box center [251, 133] width 184 height 58
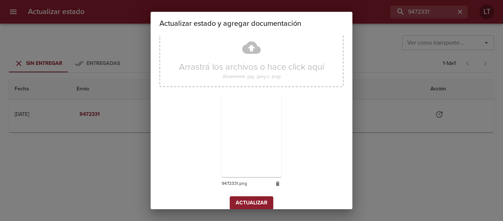
scroll to position [69, 0]
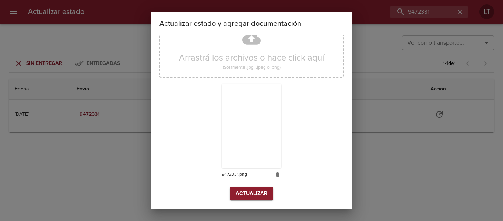
click at [249, 188] on button "Actualizar" at bounding box center [251, 194] width 43 height 14
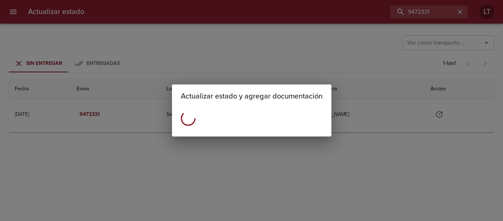
scroll to position [0, 0]
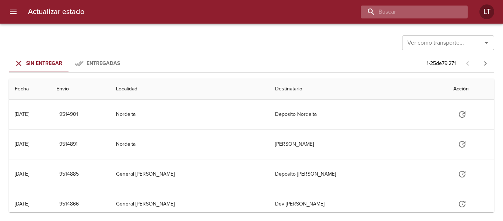
click at [442, 17] on input "buscar" at bounding box center [408, 12] width 94 height 13
paste input "9422179"
type input "9422179"
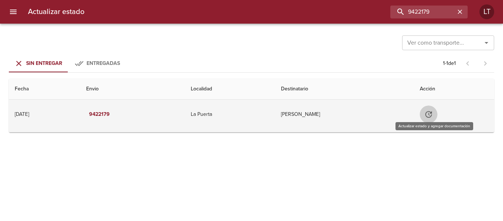
click at [433, 117] on icon "Tabla de envíos del cliente" at bounding box center [428, 114] width 9 height 9
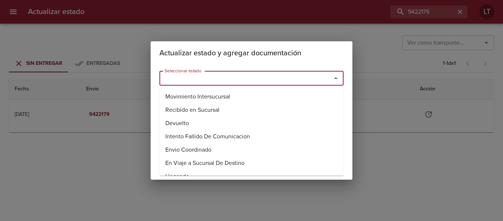
click at [253, 83] on input "Seleccionar estado" at bounding box center [241, 78] width 158 height 10
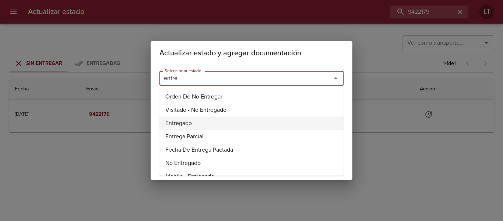
click at [177, 122] on li "Entregado" at bounding box center [251, 122] width 184 height 13
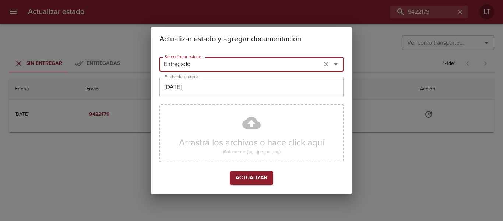
type input "Entregado"
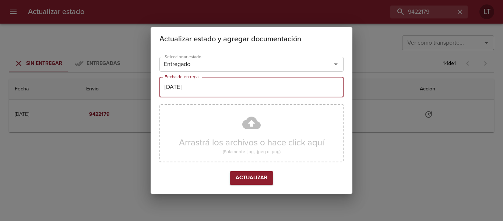
click at [186, 92] on input "[DATE]" at bounding box center [251, 87] width 184 height 21
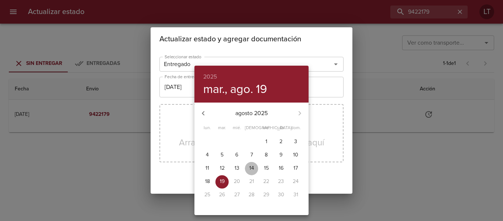
drag, startPoint x: 250, startPoint y: 168, endPoint x: 250, endPoint y: 158, distance: 10.3
click at [250, 168] on p "14" at bounding box center [251, 167] width 5 height 7
type input "[DATE]"
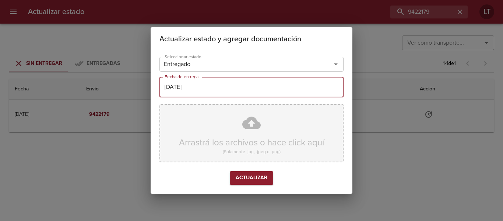
click at [246, 129] on div "Arrastrá los archivos o hace click aquí (Solamente .jpg, .jpeg o .png)" at bounding box center [251, 133] width 184 height 58
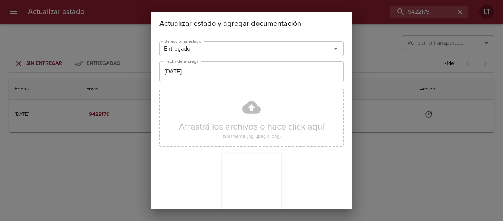
scroll to position [69, 0]
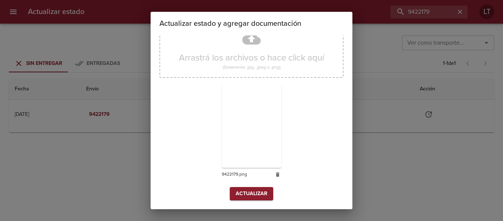
click at [249, 186] on div "Arrastrá los archivos o hace click aquí (Solamente .jpg, .jpeg o .png) 9422179.…" at bounding box center [251, 102] width 184 height 170
click at [250, 191] on span "Actualizar" at bounding box center [252, 193] width 32 height 9
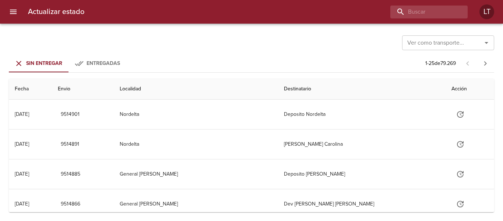
click at [435, 5] on div "Actualizar estado LT" at bounding box center [251, 12] width 503 height 24
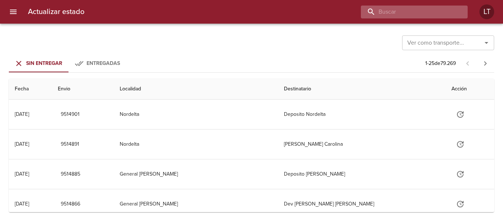
click at [436, 9] on input "buscar" at bounding box center [408, 12] width 94 height 13
paste input "9469635"
type input "9469635"
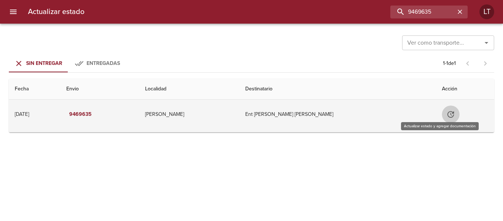
click at [442, 108] on button "Tabla de envíos del cliente" at bounding box center [451, 114] width 18 height 18
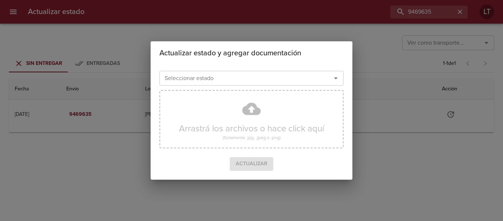
click at [300, 82] on input "Seleccionar estado" at bounding box center [241, 78] width 158 height 10
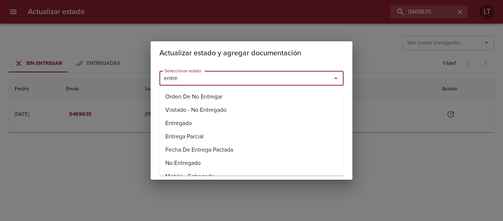
click at [205, 120] on li "Entregado" at bounding box center [251, 122] width 184 height 13
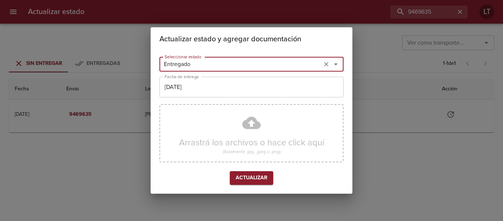
type input "Entregado"
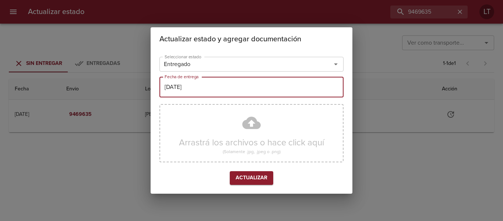
click at [198, 89] on input "[DATE]" at bounding box center [251, 87] width 184 height 21
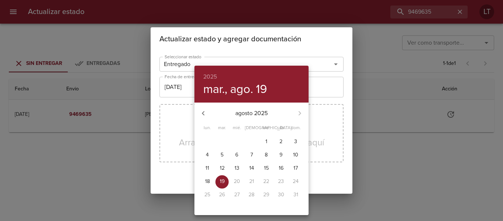
click at [268, 163] on button "15" at bounding box center [266, 168] width 13 height 13
type input "15/08/2025"
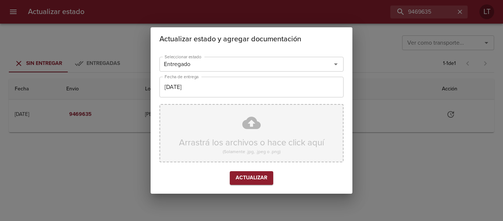
click at [252, 123] on div "Arrastrá los archivos o hace click aquí (Solamente .jpg, .jpeg o .png)" at bounding box center [251, 133] width 184 height 58
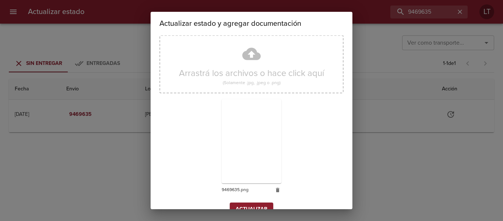
scroll to position [69, 0]
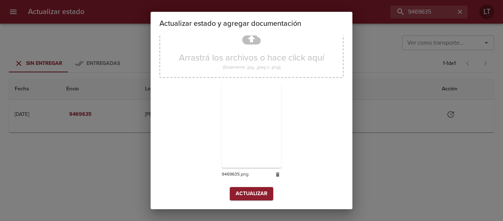
click at [249, 194] on span "Actualizar" at bounding box center [252, 193] width 32 height 9
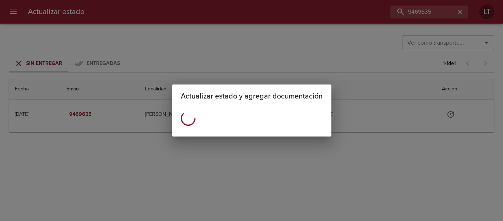
scroll to position [0, 0]
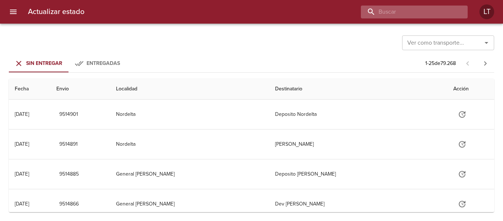
click at [429, 13] on input "buscar" at bounding box center [408, 12] width 94 height 13
paste input "9447972"
type input "9447972"
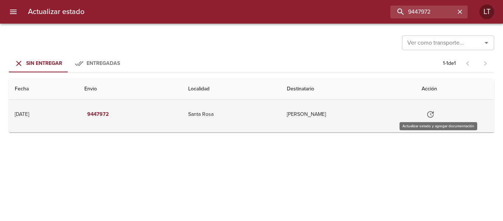
click at [435, 110] on icon "Tabla de envíos del cliente" at bounding box center [430, 114] width 9 height 9
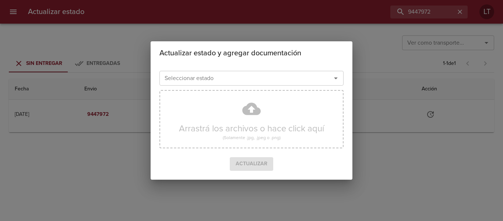
click at [305, 84] on div "Seleccionar estado" at bounding box center [251, 78] width 184 height 15
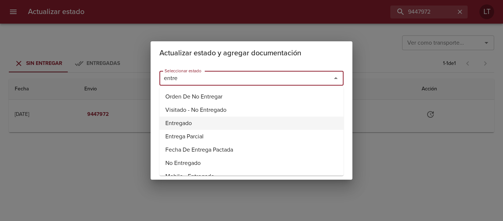
click at [174, 123] on li "Entregado" at bounding box center [251, 122] width 184 height 13
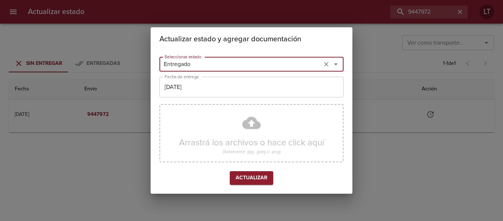
type input "Entregado"
click at [205, 81] on input "[DATE]" at bounding box center [251, 87] width 184 height 21
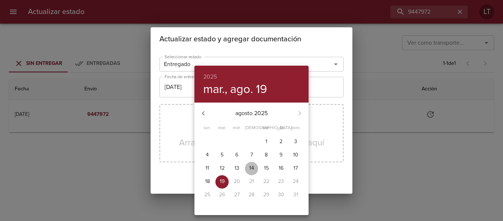
click at [256, 165] on span "14" at bounding box center [251, 167] width 13 height 7
type input "[DATE]"
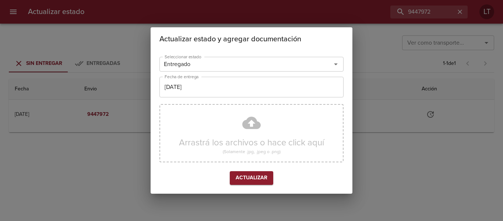
click at [257, 129] on div "Arrastrá los archivos o hace click aquí (Solamente .jpg, .jpeg o .png)" at bounding box center [251, 133] width 184 height 58
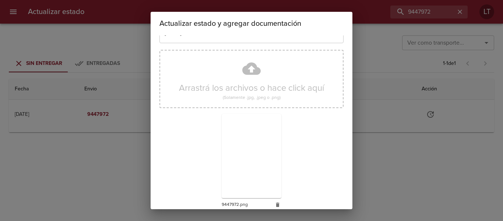
scroll to position [69, 0]
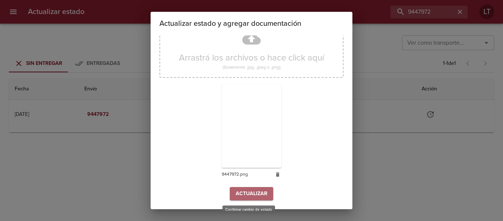
click at [257, 196] on span "Actualizar" at bounding box center [252, 193] width 32 height 9
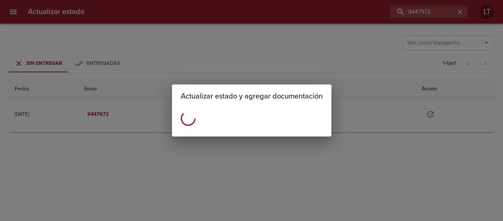
click at [189, 43] on div "Actualizar estado y agregar documentación" at bounding box center [251, 110] width 503 height 221
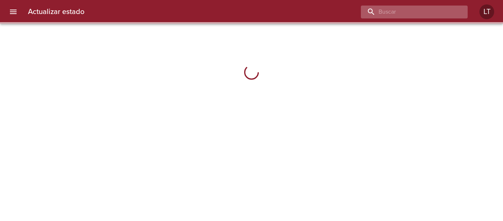
click at [426, 14] on input "buscar" at bounding box center [408, 12] width 94 height 13
paste input "9447972"
type input "9447972"
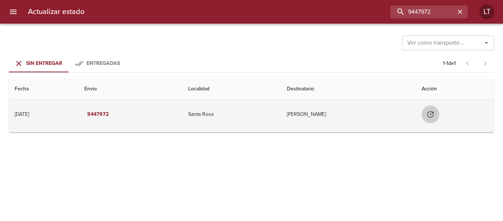
click at [435, 114] on icon "Tabla de envíos del cliente" at bounding box center [430, 114] width 9 height 9
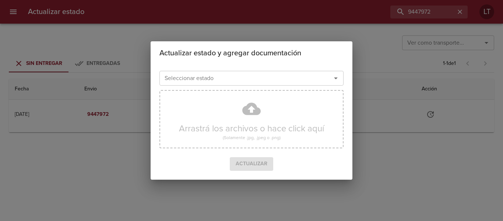
click at [295, 81] on input "Seleccionar estado" at bounding box center [241, 78] width 158 height 10
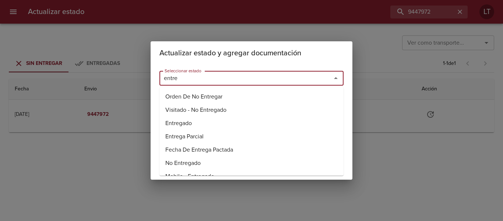
click at [186, 127] on li "Entregado" at bounding box center [251, 122] width 184 height 13
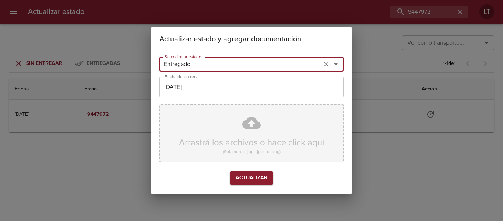
type input "Entregado"
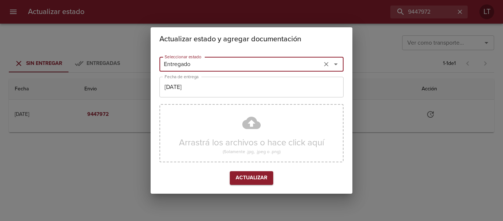
click at [194, 89] on input "[DATE]" at bounding box center [251, 87] width 184 height 21
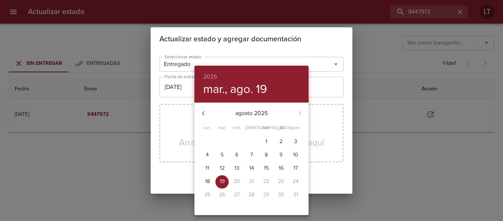
click at [250, 165] on p "14" at bounding box center [251, 167] width 5 height 7
type input "[DATE]"
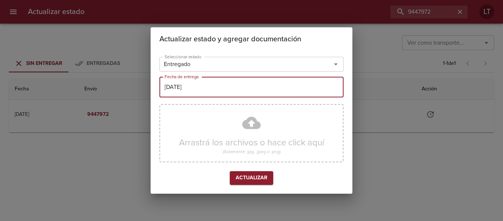
click at [246, 122] on div "Arrastrá los archivos o hace click aquí (Solamente .jpg, .jpeg o .png)" at bounding box center [251, 133] width 184 height 58
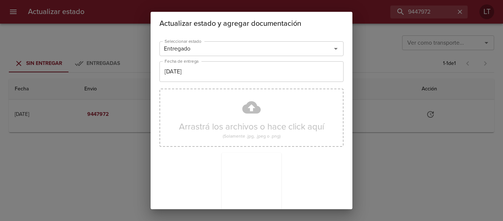
scroll to position [69, 0]
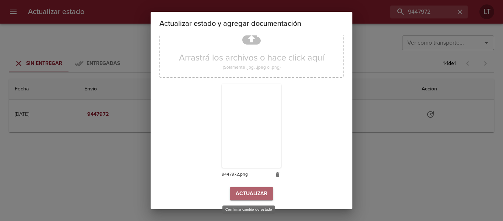
click at [252, 189] on span "Actualizar" at bounding box center [252, 193] width 32 height 9
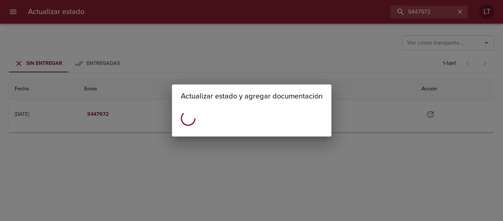
scroll to position [0, 0]
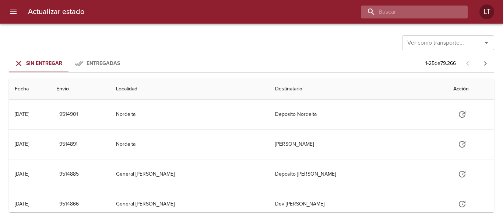
click at [422, 13] on input "buscar" at bounding box center [408, 12] width 94 height 13
paste input "9474724"
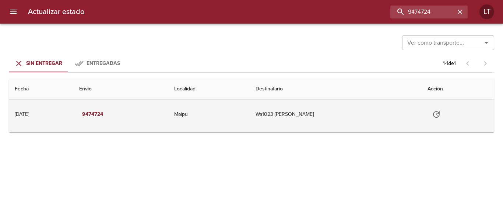
click at [312, 120] on td "Wa1023 [PERSON_NAME]" at bounding box center [336, 113] width 172 height 29
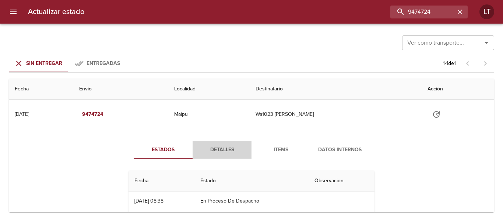
click at [224, 150] on span "Detalles" at bounding box center [222, 149] width 50 height 9
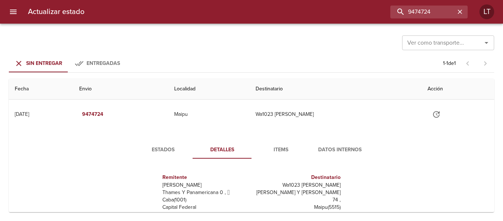
scroll to position [108, 0]
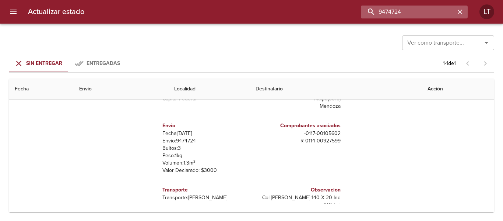
click at [438, 14] on input "9474724" at bounding box center [408, 12] width 94 height 13
paste input "8729"
type input "9487294"
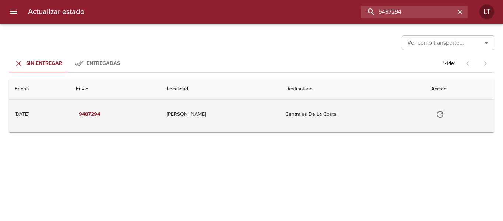
scroll to position [0, 0]
drag, startPoint x: 427, startPoint y: 117, endPoint x: 438, endPoint y: 117, distance: 11.1
click at [437, 117] on td "Tabla de envíos del cliente" at bounding box center [459, 113] width 69 height 29
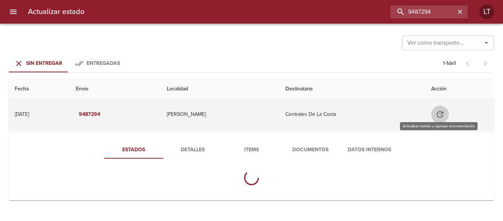
click at [438, 117] on icon "Tabla de envíos del cliente" at bounding box center [440, 114] width 7 height 7
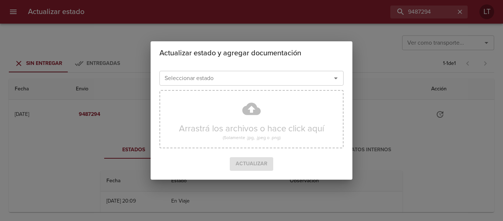
click at [267, 73] on div "Seleccionar estado" at bounding box center [251, 78] width 184 height 15
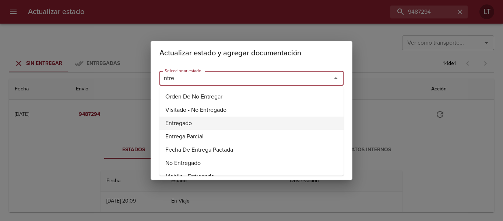
click at [197, 116] on li "Entregado" at bounding box center [251, 122] width 184 height 13
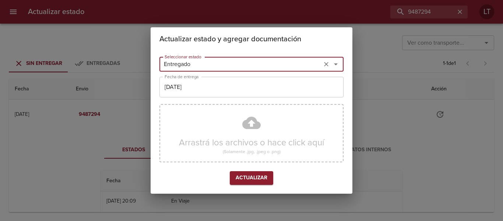
type input "Entregado"
click at [220, 88] on input "[DATE]" at bounding box center [251, 87] width 184 height 21
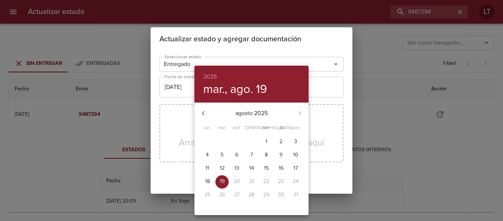
click at [277, 166] on span "16" at bounding box center [280, 167] width 13 height 7
type input "[DATE]"
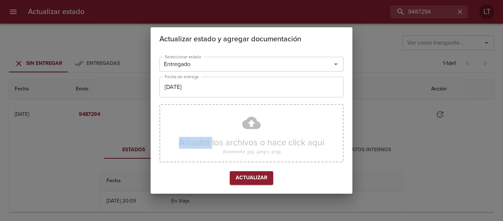
click at [252, 123] on div "Arrastrá los archivos o hace click aquí (Solamente .jpg, .jpeg o .png)" at bounding box center [251, 133] width 184 height 58
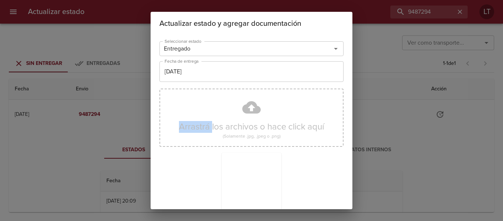
scroll to position [69, 0]
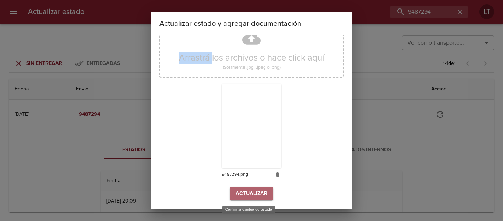
click at [264, 187] on button "Actualizar" at bounding box center [251, 194] width 43 height 14
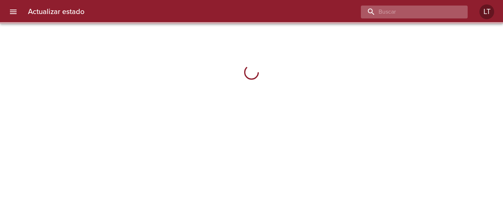
click at [440, 9] on input "buscar" at bounding box center [408, 12] width 94 height 13
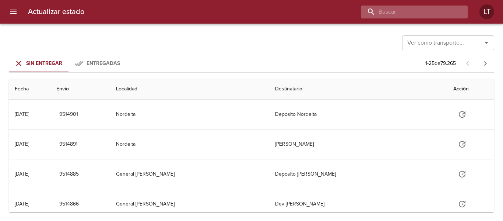
paste input "9487294"
type input "9487294"
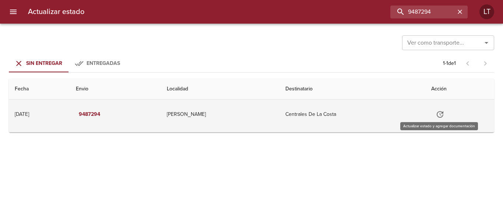
click at [440, 115] on icon "Tabla de envíos del cliente" at bounding box center [440, 114] width 9 height 9
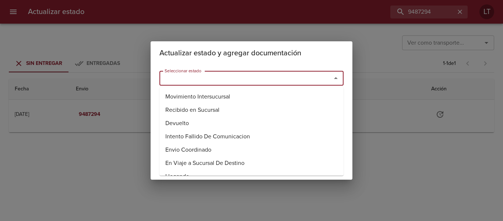
click at [281, 77] on input "Seleccionar estado" at bounding box center [241, 78] width 158 height 10
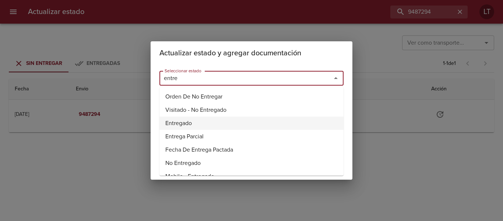
click at [194, 126] on li "Entregado" at bounding box center [251, 122] width 184 height 13
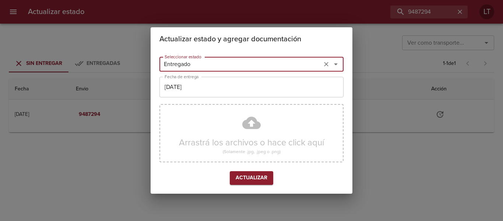
type input "Entregado"
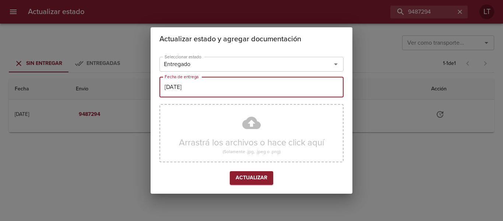
click at [196, 88] on input "[DATE]" at bounding box center [251, 87] width 184 height 21
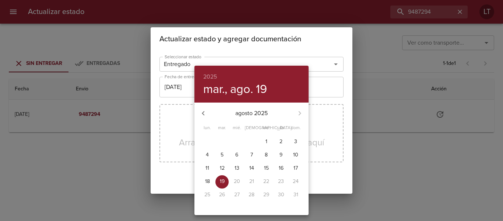
click at [280, 162] on button "16" at bounding box center [280, 168] width 13 height 13
type input "[DATE]"
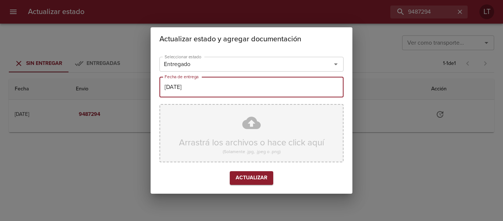
click at [264, 123] on div "Arrastrá los archivos o hace click aquí (Solamente .jpg, .jpeg o .png)" at bounding box center [251, 133] width 184 height 58
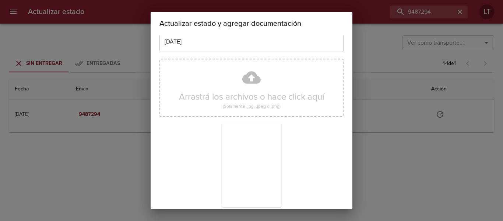
scroll to position [69, 0]
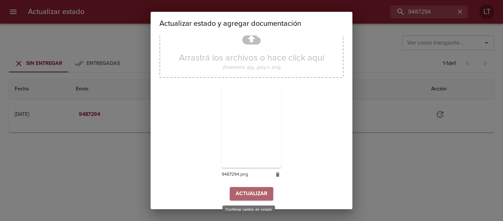
click at [249, 189] on span "Actualizar" at bounding box center [252, 193] width 32 height 9
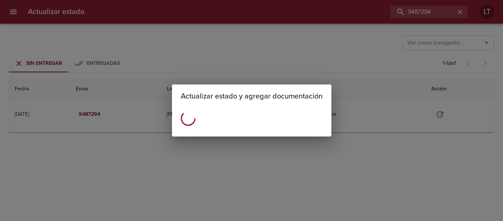
scroll to position [0, 0]
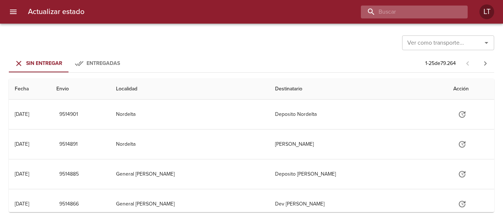
click at [421, 10] on input "buscar" at bounding box center [408, 12] width 94 height 13
paste input "9449998"
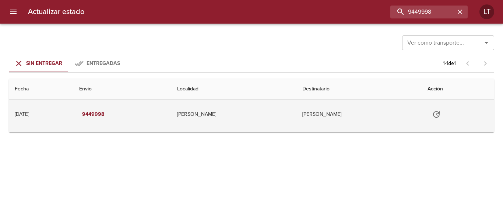
click at [341, 113] on td "Julieta Fernández" at bounding box center [358, 113] width 125 height 29
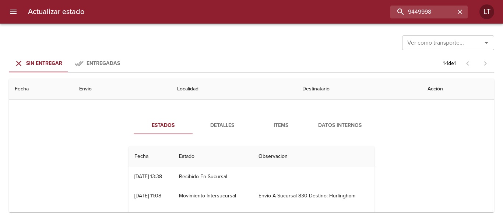
scroll to position [37, 0]
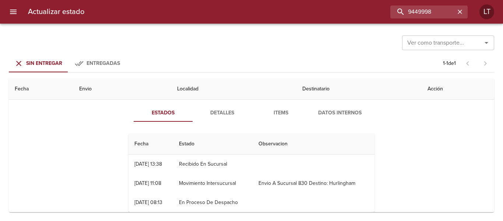
click at [218, 113] on span "Detalles" at bounding box center [222, 112] width 50 height 9
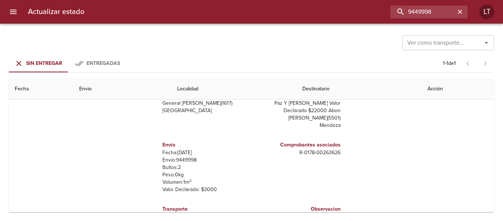
scroll to position [0, 0]
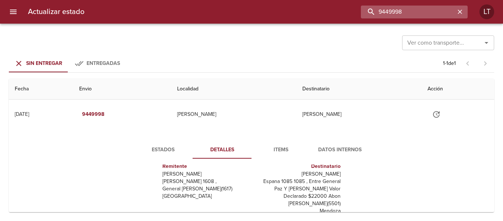
click at [416, 11] on input "9449998" at bounding box center [408, 12] width 94 height 13
click at [419, 7] on input "9449998" at bounding box center [408, 12] width 94 height 13
paste input "83621"
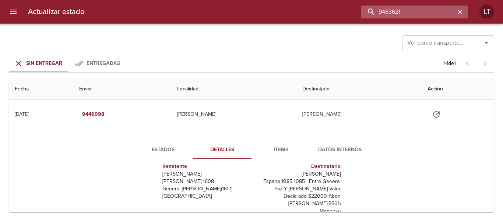
type input "9483621"
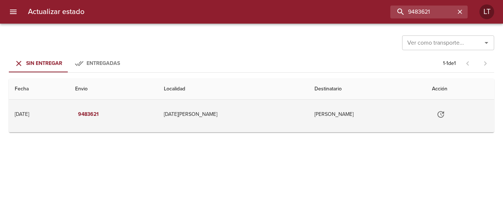
click at [434, 116] on td "Tabla de envíos del cliente" at bounding box center [460, 113] width 68 height 29
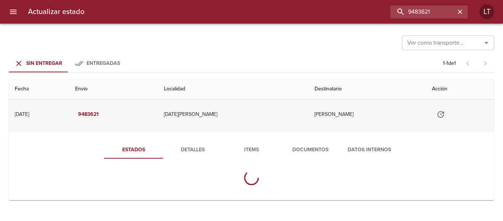
click at [450, 111] on button "Tabla de envíos del cliente" at bounding box center [441, 114] width 18 height 18
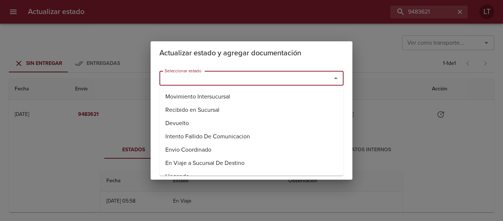
click at [233, 79] on input "Seleccionar estado" at bounding box center [241, 78] width 158 height 10
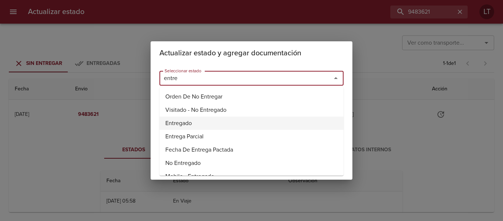
click at [183, 118] on li "Entregado" at bounding box center [251, 122] width 184 height 13
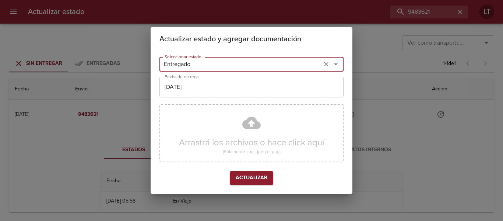
type input "Entregado"
click at [210, 97] on input "[DATE]" at bounding box center [251, 87] width 184 height 21
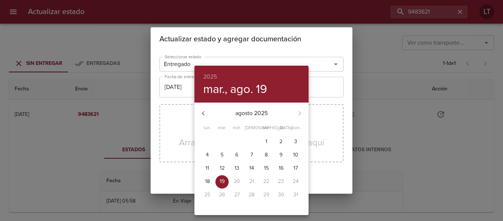
click at [209, 177] on button "18" at bounding box center [207, 181] width 13 height 13
type input "18/08/2025"
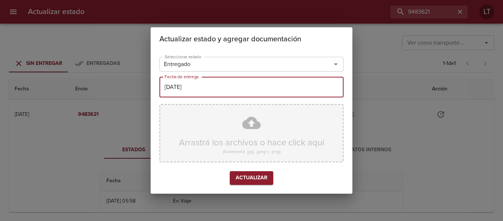
click at [241, 118] on div "Arrastrá los archivos o hace click aquí (Solamente .jpg, .jpeg o .png)" at bounding box center [251, 133] width 184 height 58
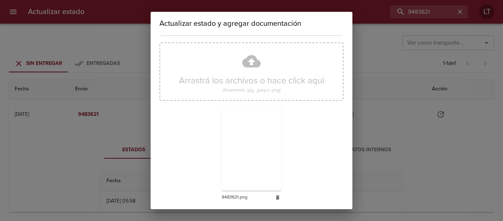
scroll to position [69, 0]
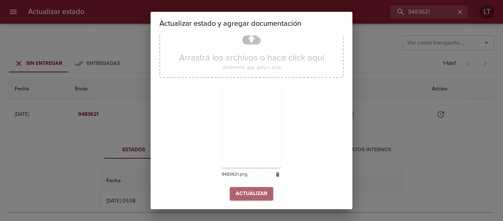
click at [257, 190] on button "Actualizar" at bounding box center [251, 194] width 43 height 14
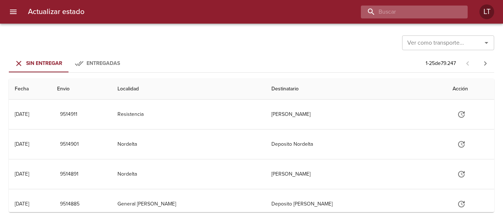
click at [430, 17] on input "buscar" at bounding box center [408, 12] width 94 height 13
paste input "9492047"
type input "9492047"
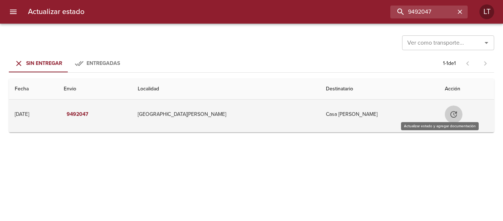
click at [449, 116] on icon "Tabla de envíos del cliente" at bounding box center [453, 114] width 9 height 9
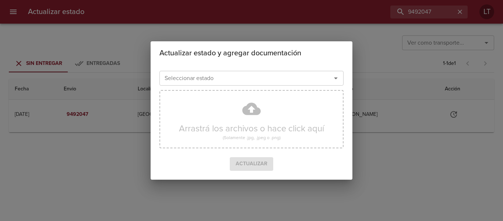
drag, startPoint x: 233, startPoint y: 67, endPoint x: 234, endPoint y: 74, distance: 6.4
click at [234, 68] on div "Seleccionar estado Seleccionar estado Arrastrá los archivos o hace click aquí (…" at bounding box center [252, 122] width 202 height 115
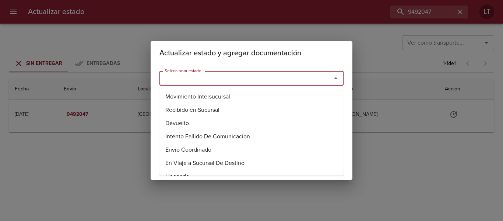
click at [234, 74] on input "Seleccionar estado" at bounding box center [241, 78] width 158 height 10
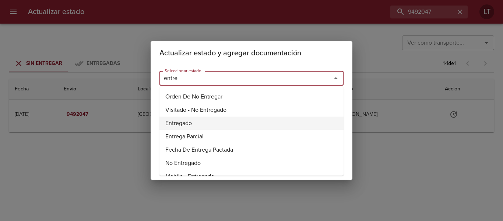
click at [183, 119] on li "Entregado" at bounding box center [251, 122] width 184 height 13
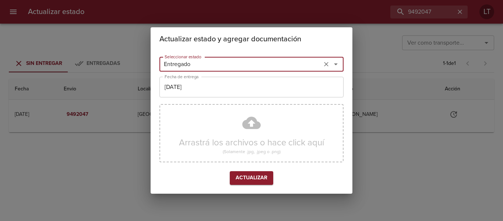
type input "Entregado"
click at [183, 93] on input "[DATE]" at bounding box center [251, 87] width 184 height 21
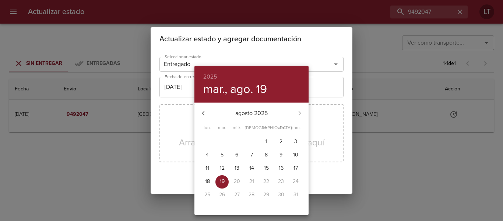
click at [210, 180] on span "18" at bounding box center [207, 180] width 13 height 7
type input "[DATE]"
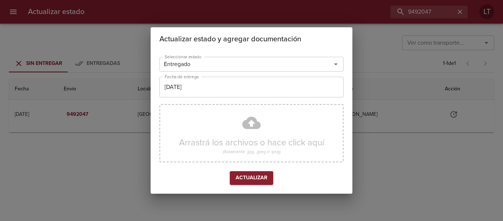
click at [229, 132] on div "Arrastrá los archivos o hace click aquí (Solamente .jpg, .jpeg o .png)" at bounding box center [251, 133] width 184 height 58
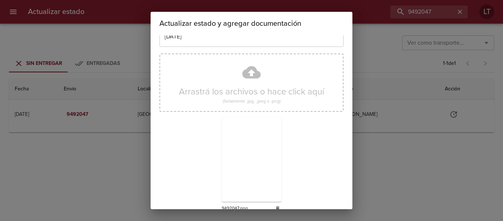
scroll to position [69, 0]
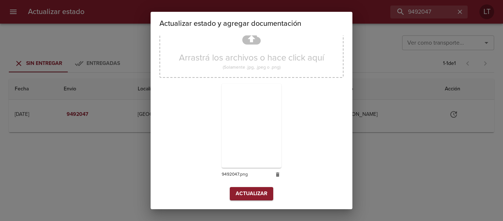
click at [252, 194] on span "Actualizar" at bounding box center [252, 193] width 32 height 9
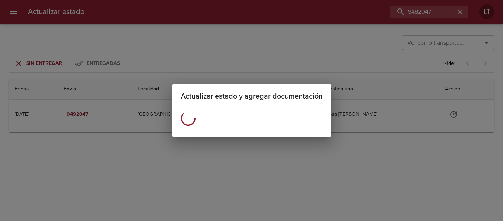
scroll to position [0, 0]
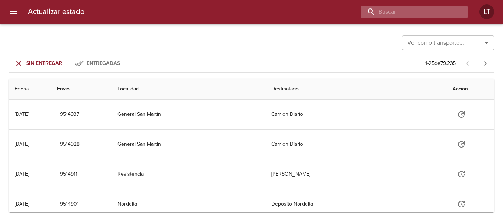
click at [438, 15] on input "buscar" at bounding box center [408, 12] width 94 height 13
paste input "9472637"
type input "9472637"
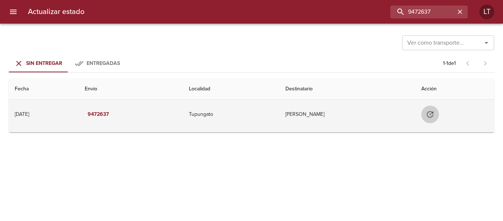
click at [433, 115] on icon "Tabla de envíos del cliente" at bounding box center [430, 114] width 9 height 9
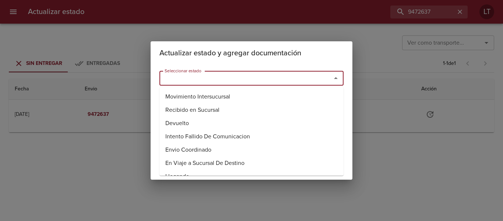
click at [276, 73] on input "Seleccionar estado" at bounding box center [241, 78] width 158 height 10
click at [179, 120] on li "Entregado" at bounding box center [251, 122] width 184 height 13
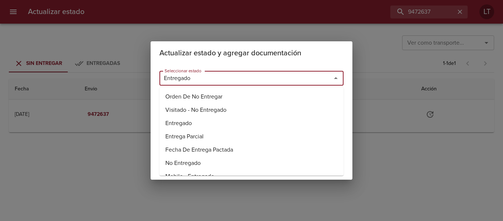
type input "Entregado"
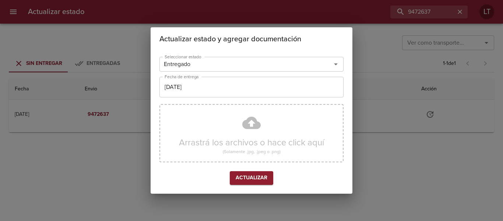
click at [193, 99] on div "Seleccionar estado Entregado Seleccionar estado Fecha de entrega 19/08/2025 Fec…" at bounding box center [251, 122] width 184 height 137
click at [194, 96] on input "[DATE]" at bounding box center [251, 87] width 184 height 21
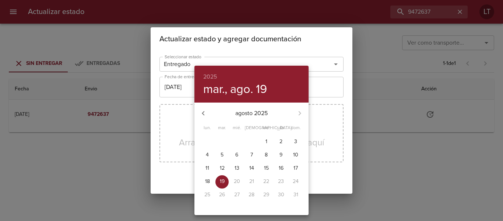
click at [207, 184] on p "18" at bounding box center [207, 180] width 5 height 7
type input "18/08/2025"
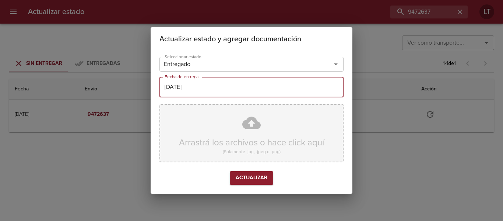
click at [239, 127] on div "Arrastrá los archivos o hace click aquí (Solamente .jpg, .jpeg o .png)" at bounding box center [251, 133] width 184 height 58
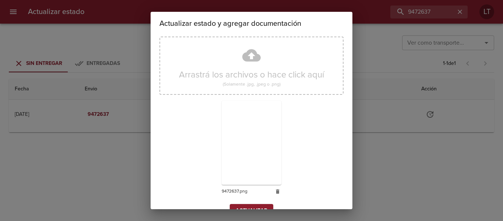
scroll to position [69, 0]
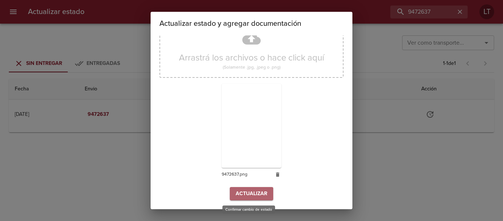
click at [246, 196] on span "Actualizar" at bounding box center [252, 193] width 32 height 9
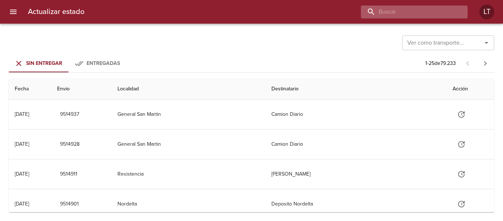
click at [408, 14] on input "buscar" at bounding box center [408, 12] width 94 height 13
paste input "9474096"
type input "9474096"
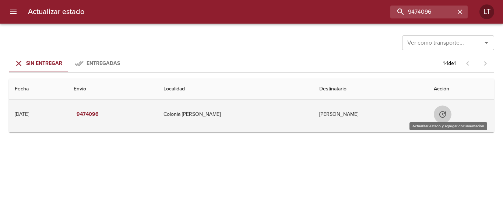
click at [443, 113] on icon "Tabla de envíos del cliente" at bounding box center [442, 114] width 9 height 9
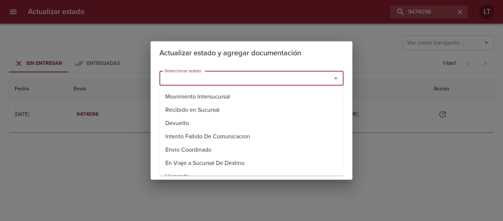
click at [267, 79] on input "Seleccionar estado" at bounding box center [241, 78] width 158 height 10
click at [186, 119] on li "Entregado" at bounding box center [251, 122] width 184 height 13
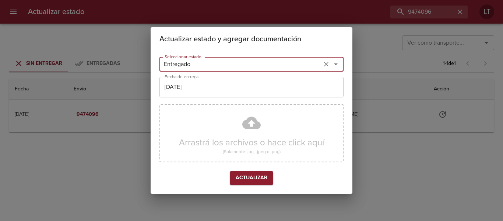
type input "Entregado"
click at [186, 93] on input "[DATE]" at bounding box center [251, 87] width 184 height 21
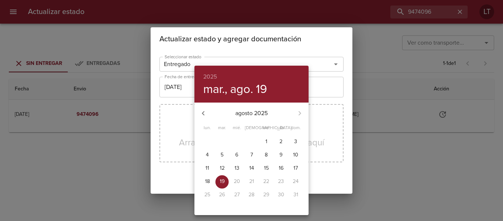
click at [253, 167] on p "14" at bounding box center [251, 167] width 5 height 7
type input "[DATE]"
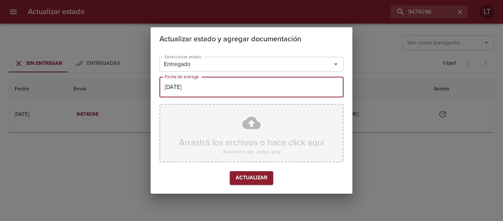
click at [246, 130] on div "Arrastrá los archivos o hace click aquí (Solamente .jpg, .jpeg o .png)" at bounding box center [251, 133] width 184 height 58
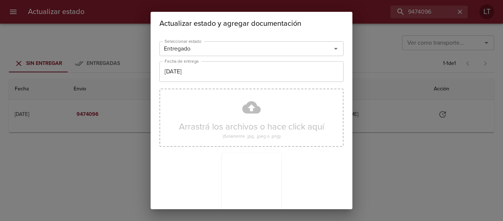
scroll to position [69, 0]
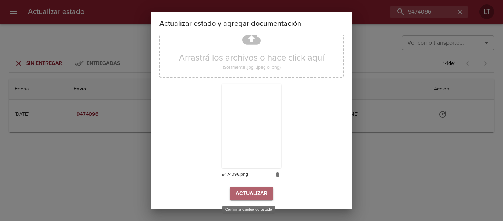
click at [257, 194] on span "Actualizar" at bounding box center [252, 193] width 32 height 9
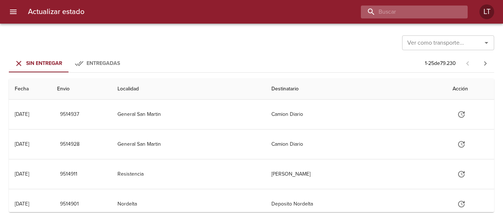
click at [413, 11] on input "buscar" at bounding box center [408, 12] width 94 height 13
paste input "9474233"
type input "9474233"
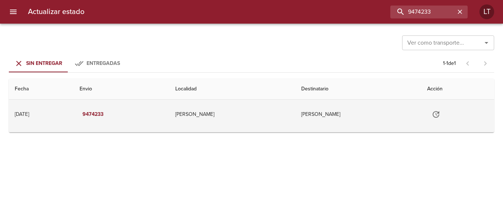
click at [435, 119] on button "Tabla de envíos del cliente" at bounding box center [436, 114] width 18 height 18
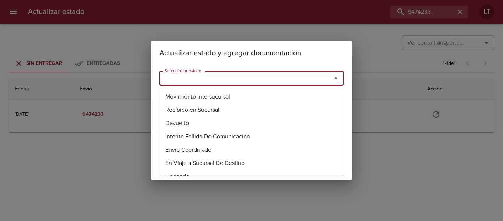
click at [279, 78] on input "Seleccionar estado" at bounding box center [241, 78] width 158 height 10
click at [193, 119] on li "Entregado" at bounding box center [251, 122] width 184 height 13
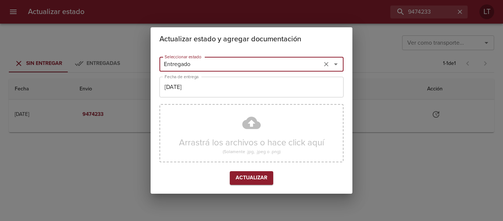
type input "Entregado"
click at [193, 88] on input "[DATE]" at bounding box center [251, 87] width 184 height 21
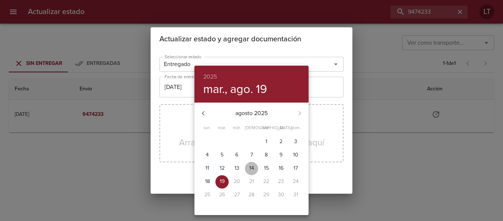
click at [255, 170] on span "14" at bounding box center [251, 167] width 13 height 7
type input "14/08/2025"
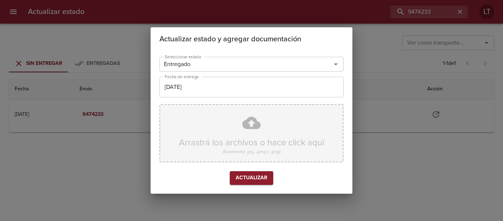
click at [245, 126] on div "Arrastrá los archivos o hace click aquí (Solamente .jpg, .jpeg o .png)" at bounding box center [251, 133] width 184 height 58
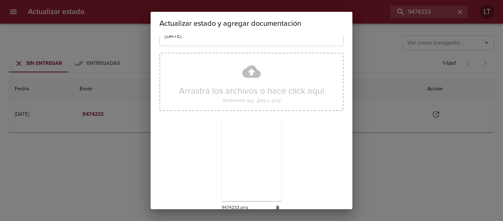
scroll to position [69, 0]
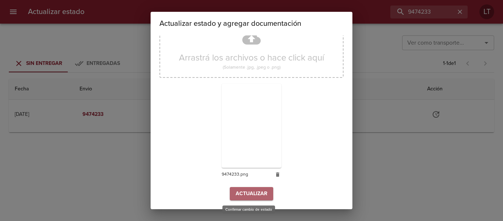
click at [251, 197] on span "Actualizar" at bounding box center [252, 193] width 32 height 9
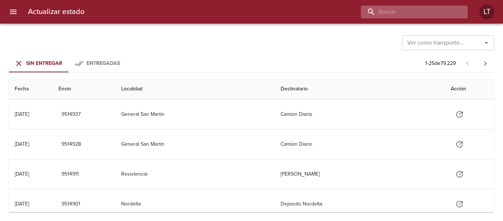
click at [419, 10] on input "buscar" at bounding box center [408, 12] width 94 height 13
paste input "9486841"
type input "9486841"
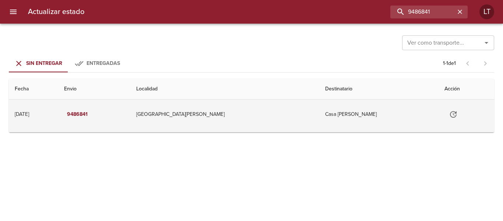
click at [449, 116] on icon "Tabla de envíos del cliente" at bounding box center [453, 114] width 9 height 9
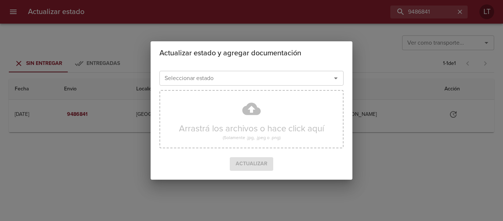
click at [281, 74] on input "Seleccionar estado" at bounding box center [241, 78] width 158 height 10
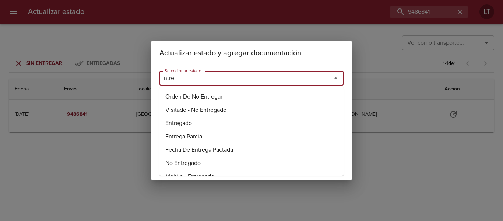
click at [190, 120] on li "Entregado" at bounding box center [251, 122] width 184 height 13
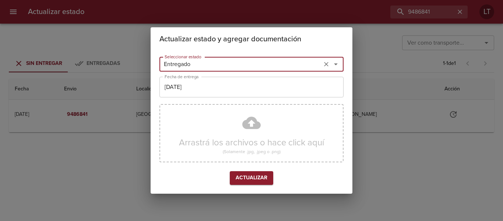
type input "Entregado"
click at [198, 84] on input "[DATE]" at bounding box center [251, 87] width 184 height 21
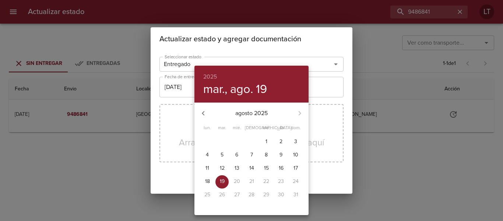
click at [212, 180] on span "18" at bounding box center [207, 180] width 13 height 7
type input "18/08/2025"
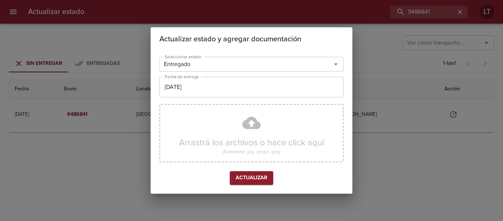
click at [253, 122] on div "Arrastrá los archivos o hace click aquí (Solamente .jpg, .jpeg o .png)" at bounding box center [251, 133] width 184 height 58
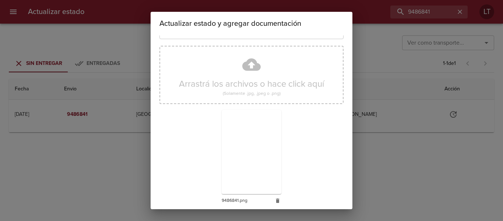
scroll to position [69, 0]
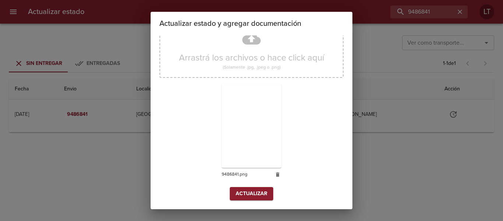
click at [248, 195] on span "Actualizar" at bounding box center [252, 193] width 32 height 9
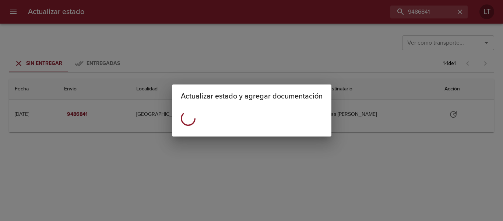
scroll to position [0, 0]
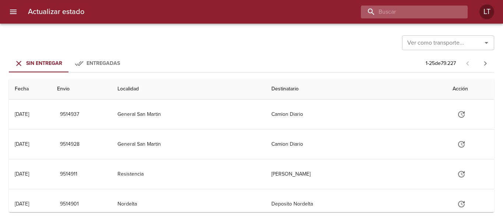
click at [409, 16] on input "buscar" at bounding box center [408, 12] width 94 height 13
paste input "9474369"
type input "9474369"
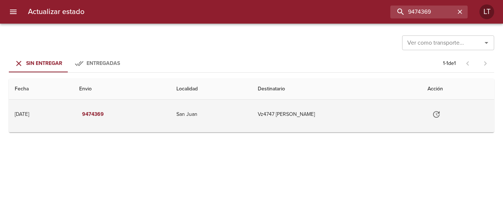
click at [441, 113] on icon "Tabla de envíos del cliente" at bounding box center [436, 114] width 9 height 9
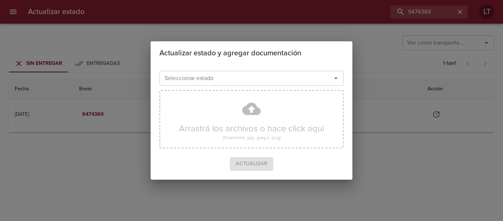
click at [287, 78] on input "Seleccionar estado" at bounding box center [241, 78] width 158 height 10
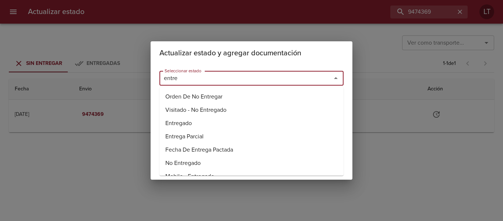
click at [191, 121] on li "Entregado" at bounding box center [251, 122] width 184 height 13
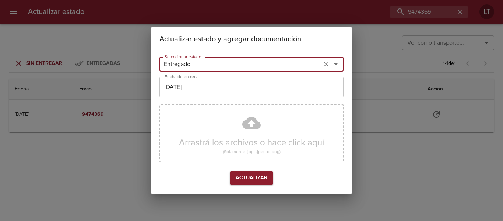
type input "Entregado"
click at [197, 94] on input "[DATE]" at bounding box center [251, 87] width 184 height 21
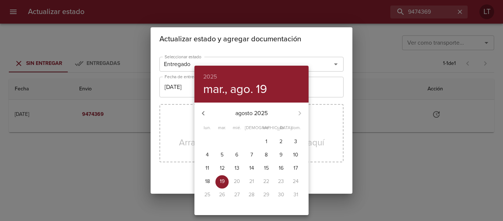
click at [265, 167] on p "15" at bounding box center [266, 167] width 5 height 7
type input "[DATE]"
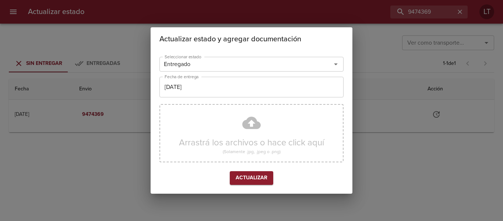
click at [248, 120] on div "Arrastrá los archivos o hace click aquí (Solamente .jpg, .jpeg o .png)" at bounding box center [251, 133] width 184 height 58
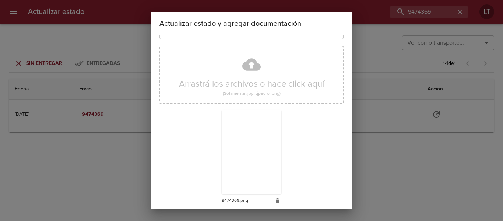
scroll to position [69, 0]
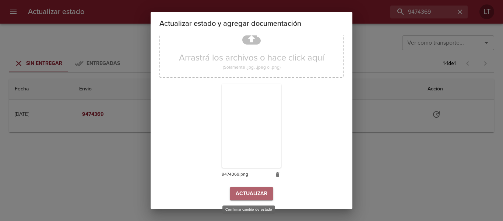
click at [246, 198] on button "Actualizar" at bounding box center [251, 194] width 43 height 14
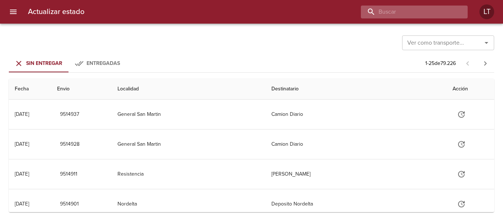
click at [404, 10] on input "buscar" at bounding box center [408, 12] width 94 height 13
paste input "9474732"
type input "9474732"
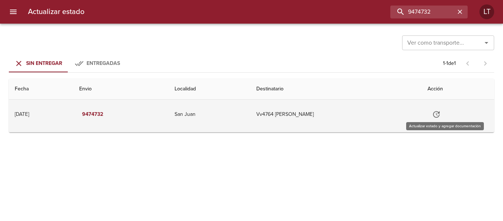
click at [440, 116] on icon "Tabla de envíos del cliente" at bounding box center [436, 114] width 7 height 7
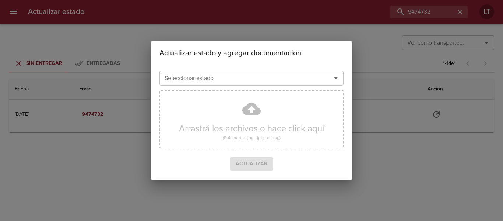
click at [268, 75] on input "Seleccionar estado" at bounding box center [241, 78] width 158 height 10
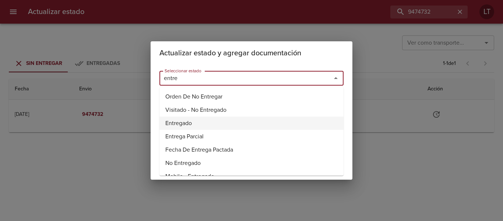
click at [180, 119] on li "Entregado" at bounding box center [251, 122] width 184 height 13
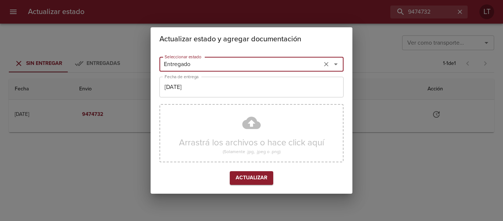
type input "Entregado"
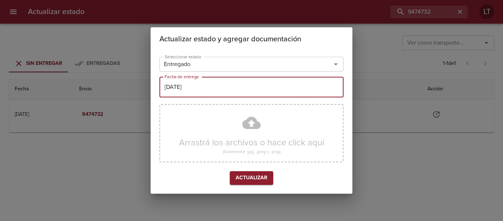
click at [182, 92] on input "[DATE]" at bounding box center [251, 87] width 184 height 21
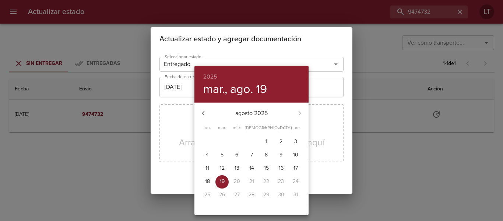
click at [262, 171] on span "15" at bounding box center [266, 167] width 13 height 7
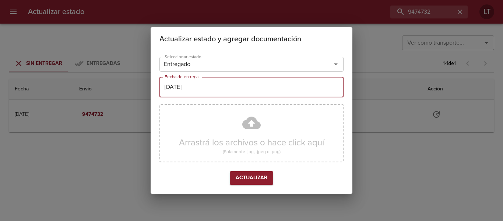
type input "[DATE]"
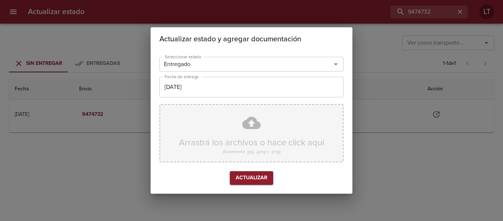
click at [251, 129] on div "Arrastrá los archivos o hace click aquí (Solamente .jpg, .jpeg o .png)" at bounding box center [251, 133] width 184 height 58
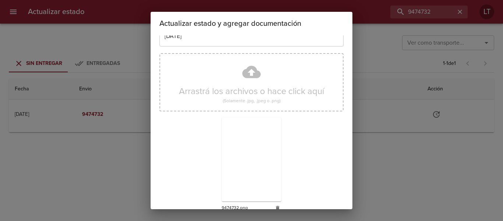
scroll to position [69, 0]
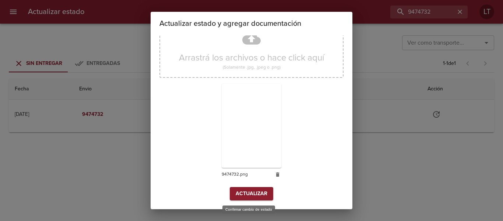
click at [257, 195] on span "Actualizar" at bounding box center [252, 193] width 32 height 9
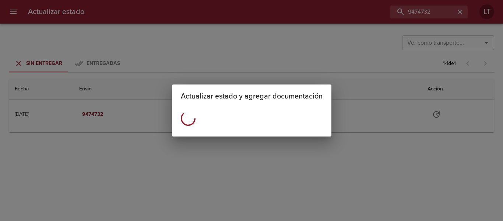
scroll to position [0, 0]
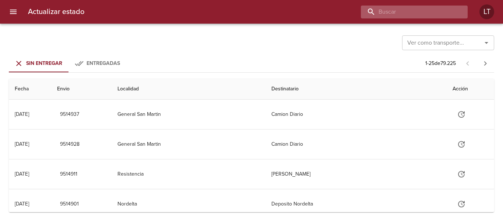
click at [446, 9] on input "buscar" at bounding box center [408, 12] width 94 height 13
paste input "9459422"
type input "9459422"
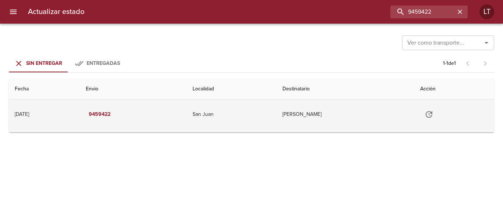
click at [433, 116] on icon "Tabla de envíos del cliente" at bounding box center [429, 114] width 9 height 9
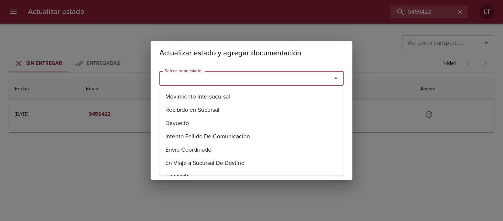
click at [278, 75] on input "Seleccionar estado" at bounding box center [241, 78] width 158 height 10
click at [196, 121] on li "Entregado" at bounding box center [251, 122] width 184 height 13
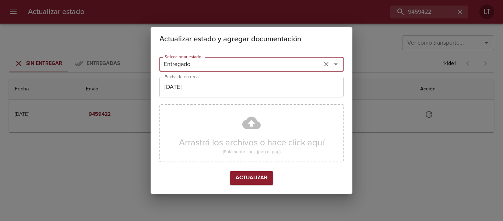
type input "Entregado"
click at [197, 89] on input "[DATE]" at bounding box center [251, 87] width 184 height 21
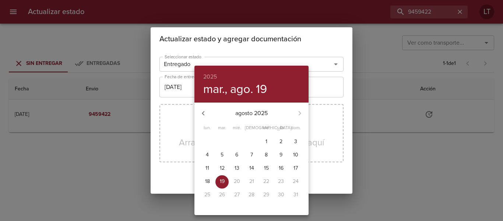
click at [236, 167] on p "13" at bounding box center [237, 167] width 5 height 7
type input "13/08/2025"
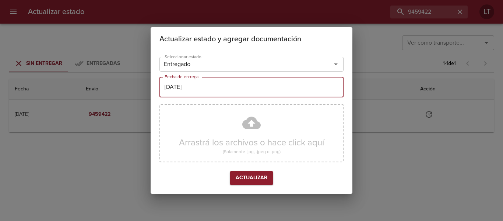
click at [248, 122] on div "Arrastrá los archivos o hace click aquí (Solamente .jpg, .jpeg o .png)" at bounding box center [251, 133] width 184 height 58
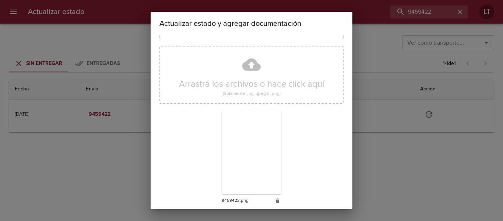
scroll to position [69, 0]
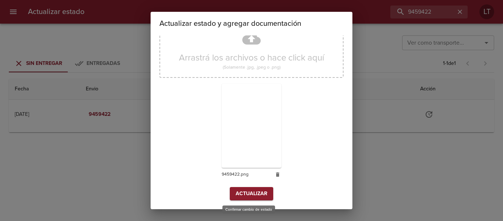
click at [261, 195] on span "Actualizar" at bounding box center [252, 193] width 32 height 9
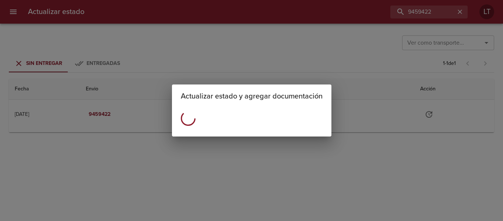
scroll to position [0, 0]
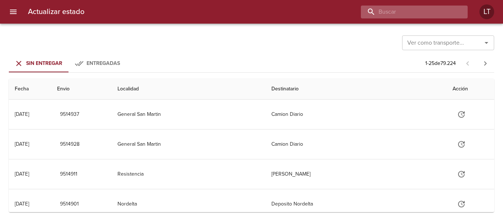
click at [415, 14] on input "buscar" at bounding box center [408, 12] width 94 height 13
paste input "9460037"
type input "9460037"
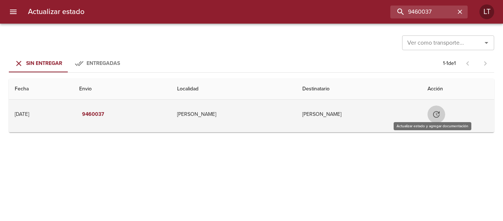
click at [432, 122] on button "Tabla de envíos del cliente" at bounding box center [437, 114] width 18 height 18
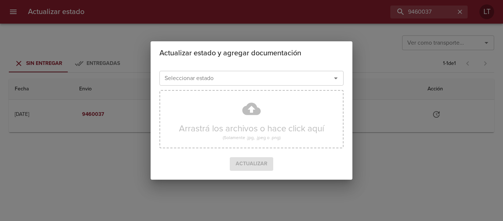
click at [269, 83] on input "Seleccionar estado" at bounding box center [241, 78] width 158 height 10
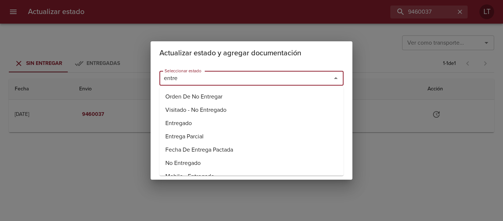
click at [191, 123] on li "Entregado" at bounding box center [251, 122] width 184 height 13
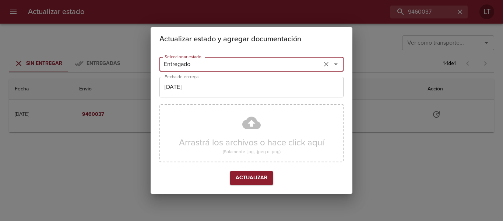
type input "Entregado"
click at [197, 92] on input "[DATE]" at bounding box center [251, 87] width 184 height 21
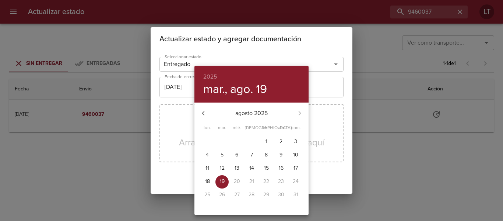
click at [250, 168] on p "14" at bounding box center [251, 167] width 5 height 7
type input "[DATE]"
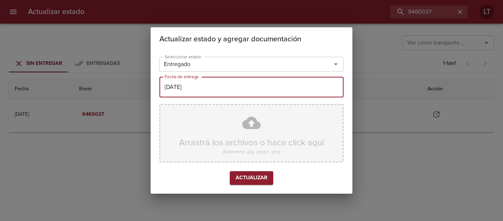
click at [249, 127] on div "Arrastrá los archivos o hace click aquí (Solamente .jpg, .jpeg o .png)" at bounding box center [251, 133] width 184 height 58
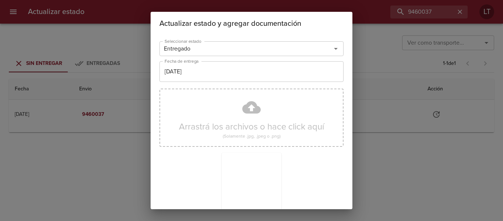
scroll to position [69, 0]
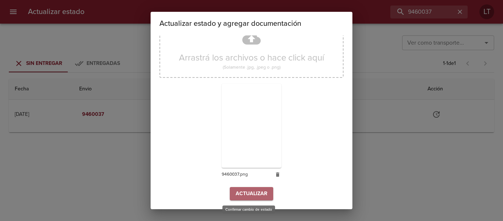
click at [253, 192] on span "Actualizar" at bounding box center [252, 193] width 32 height 9
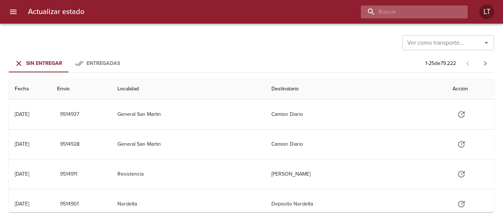
click at [423, 10] on input "buscar" at bounding box center [408, 12] width 94 height 13
paste input "9475362"
type input "9475362"
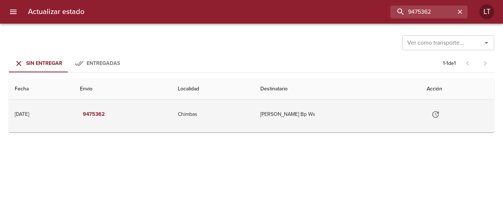
click at [440, 112] on icon "Tabla de envíos del cliente" at bounding box center [435, 114] width 9 height 9
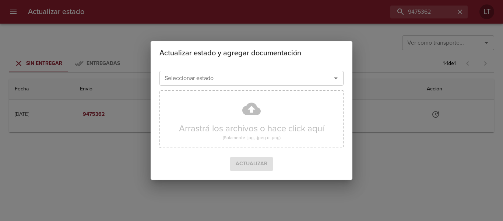
click at [253, 77] on input "Seleccionar estado" at bounding box center [241, 78] width 158 height 10
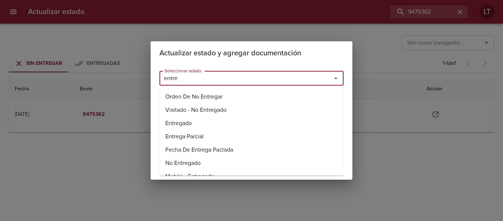
click at [173, 125] on li "Entregado" at bounding box center [251, 122] width 184 height 13
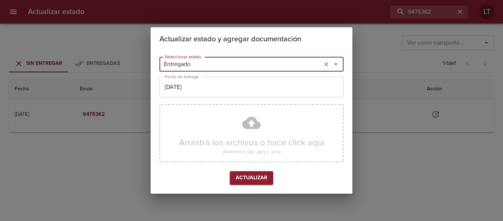
type input "Entregado"
click at [196, 87] on input "[DATE]" at bounding box center [251, 87] width 184 height 21
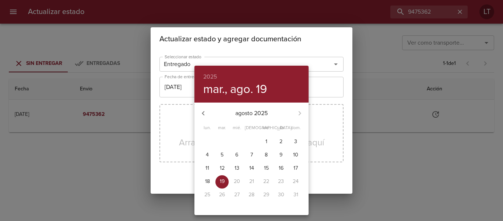
click at [264, 170] on p "15" at bounding box center [266, 167] width 5 height 7
type input "[DATE]"
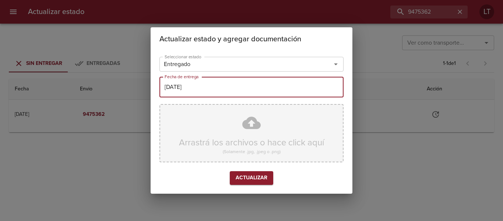
click at [245, 121] on div "Arrastrá los archivos o hace click aquí (Solamente .jpg, .jpeg o .png)" at bounding box center [251, 133] width 184 height 58
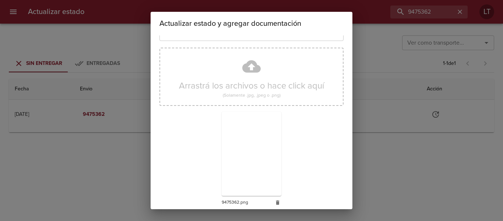
scroll to position [69, 0]
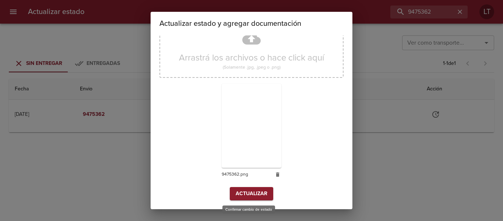
click at [264, 189] on span "Actualizar" at bounding box center [252, 193] width 32 height 9
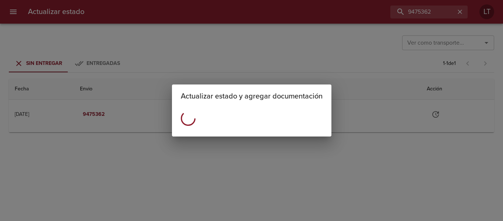
scroll to position [0, 0]
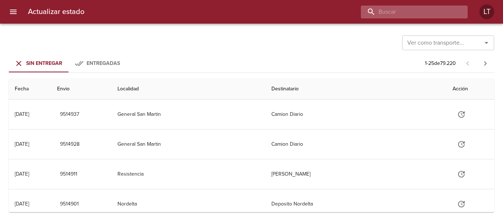
click at [435, 17] on input "buscar" at bounding box center [408, 12] width 94 height 13
paste input "9460303"
type input "9460303"
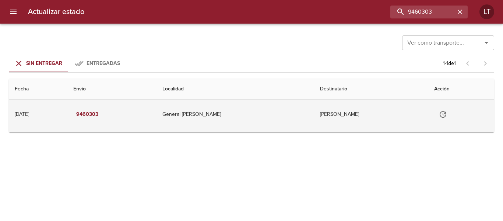
click at [442, 119] on button "Tabla de envíos del cliente" at bounding box center [443, 114] width 18 height 18
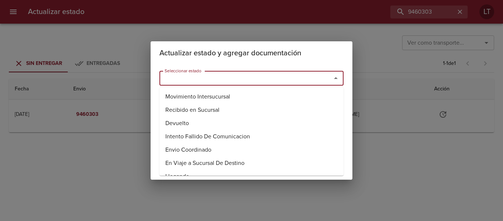
click at [315, 81] on input "Seleccionar estado" at bounding box center [241, 78] width 158 height 10
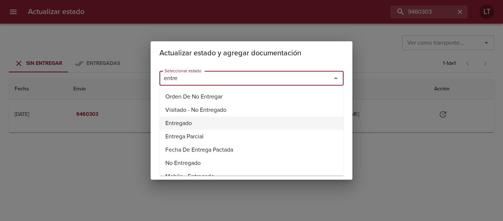
click at [182, 124] on li "Entregado" at bounding box center [251, 122] width 184 height 13
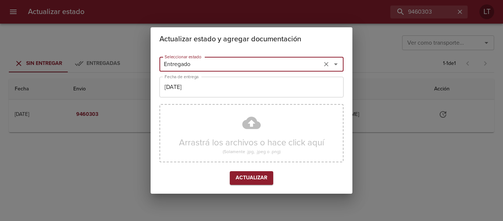
type input "Entregado"
click at [183, 92] on input "[DATE]" at bounding box center [251, 87] width 184 height 21
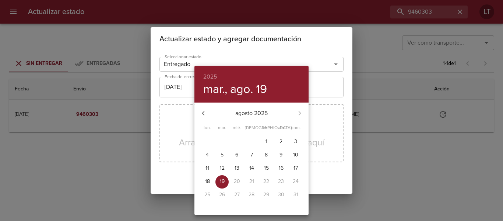
click at [252, 166] on p "14" at bounding box center [251, 167] width 5 height 7
type input "14/08/2025"
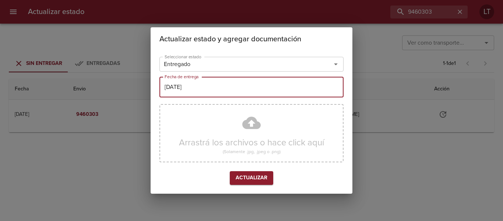
click at [247, 122] on div "Arrastrá los archivos o hace click aquí (Solamente .jpg, .jpeg o .png)" at bounding box center [251, 133] width 184 height 58
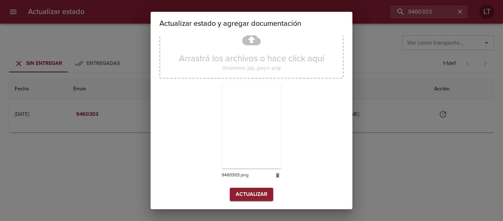
scroll to position [69, 0]
click at [259, 192] on span "Actualizar" at bounding box center [252, 193] width 32 height 9
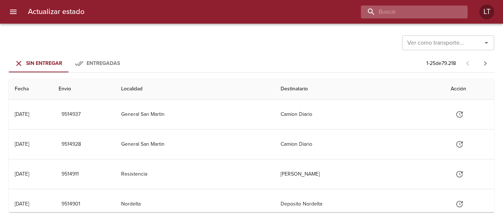
click at [415, 8] on input "buscar" at bounding box center [408, 12] width 94 height 13
paste input "9461229"
type input "9461229"
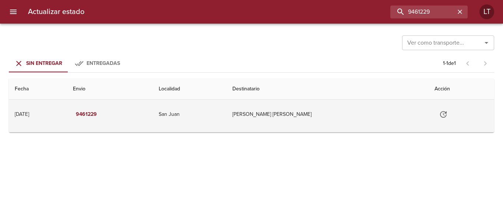
click at [440, 109] on button "Tabla de envíos del cliente" at bounding box center [444, 114] width 18 height 18
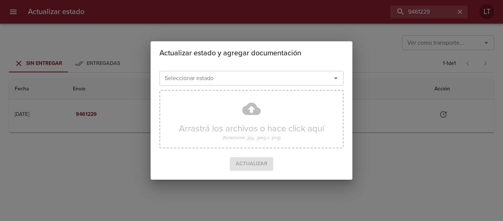
drag, startPoint x: 278, startPoint y: 68, endPoint x: 282, endPoint y: 75, distance: 7.9
click at [278, 69] on div "Seleccionar estado Seleccionar estado" at bounding box center [251, 77] width 184 height 19
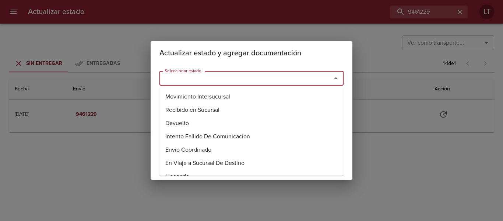
click at [283, 75] on input "Seleccionar estado" at bounding box center [241, 78] width 158 height 10
click at [190, 125] on li "Entregado" at bounding box center [251, 122] width 184 height 13
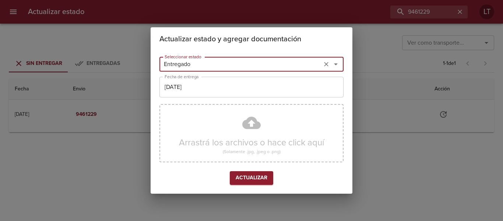
type input "Entregado"
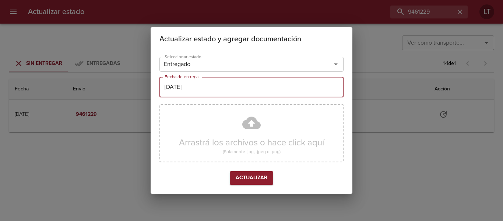
click at [189, 84] on input "[DATE]" at bounding box center [251, 87] width 184 height 21
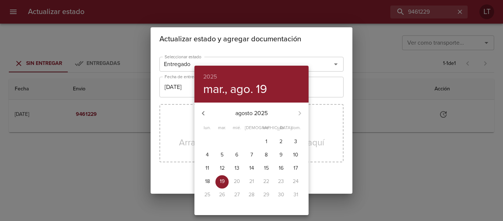
click at [238, 168] on p "13" at bounding box center [237, 167] width 5 height 7
type input "[DATE]"
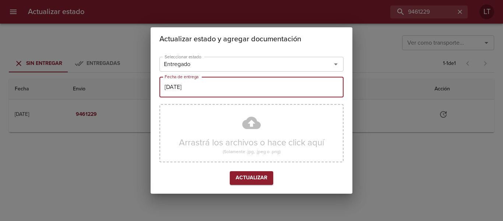
click at [246, 126] on div "Arrastrá los archivos o hace click aquí (Solamente .jpg, .jpeg o .png)" at bounding box center [251, 133] width 184 height 58
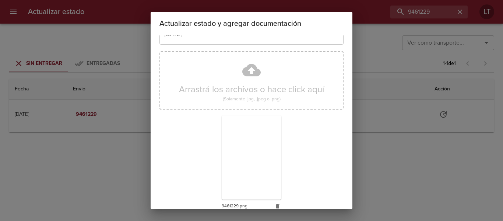
scroll to position [69, 0]
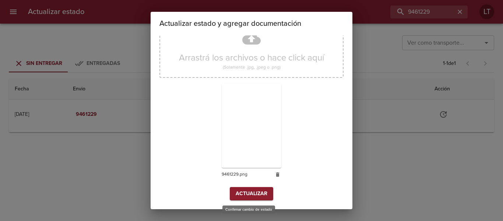
click at [261, 193] on span "Actualizar" at bounding box center [252, 193] width 32 height 9
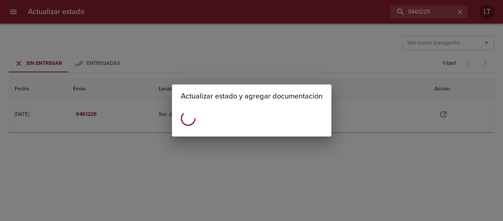
scroll to position [0, 0]
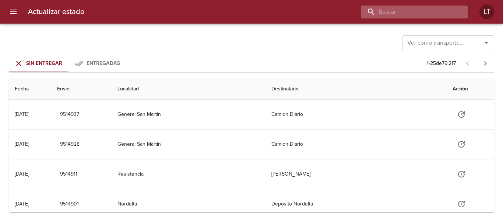
click at [447, 14] on input "buscar" at bounding box center [408, 12] width 94 height 13
paste input "9476159"
type input "9476159"
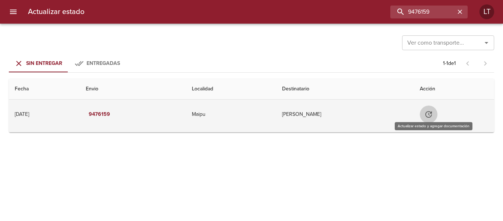
click at [437, 112] on button "Tabla de envíos del cliente" at bounding box center [429, 114] width 18 height 18
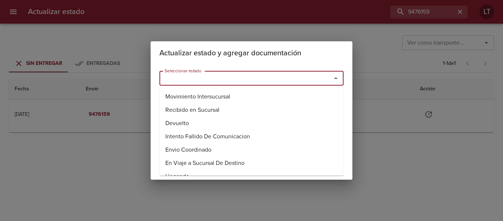
click at [287, 82] on input "Seleccionar estado" at bounding box center [241, 78] width 158 height 10
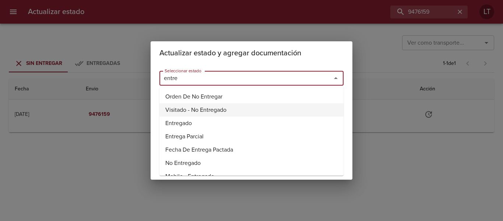
drag, startPoint x: 194, startPoint y: 110, endPoint x: 194, endPoint y: 118, distance: 7.4
click at [194, 113] on li "Visitado - No Entregado" at bounding box center [251, 109] width 184 height 13
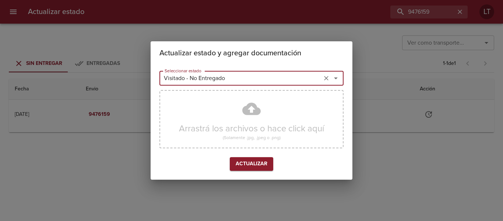
click at [197, 77] on input "Visitado - No Entregado" at bounding box center [241, 78] width 158 height 10
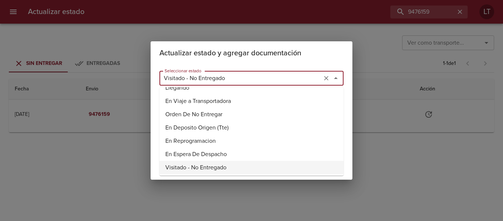
click at [197, 77] on input "Visitado - No Entregado" at bounding box center [241, 78] width 158 height 10
click at [197, 77] on input "e" at bounding box center [241, 78] width 158 height 10
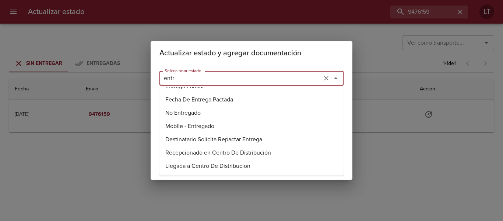
scroll to position [18, 0]
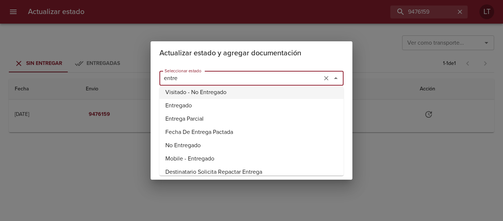
click at [185, 109] on li "Entregado" at bounding box center [251, 105] width 184 height 13
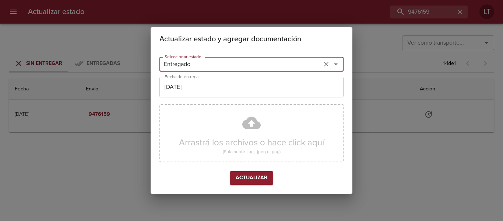
type input "Entregado"
click at [196, 86] on input "[DATE]" at bounding box center [251, 87] width 184 height 21
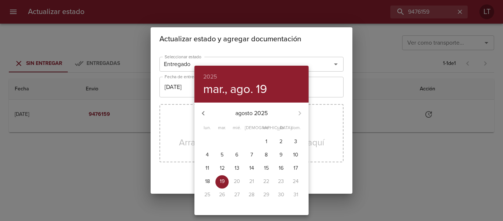
click at [249, 170] on p "14" at bounding box center [251, 167] width 5 height 7
type input "[DATE]"
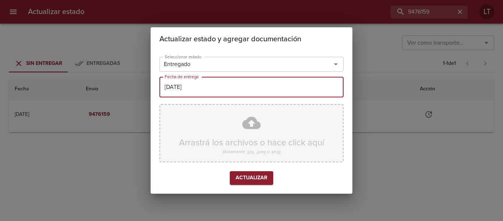
click at [248, 133] on div "Arrastrá los archivos o hace click aquí (Solamente .jpg, .jpeg o .png)" at bounding box center [251, 133] width 184 height 58
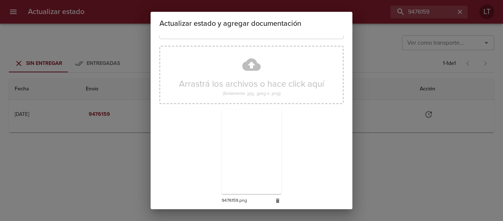
scroll to position [69, 0]
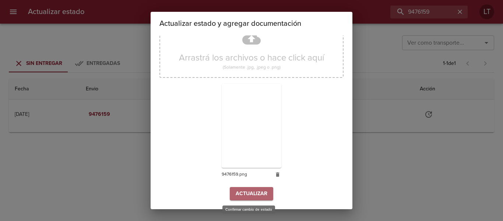
click at [261, 190] on span "Actualizar" at bounding box center [252, 193] width 32 height 9
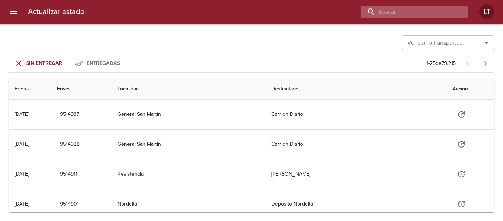
click at [432, 8] on input "buscar" at bounding box center [408, 12] width 94 height 13
paste input "9476187"
type input "9476187"
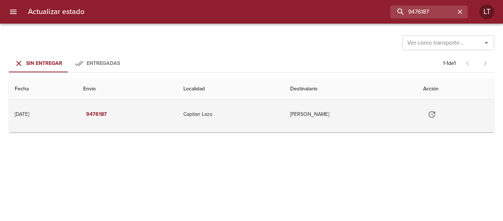
click at [436, 111] on icon "Tabla de envíos del cliente" at bounding box center [432, 114] width 9 height 9
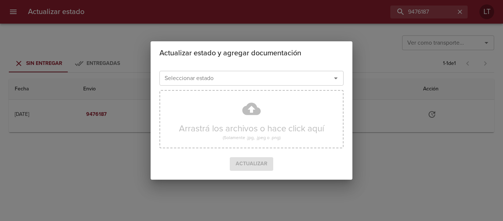
click at [285, 82] on input "Seleccionar estado" at bounding box center [241, 78] width 158 height 10
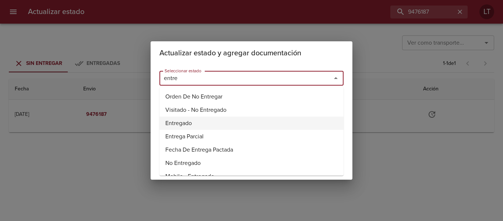
click at [212, 120] on li "Entregado" at bounding box center [251, 122] width 184 height 13
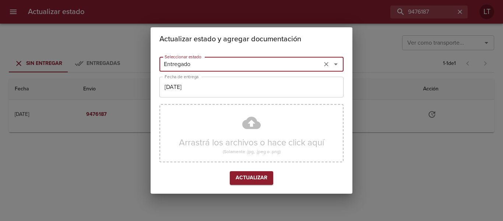
type input "Entregado"
click at [215, 91] on input "[DATE]" at bounding box center [251, 87] width 184 height 21
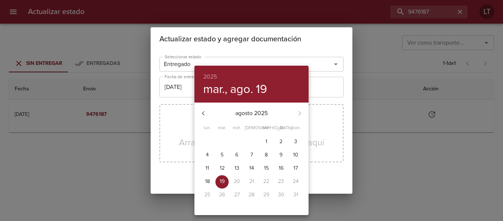
click at [264, 167] on p "15" at bounding box center [266, 167] width 5 height 7
type input "15/08/2025"
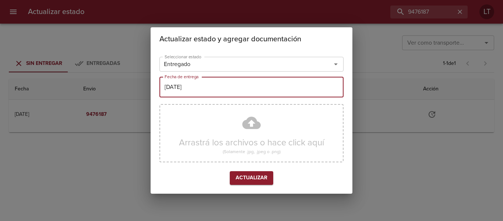
click at [245, 119] on div "Arrastrá los archivos o hace click aquí (Solamente .jpg, .jpeg o .png)" at bounding box center [251, 133] width 184 height 58
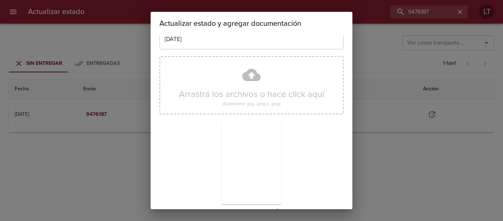
scroll to position [69, 0]
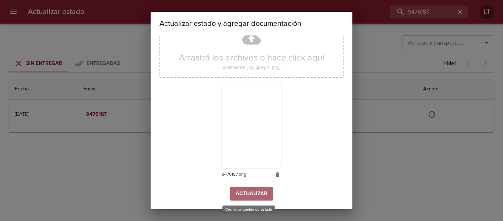
click at [255, 197] on span "Actualizar" at bounding box center [252, 193] width 32 height 9
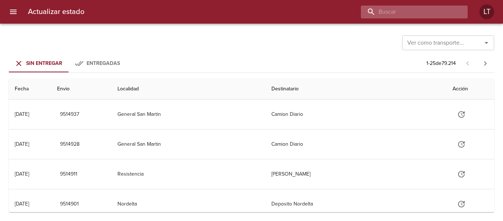
click at [419, 15] on input "buscar" at bounding box center [408, 12] width 94 height 13
paste input "9476778"
type input "9476778"
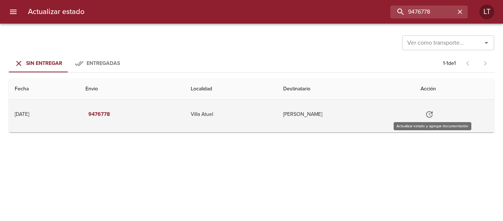
click at [434, 114] on icon "Tabla de envíos del cliente" at bounding box center [429, 114] width 9 height 9
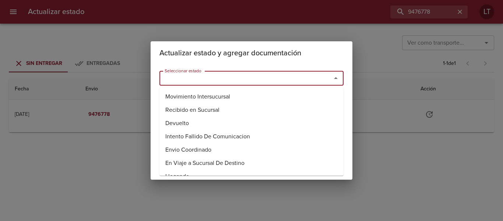
click at [292, 82] on input "Seleccionar estado" at bounding box center [241, 78] width 158 height 10
click at [196, 124] on li "Entregado" at bounding box center [251, 122] width 184 height 13
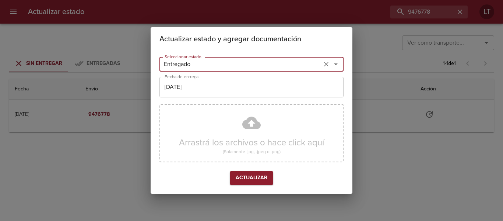
type input "Entregado"
click at [199, 90] on input "[DATE]" at bounding box center [251, 87] width 184 height 21
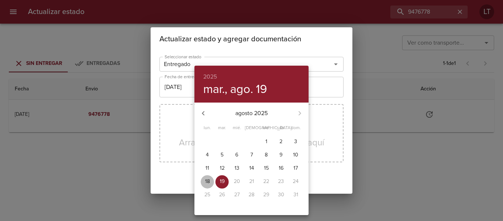
click at [205, 184] on p "18" at bounding box center [207, 180] width 5 height 7
type input "18/08/2025"
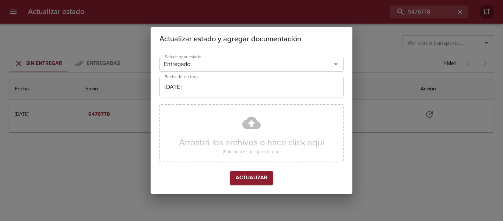
click at [240, 127] on div "Arrastrá los archivos o hace click aquí (Solamente .jpg, .jpeg o .png)" at bounding box center [251, 133] width 184 height 58
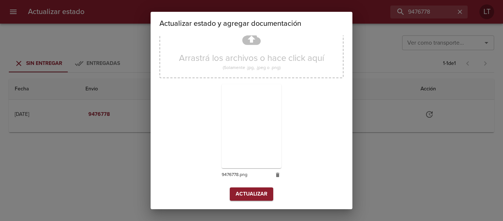
scroll to position [69, 0]
click at [252, 192] on span "Actualizar" at bounding box center [252, 193] width 32 height 9
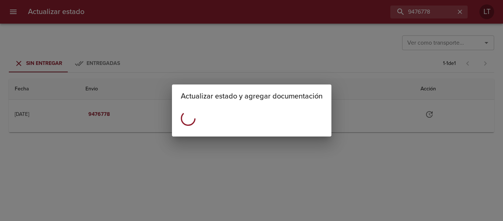
scroll to position [0, 0]
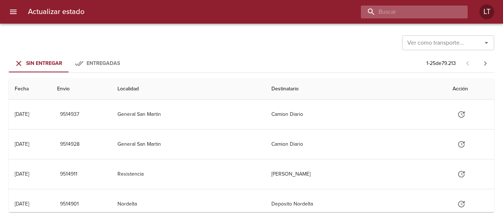
click at [440, 17] on input "buscar" at bounding box center [408, 12] width 94 height 13
paste input "9476907"
type input "9476907"
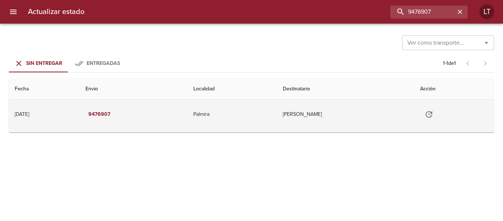
click at [433, 115] on icon "Tabla de envíos del cliente" at bounding box center [429, 114] width 9 height 9
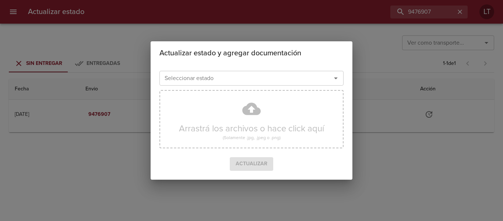
click at [279, 77] on input "Seleccionar estado" at bounding box center [241, 78] width 158 height 10
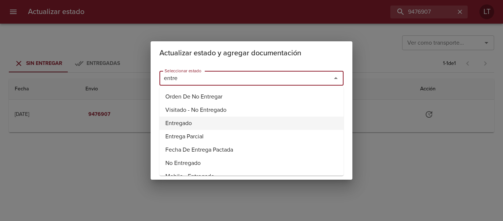
click at [186, 122] on li "Entregado" at bounding box center [251, 122] width 184 height 13
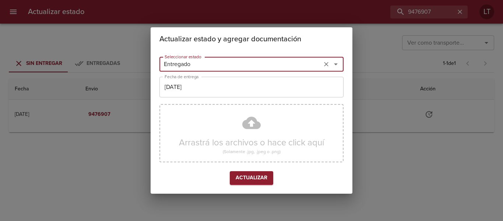
type input "Entregado"
click at [188, 91] on input "[DATE]" at bounding box center [251, 87] width 184 height 21
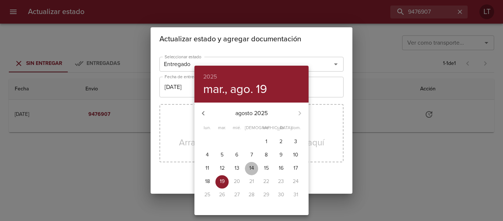
click at [257, 168] on span "14" at bounding box center [251, 167] width 13 height 7
type input "14/08/2025"
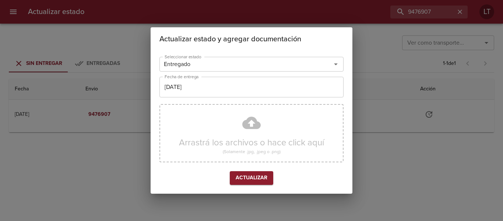
click at [248, 121] on div "Arrastrá los archivos o hace click aquí (Solamente .jpg, .jpeg o .png)" at bounding box center [251, 133] width 184 height 58
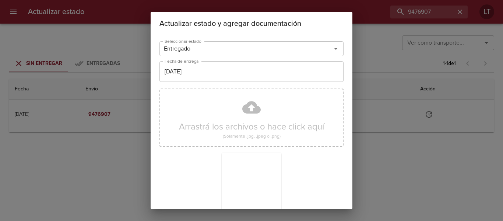
scroll to position [69, 0]
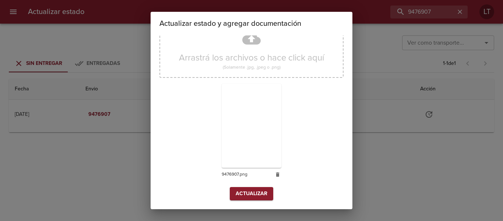
click at [252, 195] on span "Actualizar" at bounding box center [252, 193] width 32 height 9
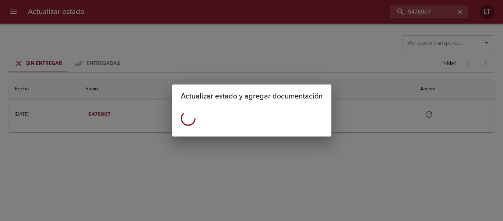
scroll to position [0, 0]
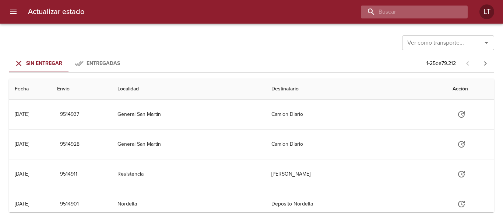
click at [417, 10] on input "buscar" at bounding box center [408, 12] width 94 height 13
paste input "9497550"
type input "9497550"
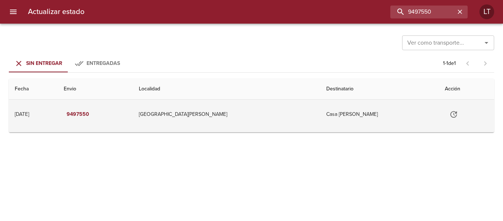
click at [449, 110] on icon "Tabla de envíos del cliente" at bounding box center [453, 114] width 9 height 9
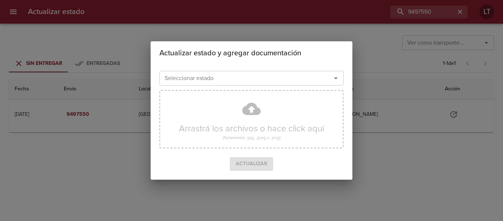
click at [266, 85] on div "Seleccionar estado" at bounding box center [251, 78] width 184 height 15
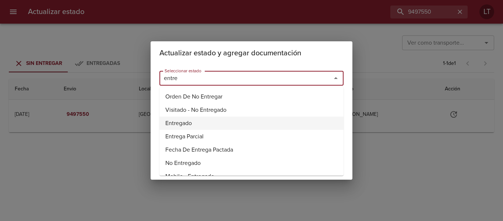
click at [184, 122] on li "Entregado" at bounding box center [251, 122] width 184 height 13
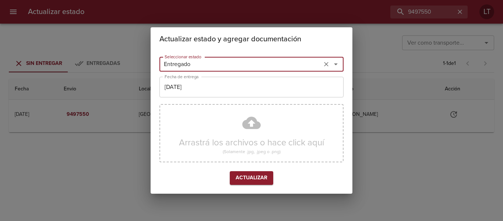
type input "Entregado"
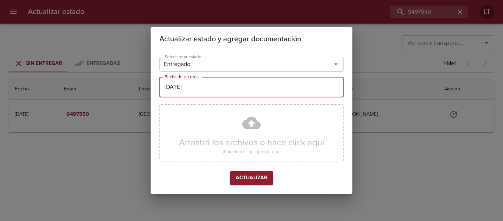
click at [194, 85] on input "[DATE]" at bounding box center [251, 87] width 184 height 21
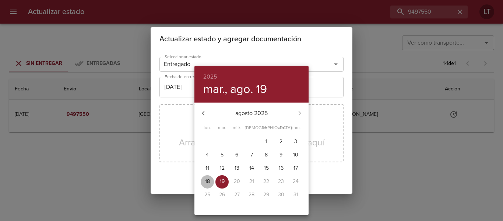
click at [214, 179] on span "18" at bounding box center [207, 180] width 13 height 7
type input "18/08/2025"
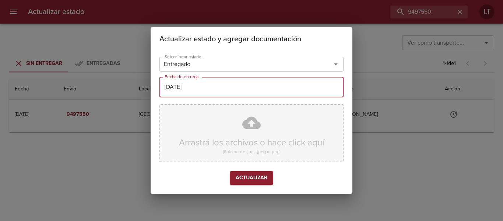
click at [223, 130] on div "Arrastrá los archivos o hace click aquí (Solamente .jpg, .jpeg o .png)" at bounding box center [251, 133] width 184 height 58
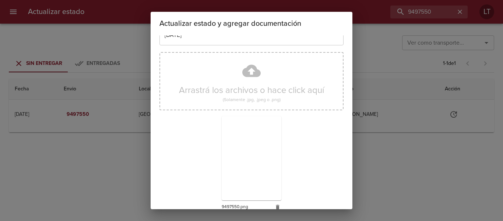
scroll to position [69, 0]
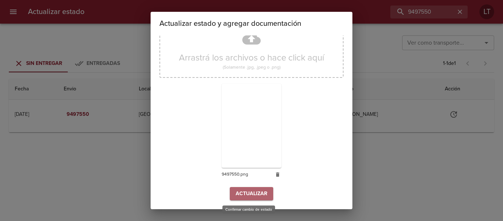
click at [251, 192] on span "Actualizar" at bounding box center [252, 193] width 32 height 9
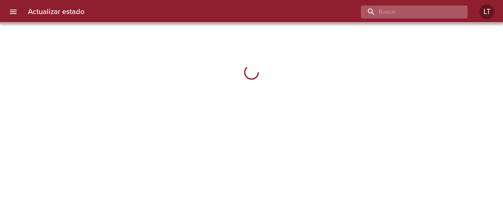
click at [435, 14] on input "buscar" at bounding box center [408, 12] width 94 height 13
paste input "9497550"
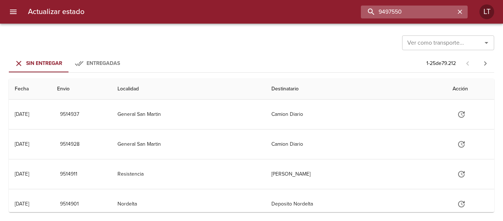
type input "9497550"
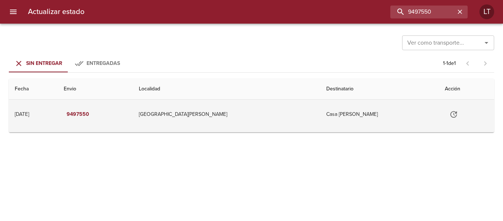
click at [450, 117] on icon "Tabla de envíos del cliente" at bounding box center [453, 114] width 7 height 7
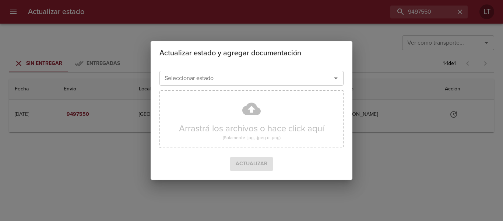
click at [250, 80] on input "Seleccionar estado" at bounding box center [241, 78] width 158 height 10
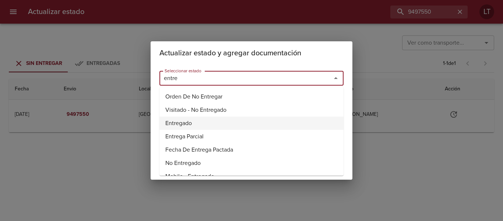
click at [170, 125] on li "Entregado" at bounding box center [251, 122] width 184 height 13
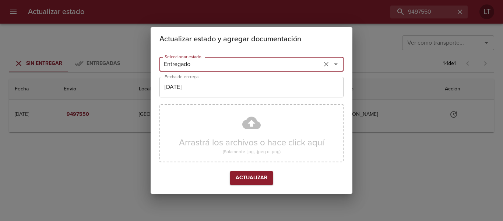
type input "Entregado"
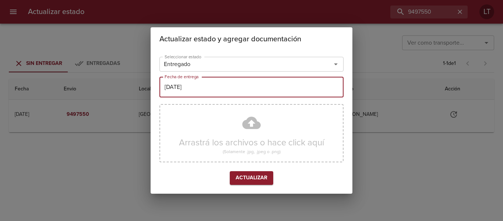
click at [187, 92] on input "[DATE]" at bounding box center [251, 87] width 184 height 21
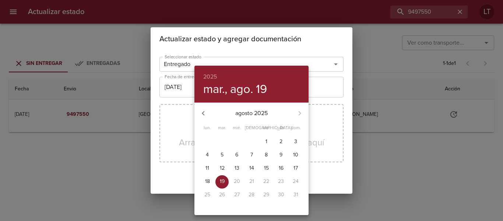
click at [206, 183] on p "18" at bounding box center [207, 180] width 5 height 7
type input "[DATE]"
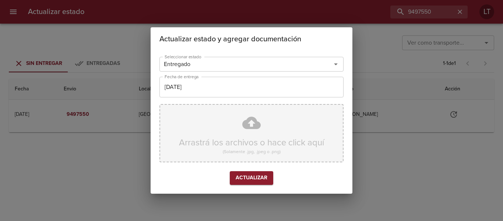
click at [248, 133] on div "Arrastrá los archivos o hace click aquí (Solamente .jpg, .jpeg o .png)" at bounding box center [251, 133] width 184 height 58
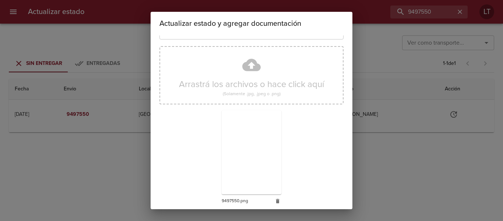
scroll to position [69, 0]
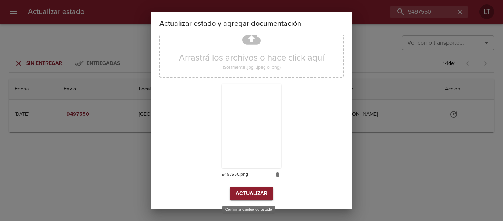
click at [249, 196] on span "Actualizar" at bounding box center [252, 193] width 32 height 9
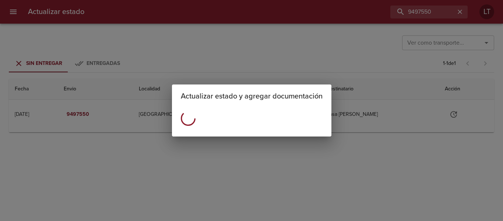
scroll to position [0, 0]
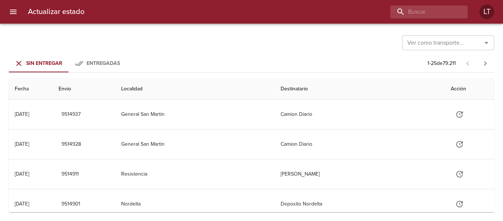
click at [430, 3] on div "Actualizar estado LT" at bounding box center [251, 12] width 503 height 24
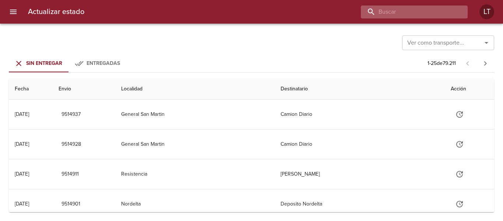
click at [432, 9] on input "buscar" at bounding box center [408, 12] width 94 height 13
paste input "9464287"
type input "9464287"
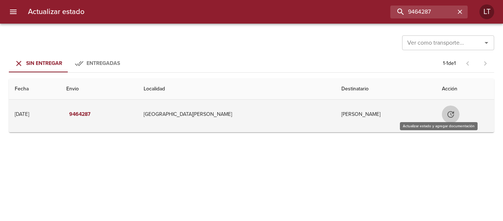
click at [446, 116] on icon "Tabla de envíos del cliente" at bounding box center [450, 114] width 9 height 9
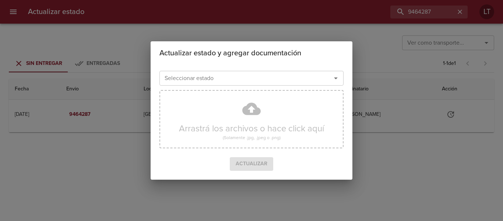
click at [246, 83] on input "Seleccionar estado" at bounding box center [241, 78] width 158 height 10
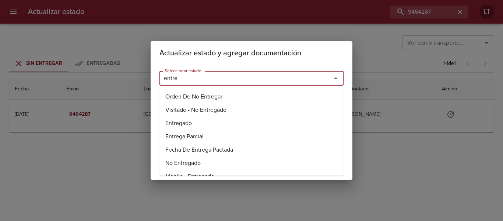
click at [177, 122] on li "Entregado" at bounding box center [251, 122] width 184 height 13
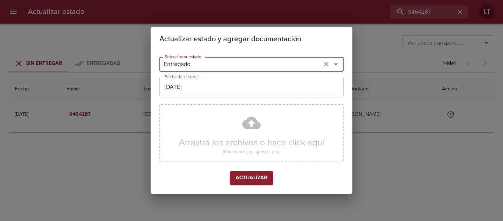
type input "Entregado"
click at [185, 96] on input "[DATE]" at bounding box center [251, 87] width 184 height 21
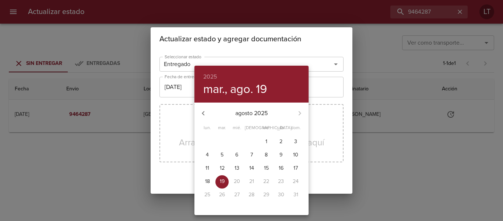
click at [247, 168] on span "14" at bounding box center [251, 167] width 13 height 7
type input "14/08/2025"
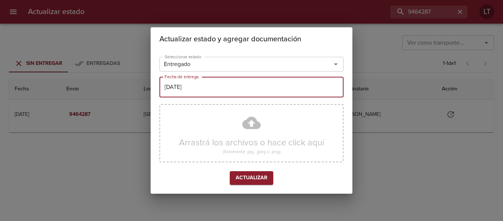
click at [261, 129] on div "Arrastrá los archivos o hace click aquí (Solamente .jpg, .jpeg o .png)" at bounding box center [251, 133] width 184 height 58
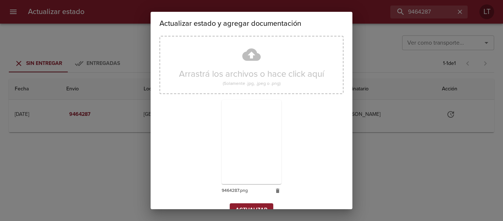
scroll to position [69, 0]
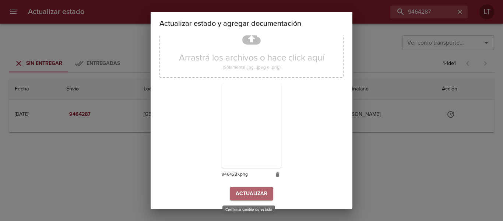
click at [252, 195] on span "Actualizar" at bounding box center [252, 193] width 32 height 9
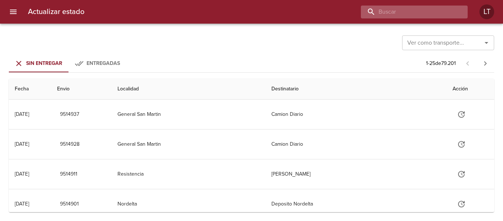
click at [420, 6] on input "buscar" at bounding box center [408, 12] width 94 height 13
paste input "9465179"
type input "9465179"
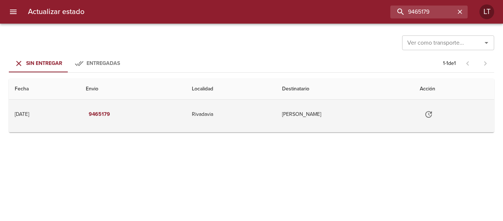
click at [433, 115] on icon "Tabla de envíos del cliente" at bounding box center [428, 114] width 9 height 9
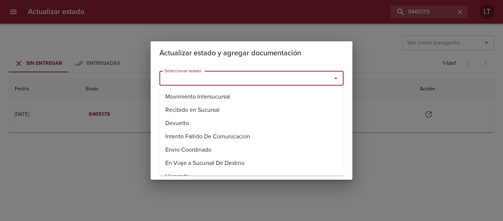
click at [262, 82] on input "Seleccionar estado" at bounding box center [241, 78] width 158 height 10
click at [180, 121] on li "Entregado" at bounding box center [251, 122] width 184 height 13
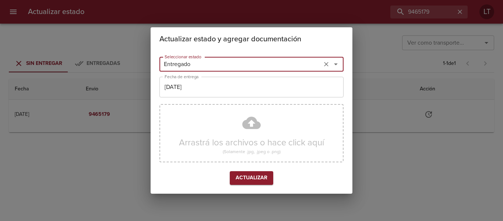
type input "Entregado"
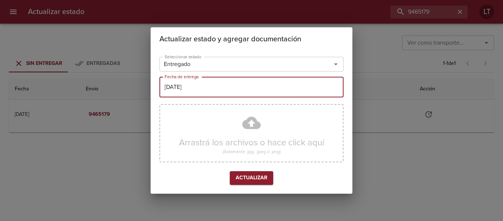
click at [186, 88] on input "[DATE]" at bounding box center [251, 87] width 184 height 21
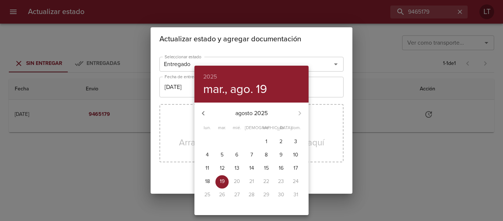
click at [268, 166] on p "15" at bounding box center [266, 167] width 5 height 7
type input "15/08/2025"
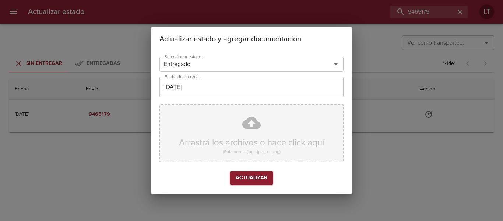
click at [254, 121] on div "Arrastrá los archivos o hace click aquí (Solamente .jpg, .jpeg o .png)" at bounding box center [251, 133] width 184 height 58
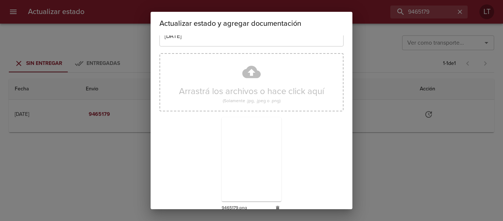
scroll to position [69, 0]
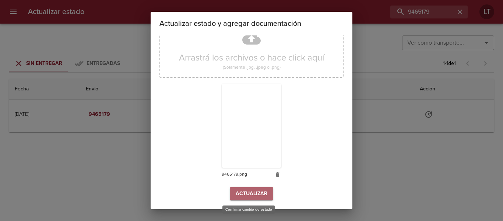
click at [249, 190] on span "Actualizar" at bounding box center [252, 193] width 32 height 9
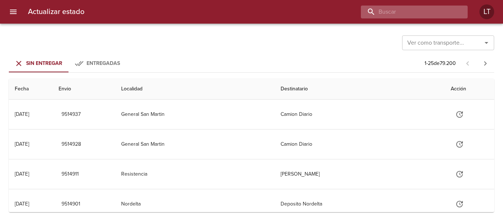
click at [431, 6] on input "buscar" at bounding box center [408, 12] width 94 height 13
paste input "9448214"
type input "9448214"
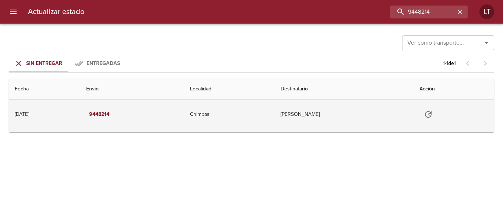
click at [432, 113] on icon "Tabla de envíos del cliente" at bounding box center [428, 114] width 7 height 7
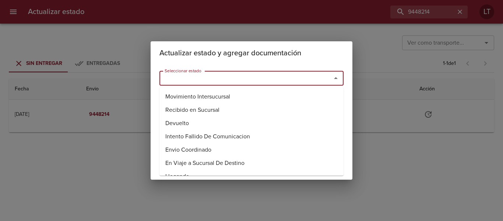
click at [310, 78] on input "Seleccionar estado" at bounding box center [241, 78] width 158 height 10
click at [190, 120] on li "Entregado" at bounding box center [251, 122] width 184 height 13
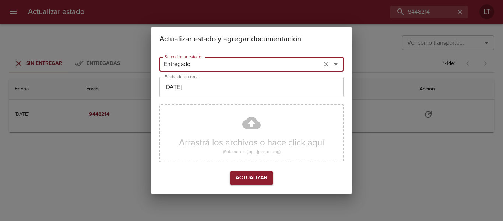
type input "Entregado"
click at [198, 93] on input "[DATE]" at bounding box center [251, 87] width 184 height 21
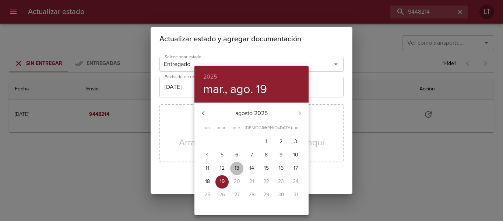
click at [236, 171] on p "13" at bounding box center [237, 167] width 5 height 7
type input "13/08/2025"
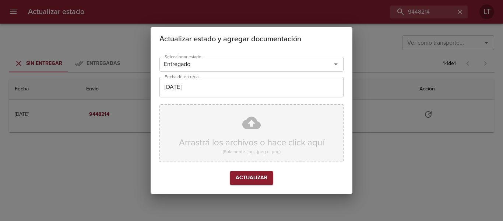
click at [247, 128] on div "Arrastrá los archivos o hace click aquí (Solamente .jpg, .jpeg o .png)" at bounding box center [251, 133] width 184 height 58
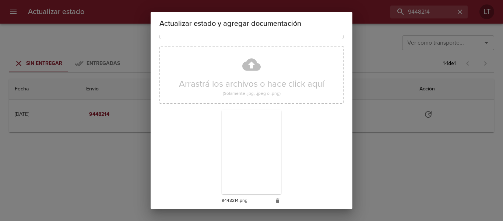
scroll to position [69, 0]
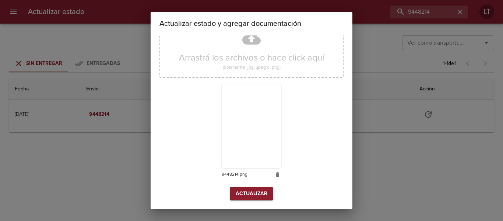
click at [250, 194] on span "Actualizar" at bounding box center [252, 193] width 32 height 9
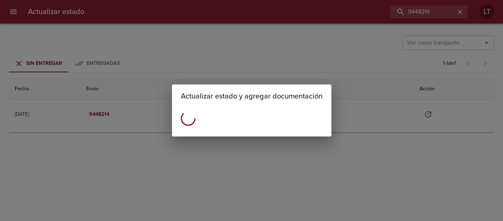
scroll to position [0, 0]
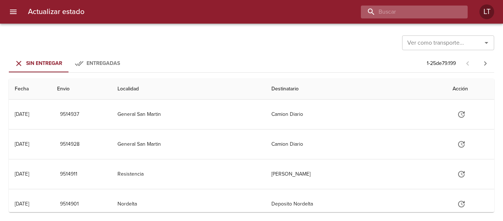
click at [438, 15] on input "buscar" at bounding box center [408, 12] width 94 height 13
paste input "9461947"
type input "9461947"
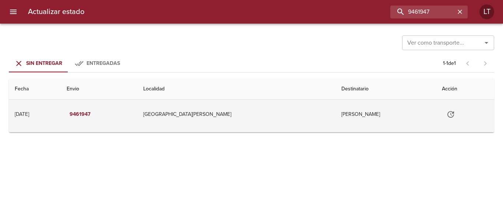
click at [447, 114] on icon "Tabla de envíos del cliente" at bounding box center [450, 114] width 7 height 7
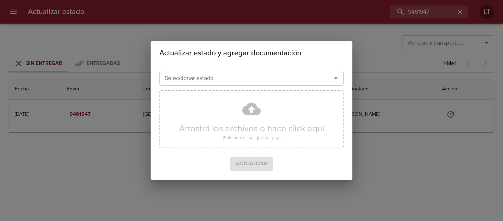
click at [287, 80] on input "Seleccionar estado" at bounding box center [241, 78] width 158 height 10
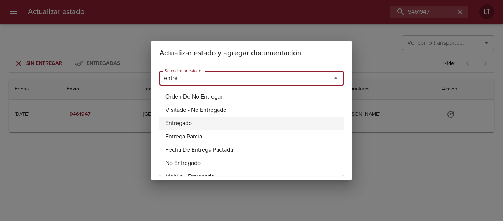
click at [169, 124] on li "Entregado" at bounding box center [251, 122] width 184 height 13
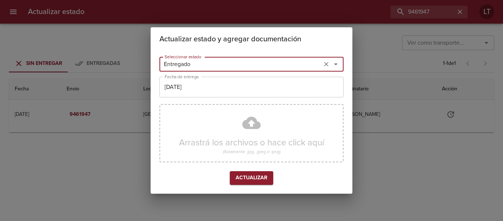
type input "Entregado"
click at [191, 94] on input "[DATE]" at bounding box center [251, 87] width 184 height 21
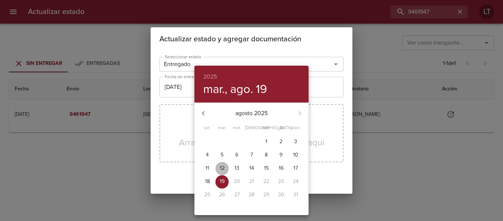
click at [222, 167] on p "12" at bounding box center [222, 167] width 5 height 7
type input "[DATE]"
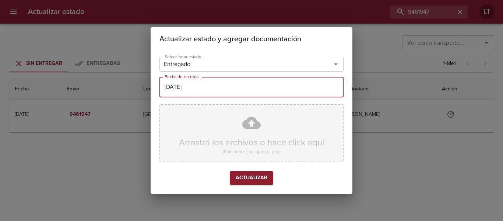
click at [255, 122] on div "Arrastrá los archivos o hace click aquí (Solamente .jpg, .jpeg o .png)" at bounding box center [251, 133] width 184 height 58
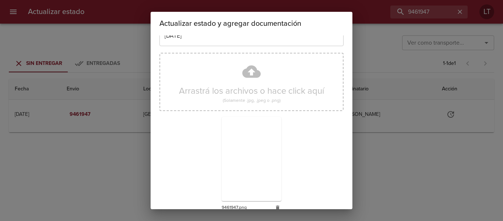
scroll to position [69, 0]
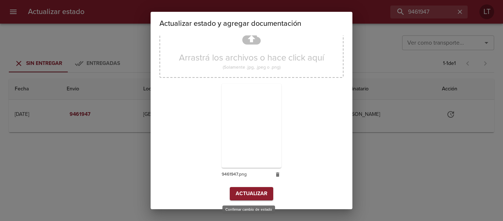
click at [256, 190] on span "Actualizar" at bounding box center [252, 193] width 32 height 9
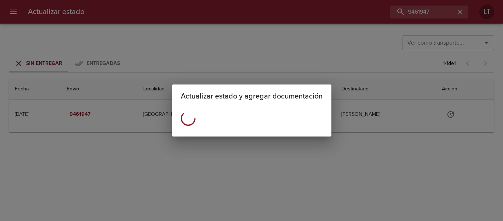
scroll to position [0, 0]
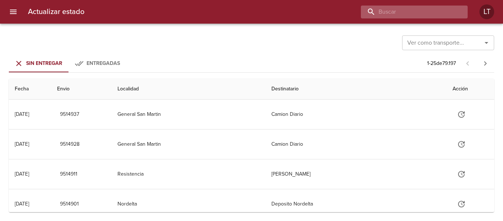
click at [435, 10] on input "buscar" at bounding box center [408, 12] width 94 height 13
paste input "9482510"
type input "9482510"
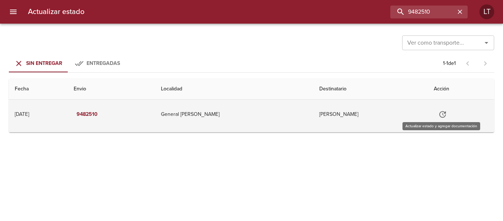
click at [439, 118] on icon "Tabla de envíos del cliente" at bounding box center [442, 114] width 9 height 9
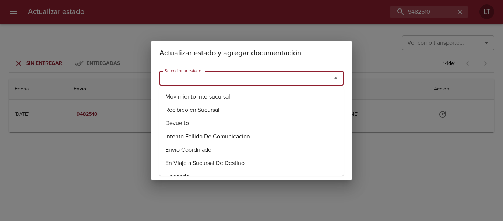
click at [272, 80] on input "Seleccionar estado" at bounding box center [241, 78] width 158 height 10
click at [189, 125] on li "Entregado" at bounding box center [251, 122] width 184 height 13
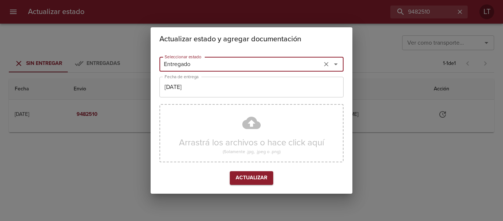
type input "Entregado"
click at [202, 82] on input "[DATE]" at bounding box center [251, 87] width 184 height 21
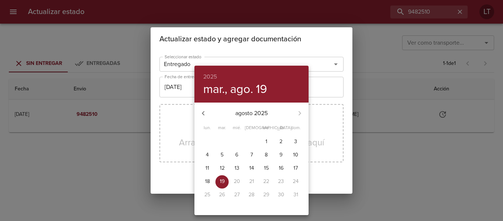
click at [267, 168] on p "15" at bounding box center [266, 167] width 5 height 7
type input "[DATE]"
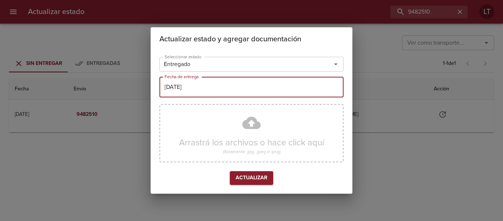
click at [256, 129] on div "Arrastrá los archivos o hace click aquí (Solamente .jpg, .jpeg o .png)" at bounding box center [251, 133] width 184 height 58
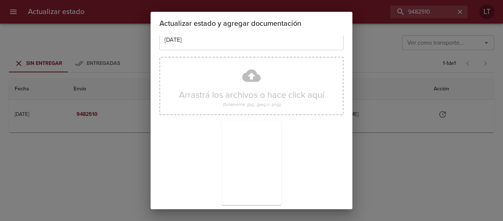
scroll to position [69, 0]
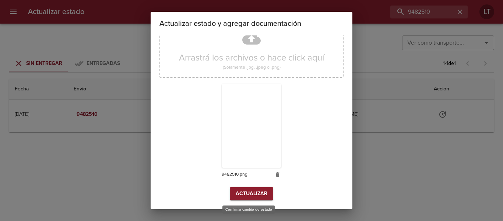
click at [257, 196] on span "Actualizar" at bounding box center [252, 193] width 32 height 9
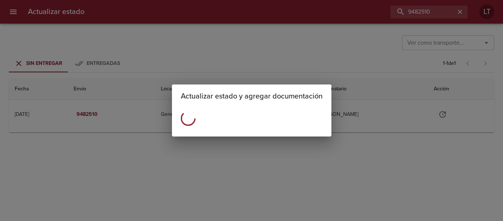
scroll to position [0, 0]
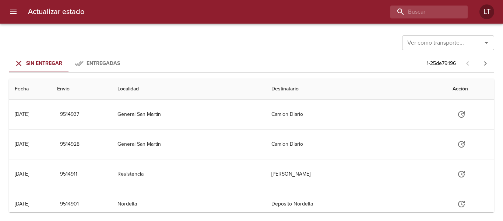
click at [421, 3] on div "Actualizar estado LT" at bounding box center [251, 12] width 503 height 24
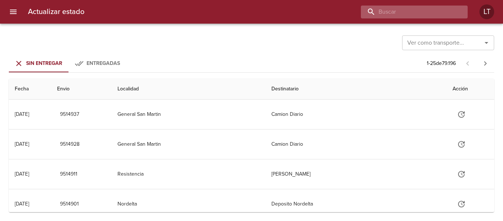
paste input "9450817"
click at [427, 11] on input "buscar" at bounding box center [408, 12] width 94 height 13
type input "9450817"
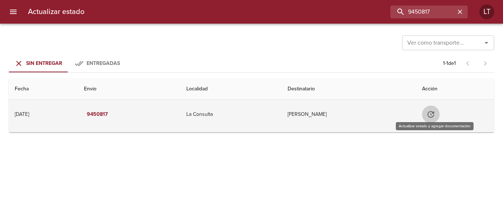
click at [432, 111] on icon "Tabla de envíos del cliente" at bounding box center [430, 114] width 9 height 9
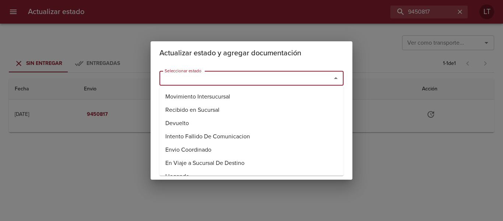
click at [286, 74] on input "Seleccionar estado" at bounding box center [241, 78] width 158 height 10
click at [187, 124] on li "Entregado" at bounding box center [251, 122] width 184 height 13
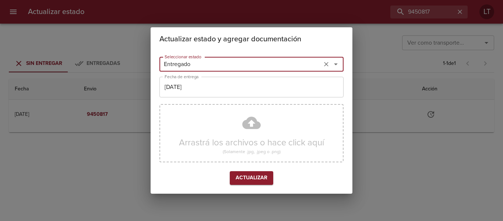
type input "Entregado"
click at [194, 93] on input "[DATE]" at bounding box center [251, 87] width 184 height 21
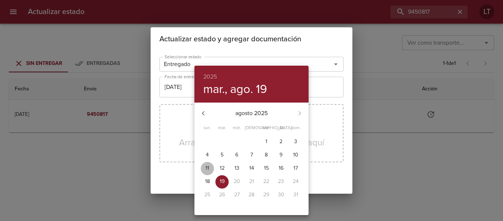
click at [208, 166] on p "11" at bounding box center [207, 167] width 4 height 7
type input "11/08/2025"
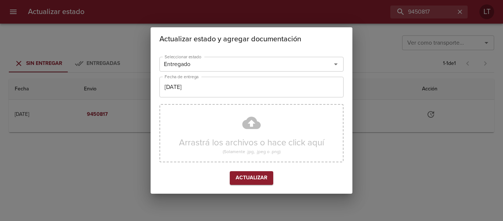
click at [245, 120] on div "Arrastrá los archivos o hace click aquí (Solamente .jpg, .jpeg o .png)" at bounding box center [251, 133] width 184 height 58
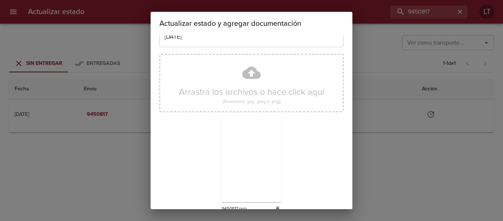
scroll to position [69, 0]
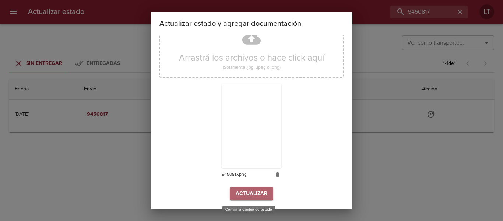
click at [240, 191] on span "Actualizar" at bounding box center [252, 193] width 32 height 9
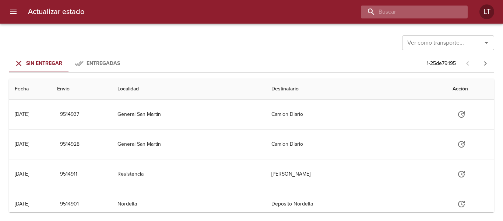
click at [437, 11] on input "buscar" at bounding box center [408, 12] width 94 height 13
paste input "9470544"
type input "9470544"
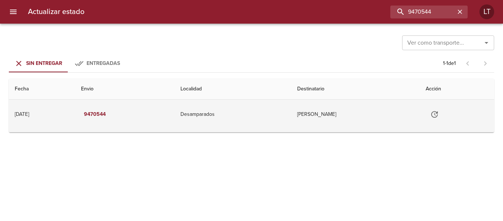
click at [437, 118] on icon "Tabla de envíos del cliente" at bounding box center [434, 114] width 9 height 9
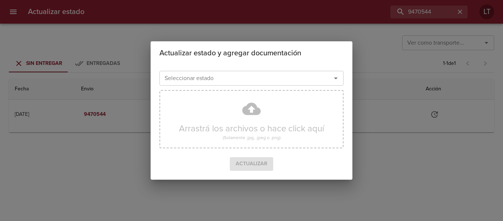
click at [285, 86] on div "Seleccionar estado Seleccionar estado" at bounding box center [251, 77] width 184 height 19
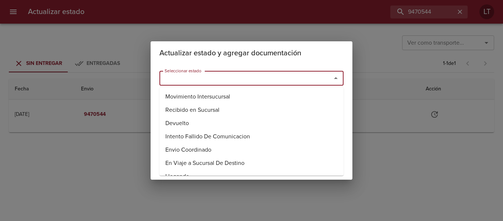
click at [280, 82] on input "Seleccionar estado" at bounding box center [241, 78] width 158 height 10
click at [193, 124] on li "Entregado" at bounding box center [251, 122] width 184 height 13
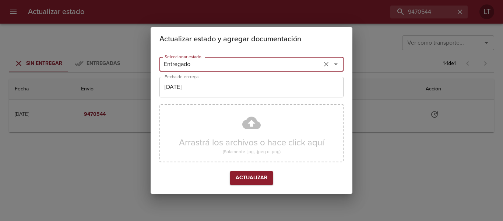
type input "Entregado"
click at [193, 94] on input "[DATE]" at bounding box center [251, 87] width 184 height 21
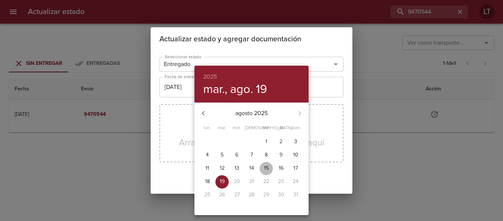
click at [271, 168] on span "15" at bounding box center [266, 167] width 13 height 7
type input "15/08/2025"
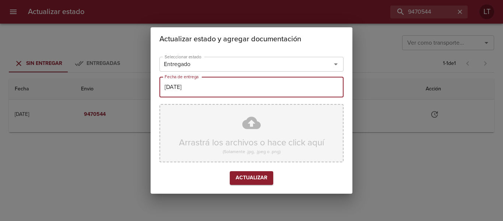
click at [252, 129] on div "Arrastrá los archivos o hace click aquí (Solamente .jpg, .jpeg o .png)" at bounding box center [251, 133] width 184 height 58
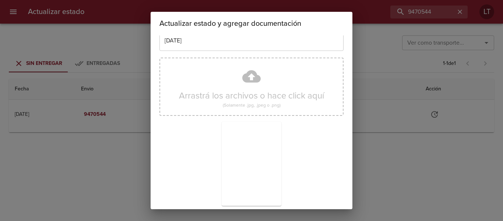
scroll to position [69, 0]
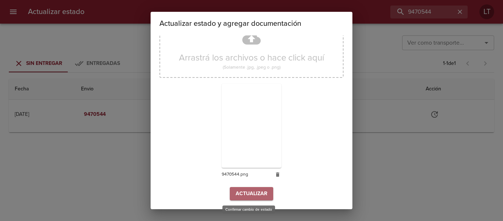
click at [255, 190] on span "Actualizar" at bounding box center [252, 193] width 32 height 9
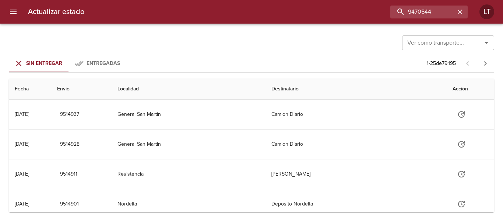
type input "9470544"
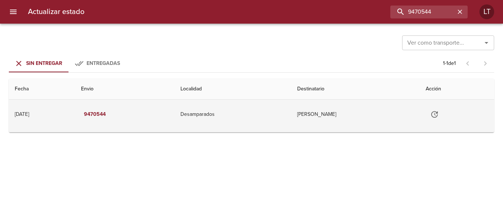
click at [436, 114] on icon "Tabla de envíos del cliente" at bounding box center [434, 114] width 9 height 9
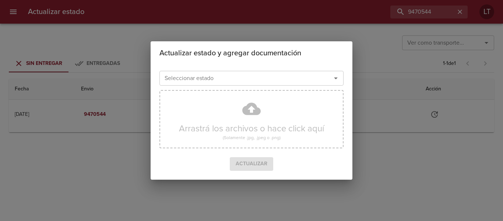
click at [229, 80] on input "Seleccionar estado" at bounding box center [241, 78] width 158 height 10
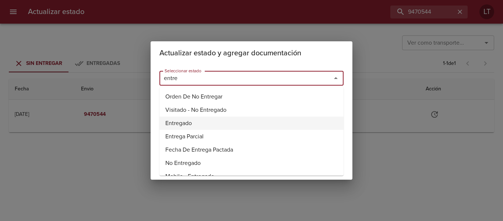
click at [174, 122] on li "Entregado" at bounding box center [251, 122] width 184 height 13
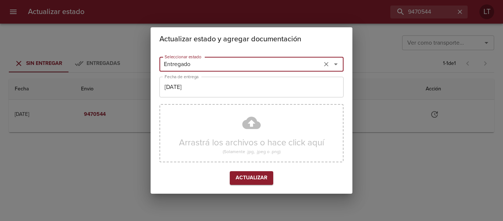
type input "Entregado"
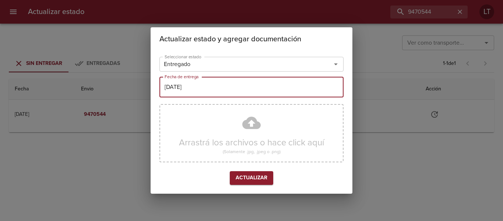
click at [228, 87] on input "[DATE]" at bounding box center [251, 87] width 184 height 21
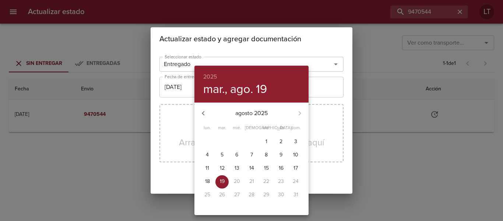
click at [265, 164] on p "15" at bounding box center [266, 167] width 5 height 7
type input "15/08/2025"
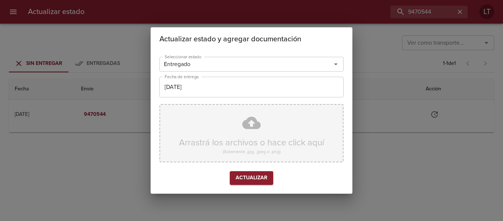
click at [256, 128] on div "Arrastrá los archivos o hace click aquí (Solamente .jpg, .jpeg o .png)" at bounding box center [251, 133] width 184 height 58
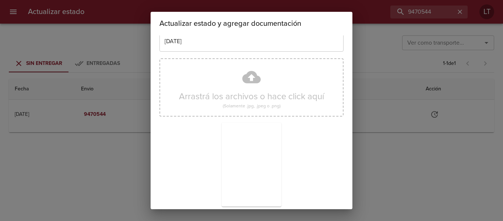
scroll to position [69, 0]
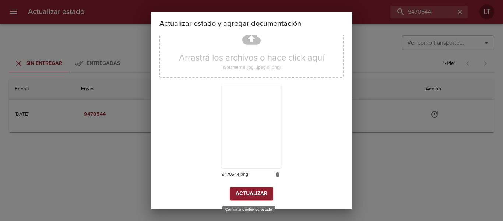
click at [260, 191] on span "Actualizar" at bounding box center [252, 193] width 32 height 9
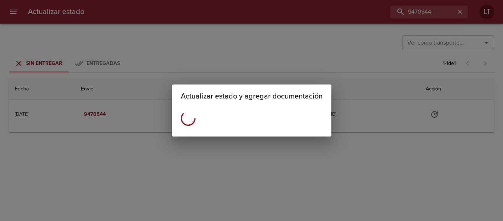
scroll to position [0, 0]
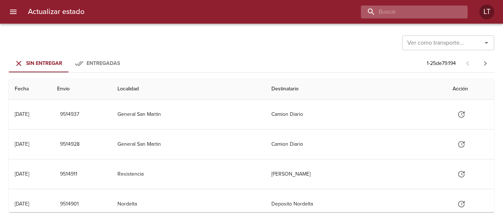
click at [435, 16] on input "buscar" at bounding box center [408, 12] width 94 height 13
paste input "9478514"
type input "9478514"
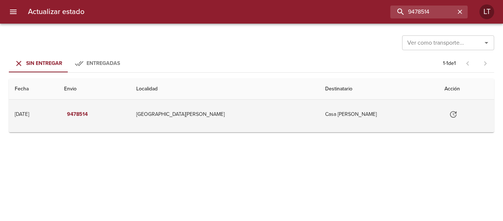
click at [444, 113] on button "Tabla de envíos del cliente" at bounding box center [453, 114] width 18 height 18
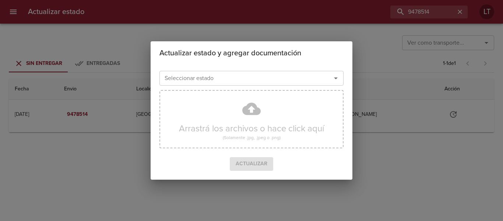
click at [258, 77] on input "Seleccionar estado" at bounding box center [241, 78] width 158 height 10
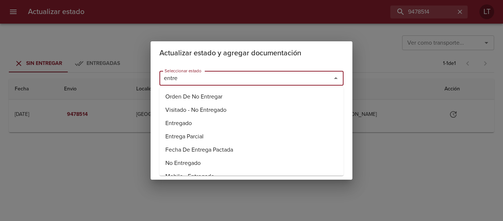
click at [188, 117] on li "Entregado" at bounding box center [251, 122] width 184 height 13
type input "Entregado"
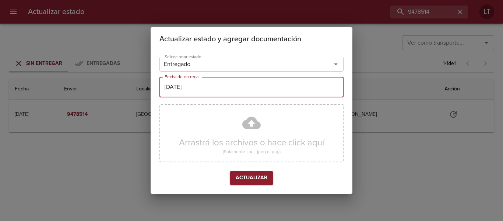
click at [197, 94] on input "[DATE]" at bounding box center [251, 87] width 184 height 21
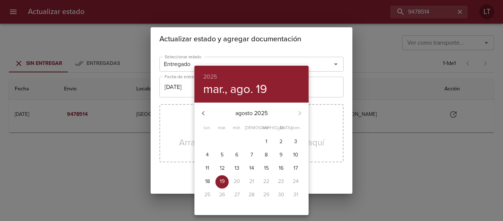
click at [225, 165] on span "12" at bounding box center [221, 167] width 13 height 7
type input "[DATE]"
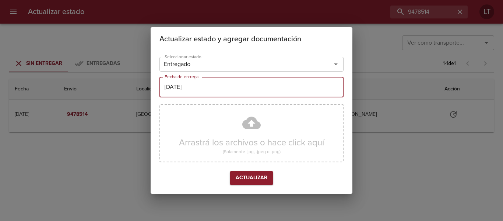
click at [256, 123] on div "Arrastrá los archivos o hace click aquí (Solamente .jpg, .jpeg o .png)" at bounding box center [251, 133] width 184 height 58
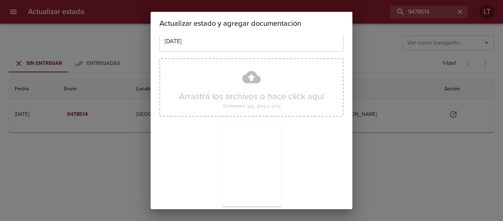
scroll to position [69, 0]
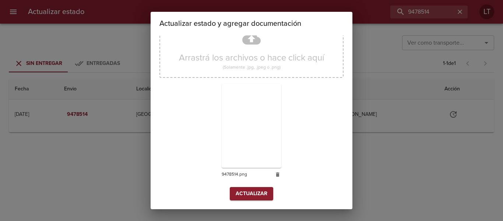
click at [243, 198] on button "Actualizar" at bounding box center [251, 194] width 43 height 14
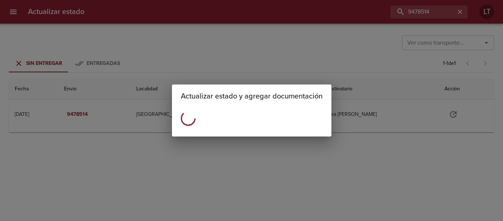
scroll to position [0, 0]
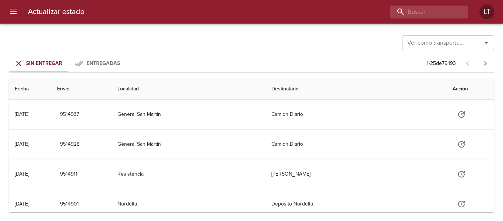
click at [442, 19] on div "Actualizar estado LT" at bounding box center [251, 12] width 503 height 24
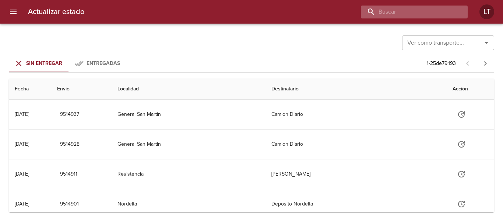
click at [442, 11] on input "buscar" at bounding box center [408, 12] width 94 height 13
paste input "9457632"
type input "9457632"
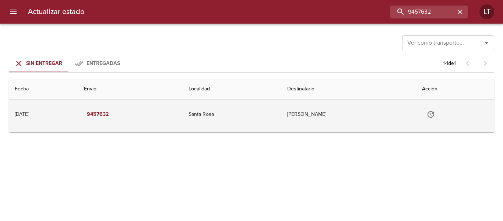
click at [435, 114] on icon "Tabla de envíos del cliente" at bounding box center [430, 114] width 9 height 9
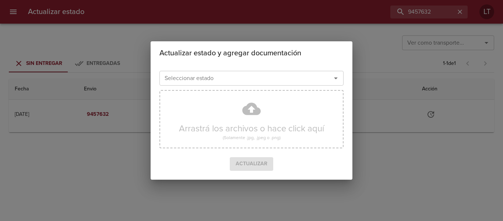
click at [288, 75] on input "Seleccionar estado" at bounding box center [241, 78] width 158 height 10
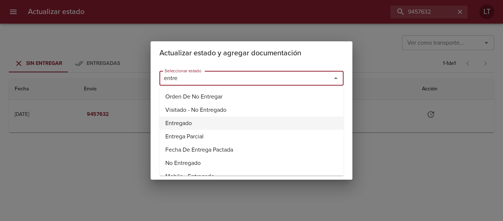
click at [184, 124] on li "Entregado" at bounding box center [251, 122] width 184 height 13
type input "Entregado"
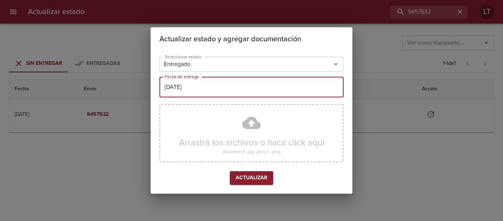
click at [200, 86] on input "[DATE]" at bounding box center [251, 87] width 184 height 21
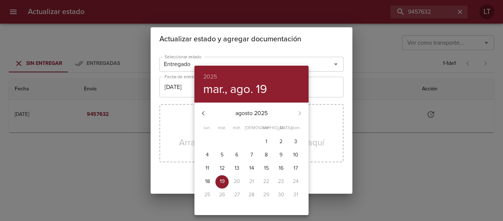
click at [248, 172] on span "14" at bounding box center [251, 167] width 13 height 7
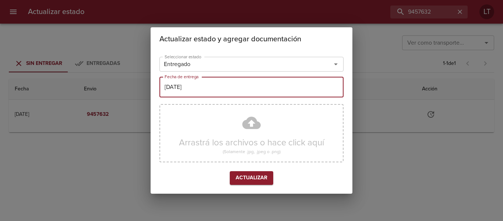
type input "[DATE]"
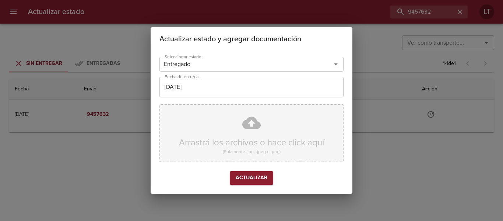
click at [251, 131] on div "Arrastrá los archivos o hace click aquí (Solamente .jpg, .jpeg o .png)" at bounding box center [251, 133] width 184 height 58
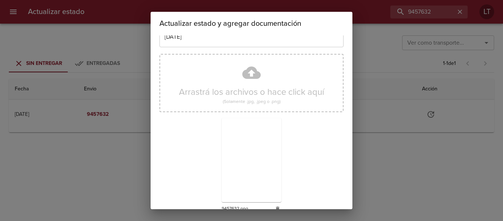
scroll to position [69, 0]
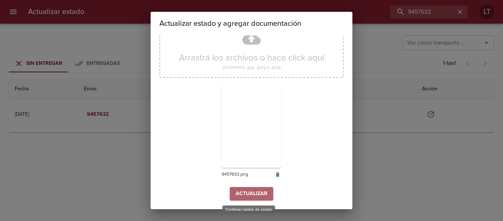
click at [254, 194] on span "Actualizar" at bounding box center [252, 193] width 32 height 9
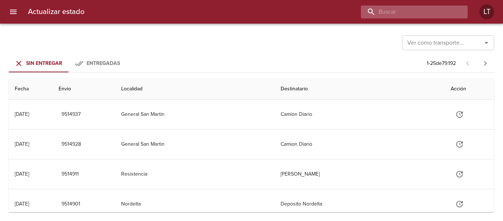
click at [431, 8] on input "buscar" at bounding box center [408, 12] width 94 height 13
paste input "9479380"
type input "9479380"
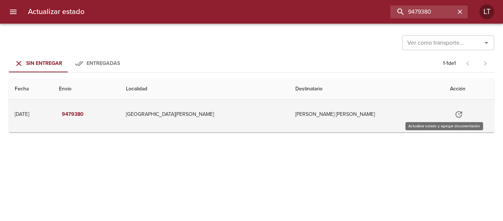
click at [456, 116] on icon "Tabla de envíos del cliente" at bounding box center [459, 114] width 7 height 7
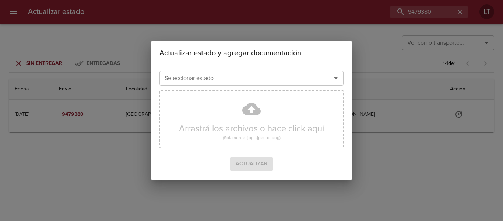
click at [309, 79] on input "Seleccionar estado" at bounding box center [241, 78] width 158 height 10
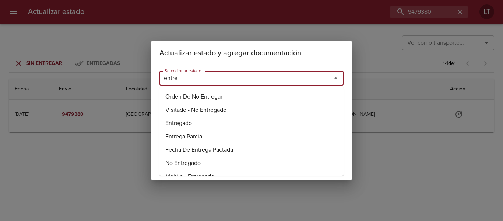
click at [173, 125] on li "Entregado" at bounding box center [251, 122] width 184 height 13
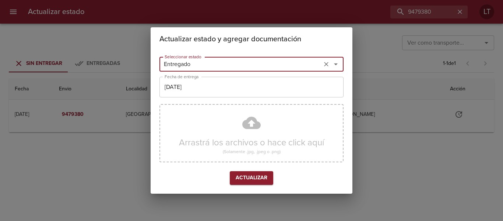
type input "Entregado"
click at [198, 82] on input "[DATE]" at bounding box center [251, 87] width 184 height 21
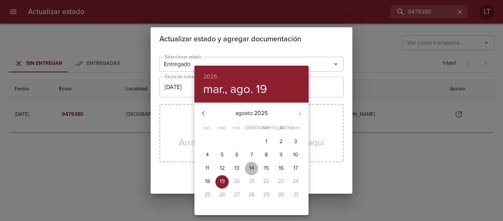
click at [254, 166] on p "14" at bounding box center [251, 167] width 5 height 7
type input "14/08/2025"
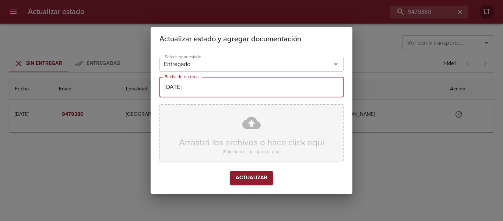
click at [253, 123] on div "Arrastrá los archivos o hace click aquí (Solamente .jpg, .jpeg o .png)" at bounding box center [251, 133] width 184 height 58
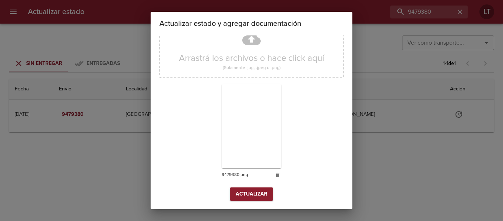
scroll to position [69, 0]
click at [239, 183] on div "Arrastrá los archivos o hace click aquí (Solamente .jpg, .jpeg o .png) 9479380.…" at bounding box center [251, 102] width 184 height 170
click at [240, 194] on span "Actualizar" at bounding box center [252, 193] width 32 height 9
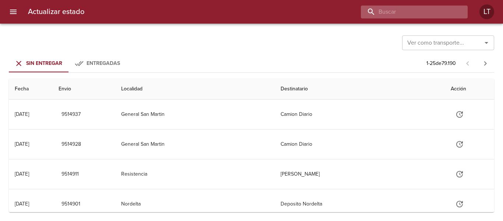
click at [429, 13] on input "buscar" at bounding box center [408, 12] width 94 height 13
paste input "9479407"
type input "9479407"
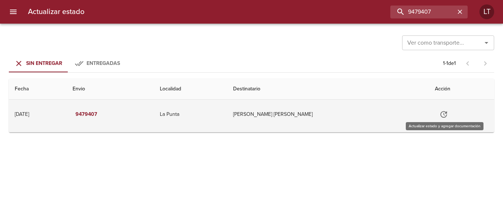
click at [441, 117] on icon "Tabla de envíos del cliente" at bounding box center [443, 114] width 9 height 9
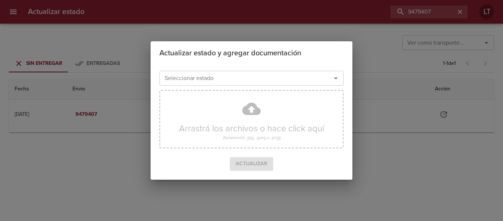
click at [270, 85] on div "Seleccionar estado" at bounding box center [251, 78] width 184 height 15
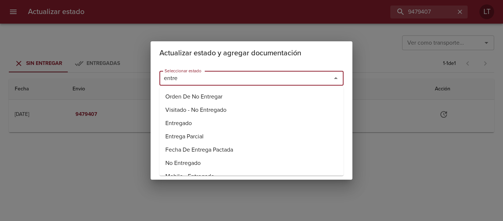
click at [196, 121] on li "Entregado" at bounding box center [251, 122] width 184 height 13
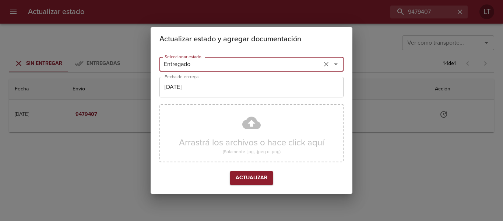
type input "Entregado"
click at [222, 80] on input "[DATE]" at bounding box center [251, 87] width 184 height 21
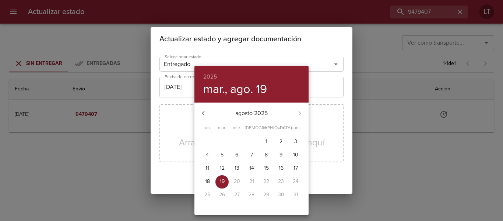
click at [252, 169] on p "14" at bounding box center [251, 167] width 5 height 7
type input "14/08/2025"
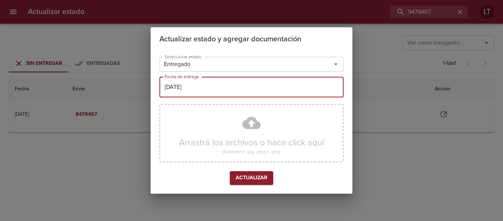
click at [254, 126] on div "Arrastrá los archivos o hace click aquí (Solamente .jpg, .jpeg o .png)" at bounding box center [251, 133] width 184 height 58
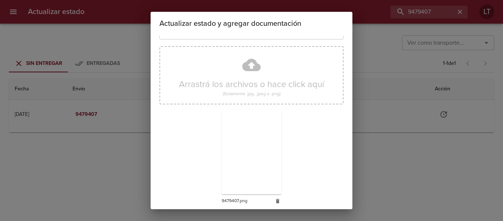
scroll to position [69, 0]
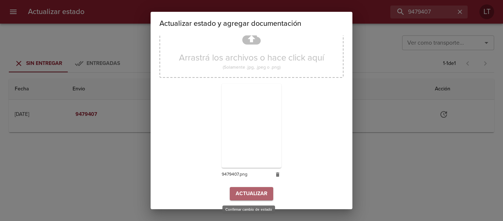
click at [252, 193] on span "Actualizar" at bounding box center [252, 193] width 32 height 9
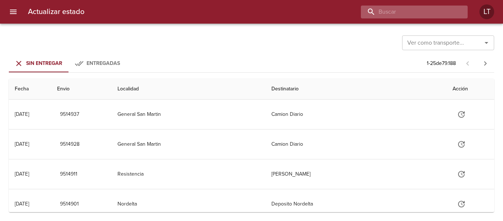
click at [421, 9] on input "buscar" at bounding box center [408, 12] width 94 height 13
paste input "9479609"
type input "9479609"
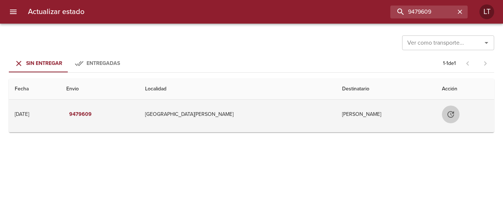
click at [447, 115] on icon "Tabla de envíos del cliente" at bounding box center [450, 114] width 7 height 7
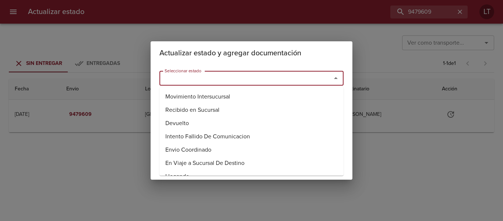
click at [259, 80] on input "Seleccionar estado" at bounding box center [241, 78] width 158 height 10
click at [176, 126] on li "Entregado" at bounding box center [251, 122] width 184 height 13
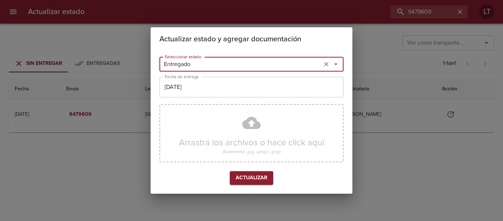
type input "Entregado"
click at [199, 91] on input "[DATE]" at bounding box center [251, 87] width 184 height 21
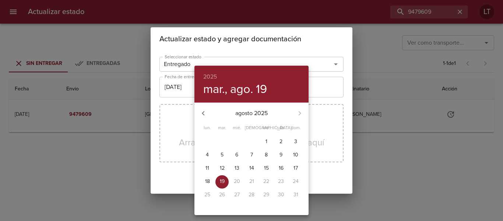
click at [208, 179] on p "18" at bounding box center [207, 180] width 5 height 7
type input "[DATE]"
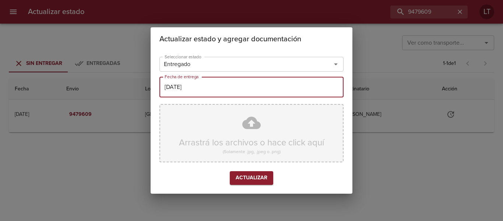
click at [260, 124] on div "Arrastrá los archivos o hace click aquí (Solamente .jpg, .jpeg o .png)" at bounding box center [251, 133] width 184 height 58
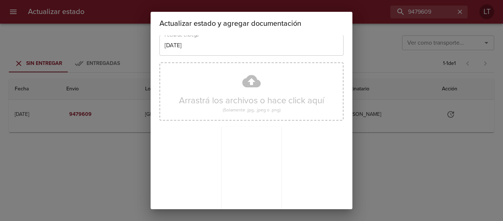
scroll to position [69, 0]
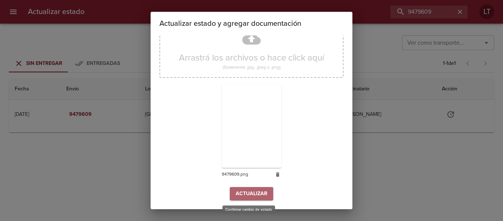
click at [250, 190] on span "Actualizar" at bounding box center [252, 193] width 32 height 9
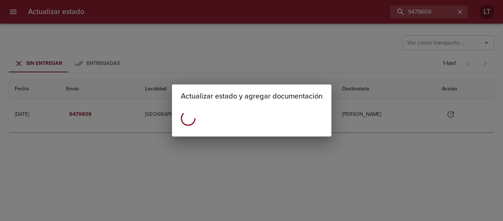
scroll to position [0, 0]
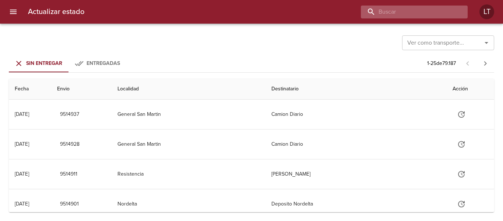
click at [437, 14] on input "buscar" at bounding box center [408, 12] width 94 height 13
paste input "9480907"
type input "9480907"
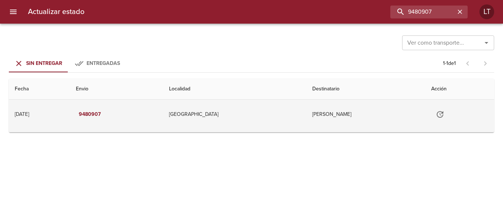
click at [444, 116] on icon "Tabla de envíos del cliente" at bounding box center [440, 114] width 9 height 9
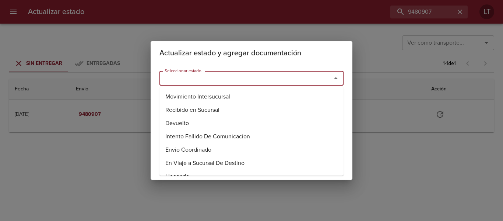
click at [277, 79] on input "Seleccionar estado" at bounding box center [241, 78] width 158 height 10
click at [182, 122] on li "Entregado" at bounding box center [251, 122] width 184 height 13
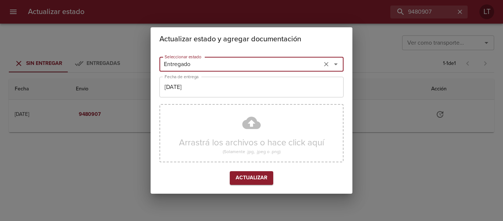
type input "Entregado"
click at [200, 92] on input "[DATE]" at bounding box center [251, 87] width 184 height 21
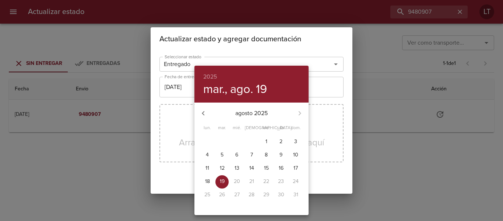
click at [204, 184] on span "18" at bounding box center [207, 180] width 13 height 7
type input "[DATE]"
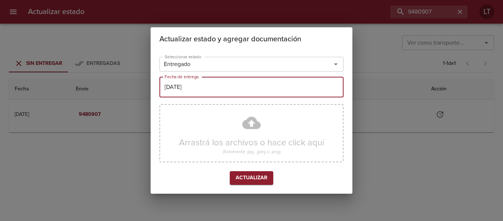
click at [260, 113] on div "Arrastrá los archivos o hace click aquí (Solamente .jpg, .jpeg o .png)" at bounding box center [251, 133] width 184 height 58
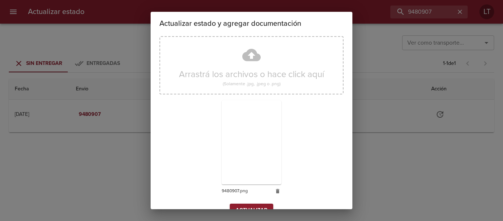
scroll to position [69, 0]
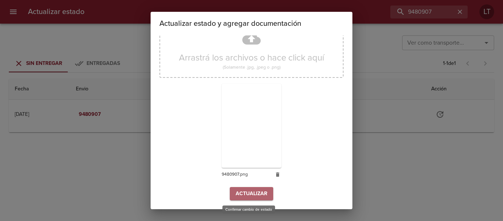
click at [249, 187] on button "Actualizar" at bounding box center [251, 194] width 43 height 14
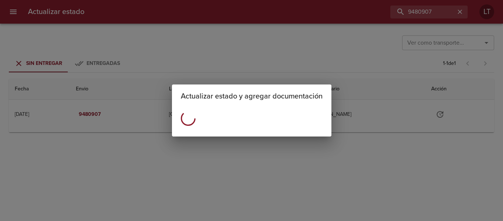
scroll to position [0, 0]
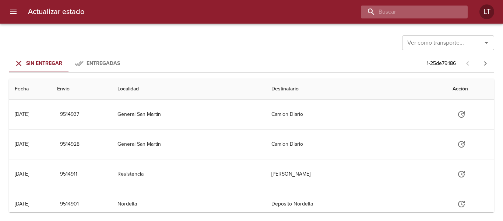
click at [419, 13] on input "buscar" at bounding box center [408, 12] width 94 height 13
paste input "9387505"
type input "9387505"
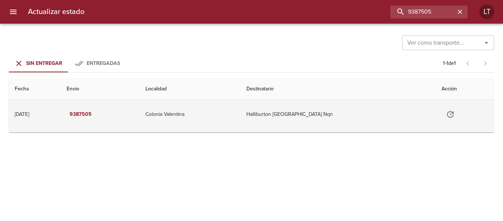
click at [446, 117] on icon "Tabla de envíos del cliente" at bounding box center [450, 114] width 9 height 9
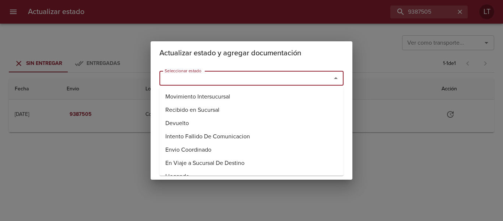
click at [257, 76] on input "Seleccionar estado" at bounding box center [241, 78] width 158 height 10
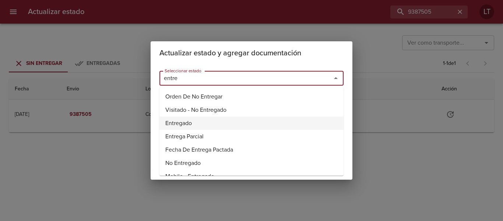
click at [191, 121] on li "Entregado" at bounding box center [251, 122] width 184 height 13
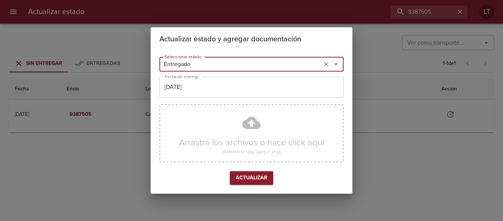
type input "Entregado"
click at [202, 83] on input "[DATE]" at bounding box center [251, 87] width 184 height 21
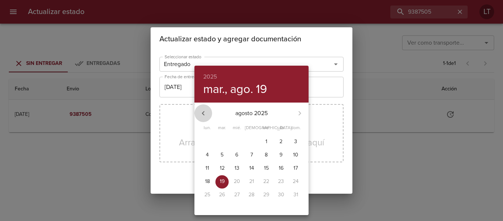
click at [206, 112] on icon "button" at bounding box center [203, 113] width 9 height 9
click at [251, 167] on p "17" at bounding box center [251, 167] width 4 height 7
type input "17/07/2025"
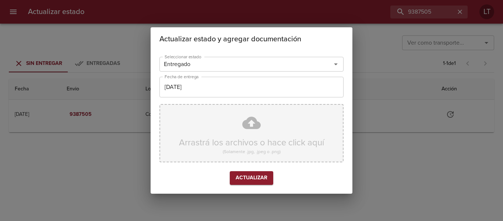
click at [257, 127] on div "Arrastrá los archivos o hace click aquí (Solamente .jpg, .jpeg o .png)" at bounding box center [251, 133] width 184 height 58
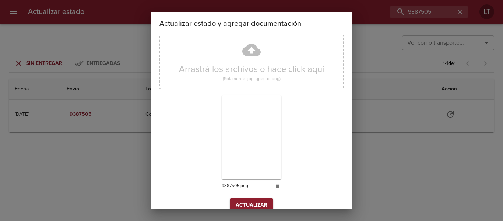
scroll to position [69, 0]
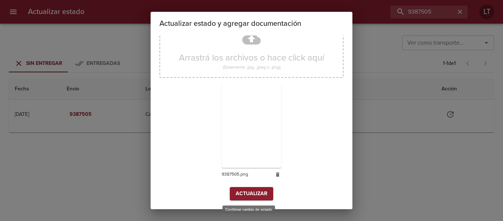
click at [246, 193] on span "Actualizar" at bounding box center [252, 193] width 32 height 9
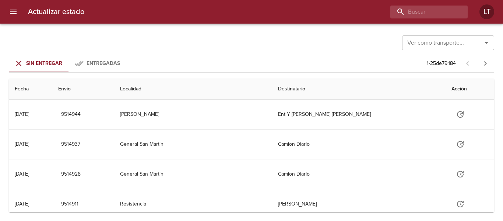
click at [12, 11] on icon "menu" at bounding box center [13, 11] width 9 height 9
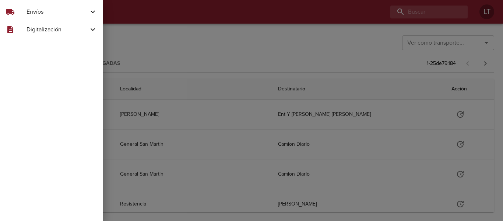
click at [24, 14] on div "local_shipping" at bounding box center [16, 11] width 21 height 9
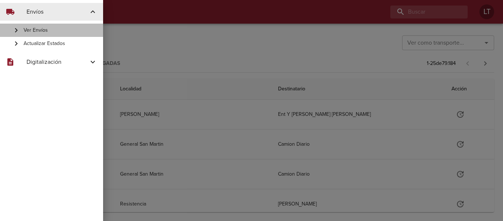
click at [39, 26] on div "Ver Envíos" at bounding box center [51, 30] width 103 height 13
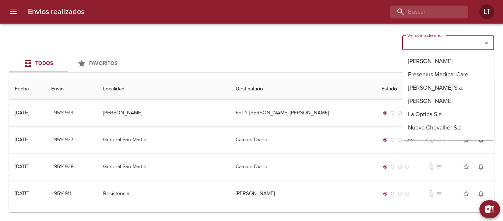
click at [431, 46] on input "Ver como cliente..." at bounding box center [437, 43] width 66 height 10
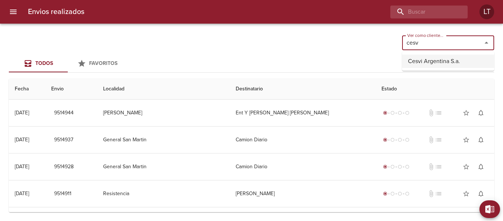
click at [429, 59] on li "Cesvi Argentina S.a." at bounding box center [448, 61] width 92 height 13
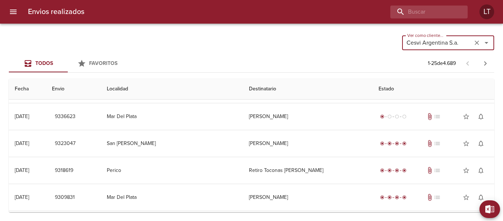
scroll to position [228, 0]
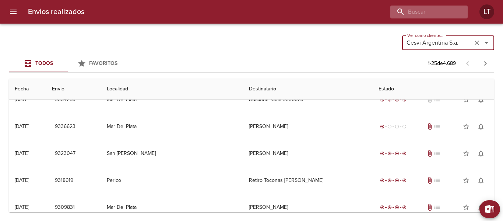
type input "Cesvi Argentina S.a."
click at [439, 10] on input "buscar" at bounding box center [408, 12] width 94 height 13
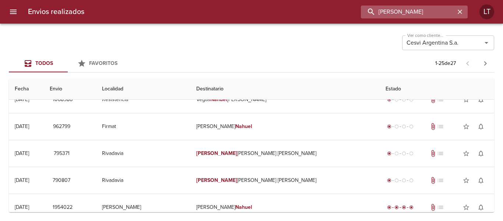
scroll to position [0, 0]
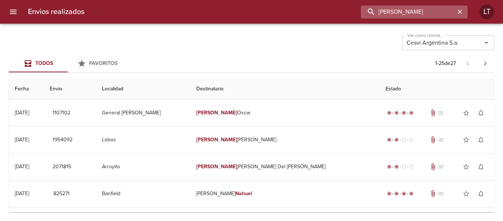
click at [394, 10] on input "[PERSON_NAME]" at bounding box center [408, 12] width 94 height 13
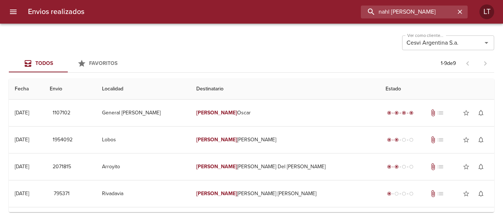
type input "nahl [PERSON_NAME]"
click at [400, 13] on input "nahl [PERSON_NAME]" at bounding box center [408, 12] width 94 height 13
